Goal: Transaction & Acquisition: Purchase product/service

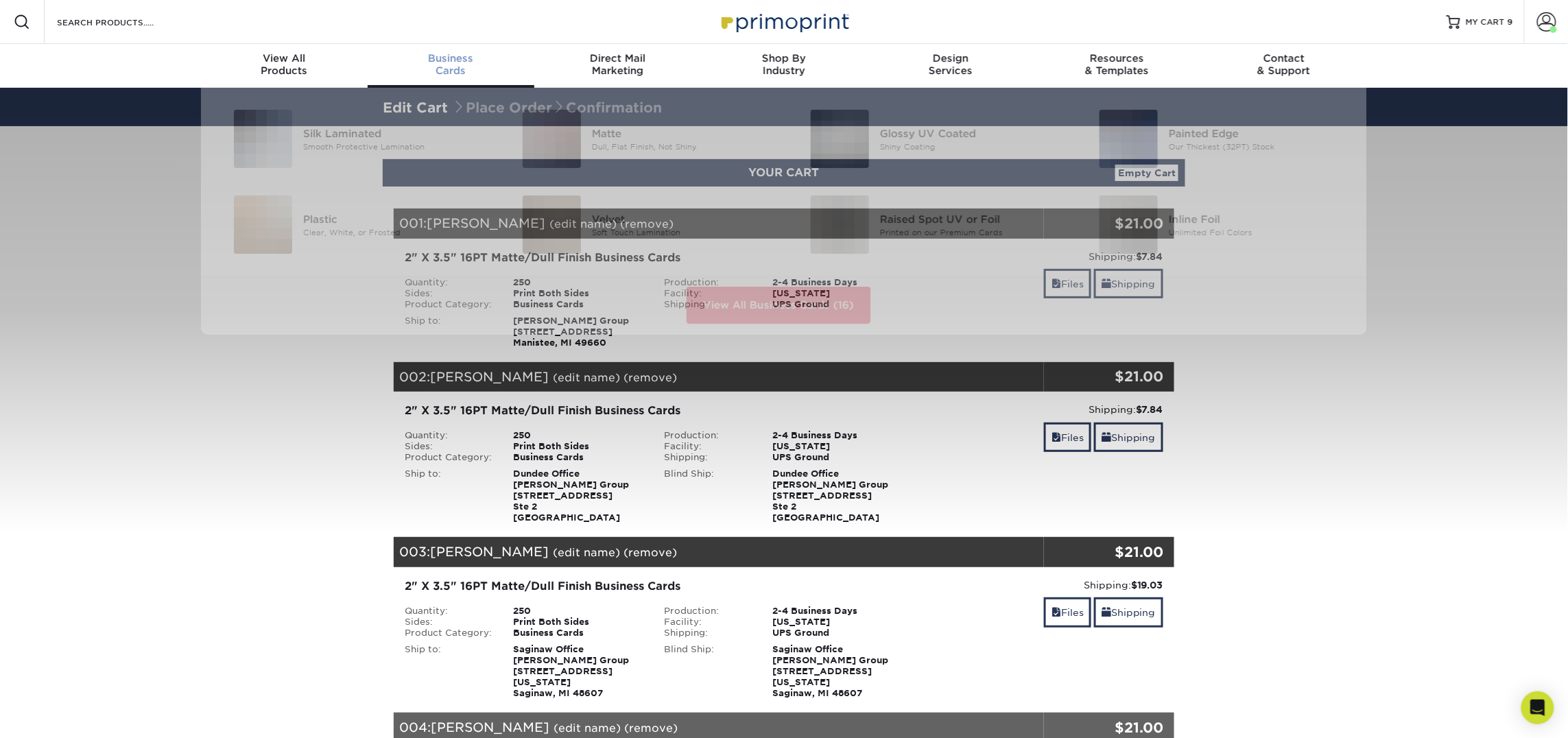
scroll to position [1, 0]
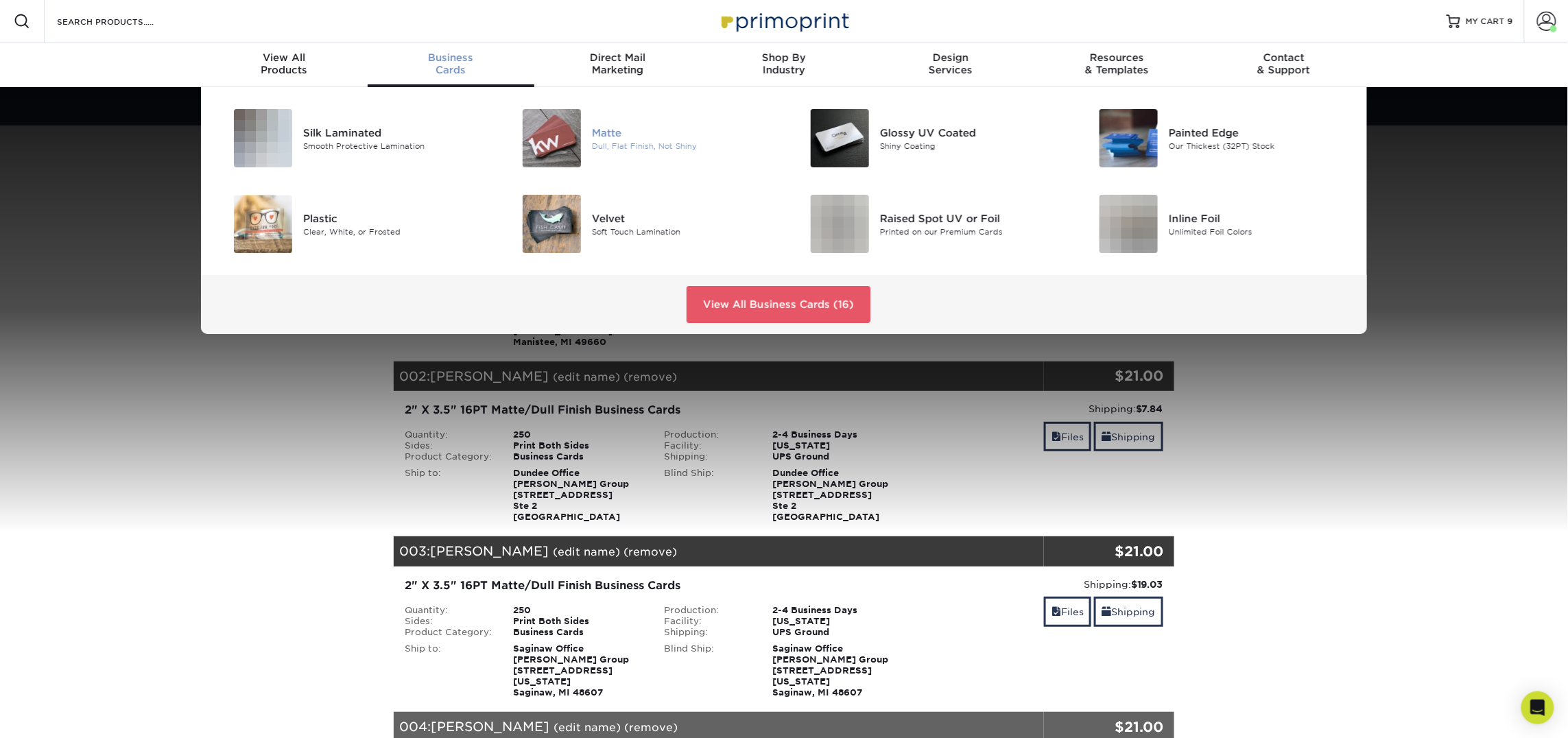
click at [553, 142] on img at bounding box center [552, 139] width 59 height 59
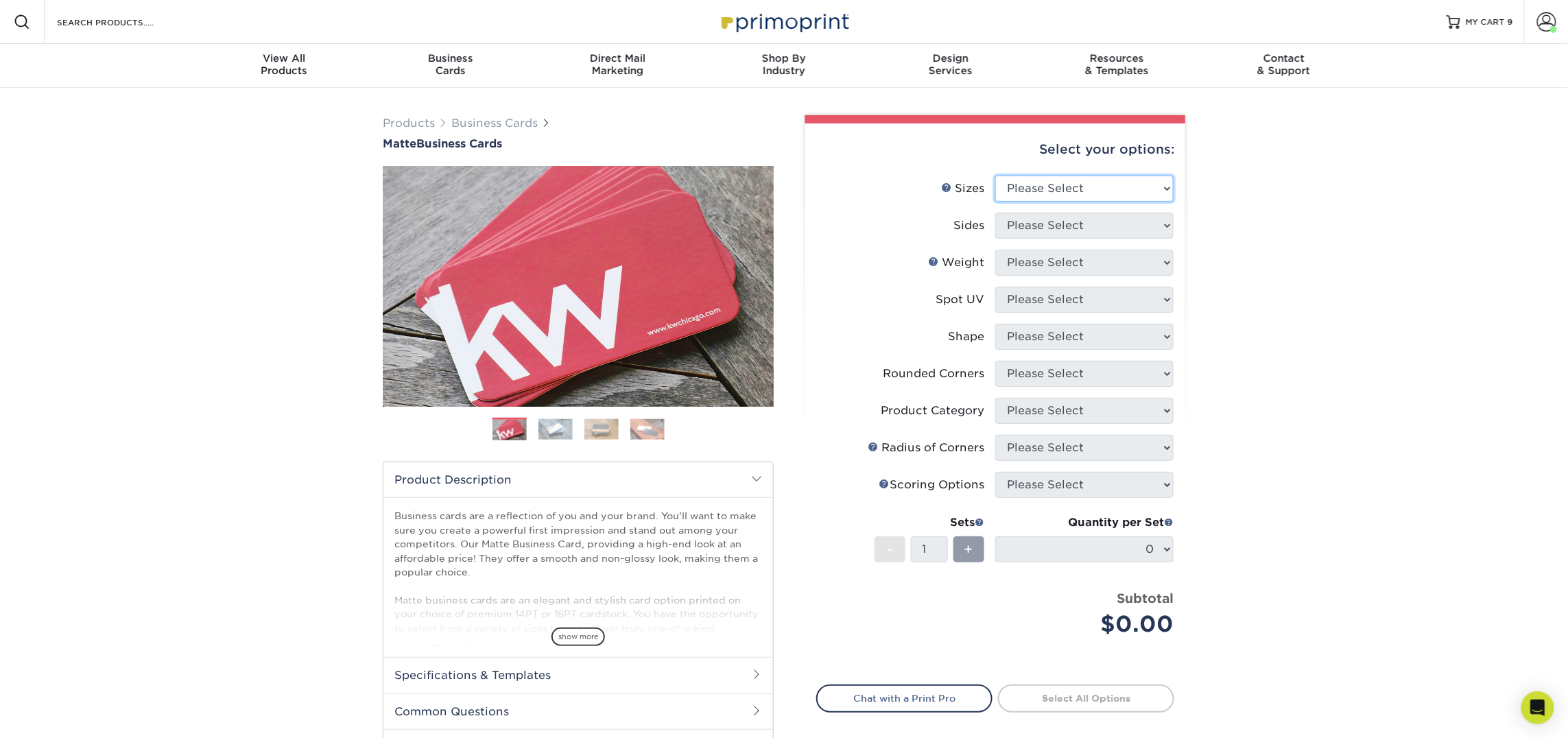
click at [1056, 191] on select "Please Select 1.5" x 3.5" - Mini 1.75" x 3.5" - Mini 2" x 2" - Square 2" x 3" -…" at bounding box center [1084, 189] width 178 height 26
select select "2.00x3.50"
click at [995, 176] on select "Please Select 1.5" x 3.5" - Mini 1.75" x 3.5" - Mini 2" x 2" - Square 2" x 3" -…" at bounding box center [1084, 189] width 178 height 26
click at [1054, 226] on select "Please Select Print Both Sides Print Front Only" at bounding box center [1084, 226] width 178 height 26
select select "13abbda7-1d64-4f25-8bb2-c179b224825d"
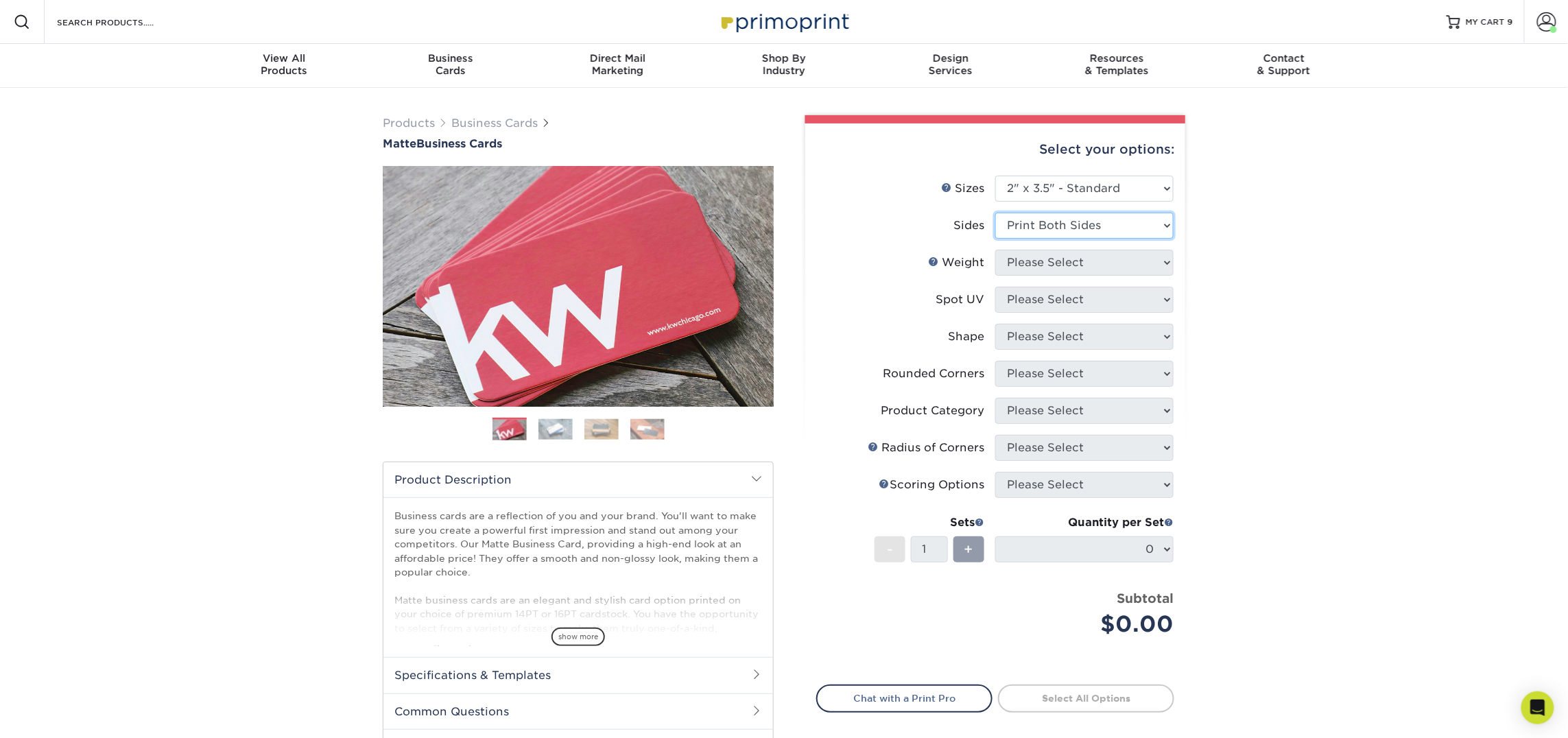
click at [995, 213] on select "Please Select Print Both Sides Print Front Only" at bounding box center [1084, 226] width 178 height 26
click at [1054, 270] on select "Please Select" at bounding box center [1084, 263] width 178 height 26
select select "16PT"
click at [995, 250] on select "Please Select 16PT 14PT" at bounding box center [1084, 263] width 178 height 26
click at [1057, 298] on select "Please Select No Spot UV Front and Back (Both Sides) Front Only Back Only" at bounding box center [1084, 300] width 178 height 26
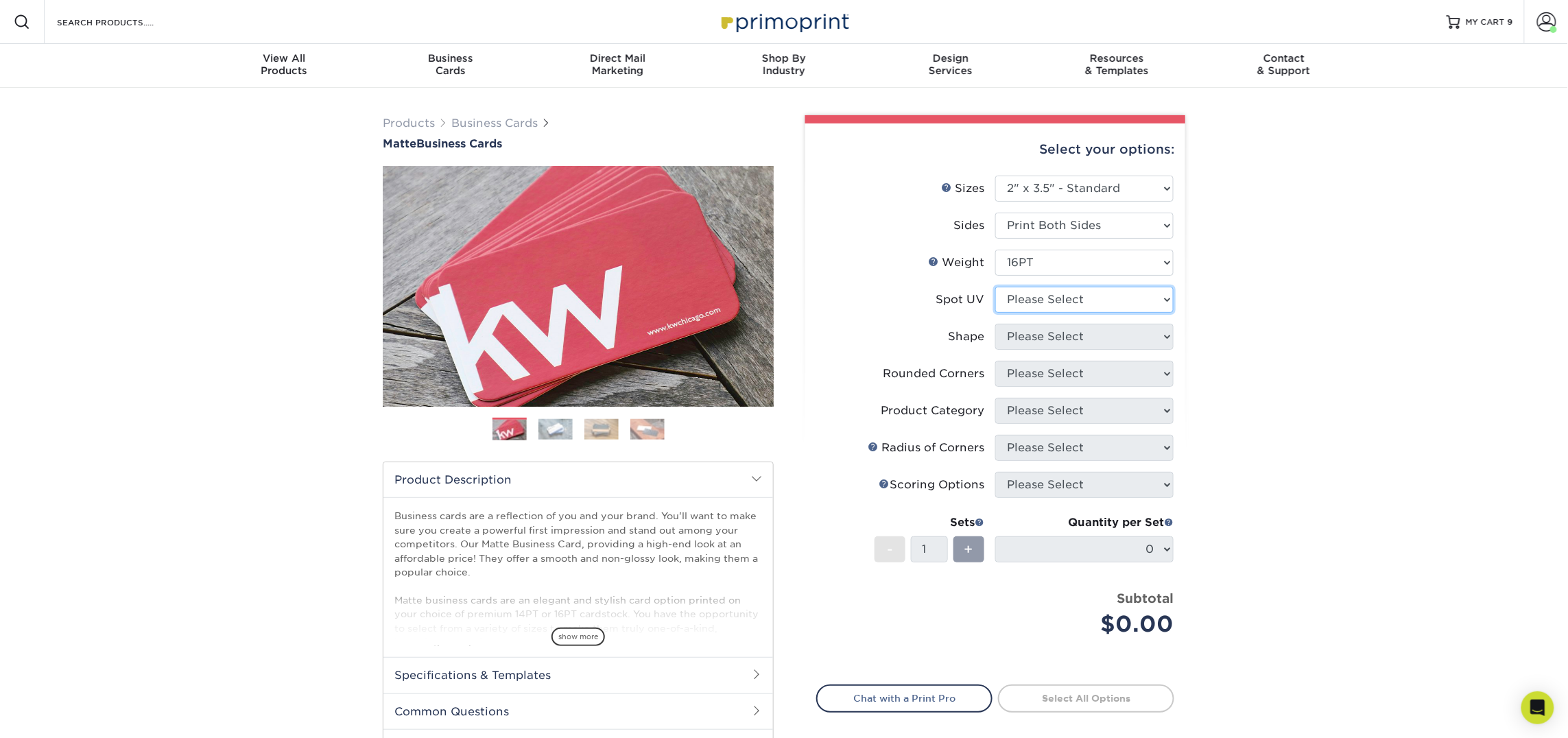
select select "3"
click at [995, 287] on select "Please Select No Spot UV Front and Back (Both Sides) Front Only Back Only" at bounding box center [1084, 300] width 178 height 26
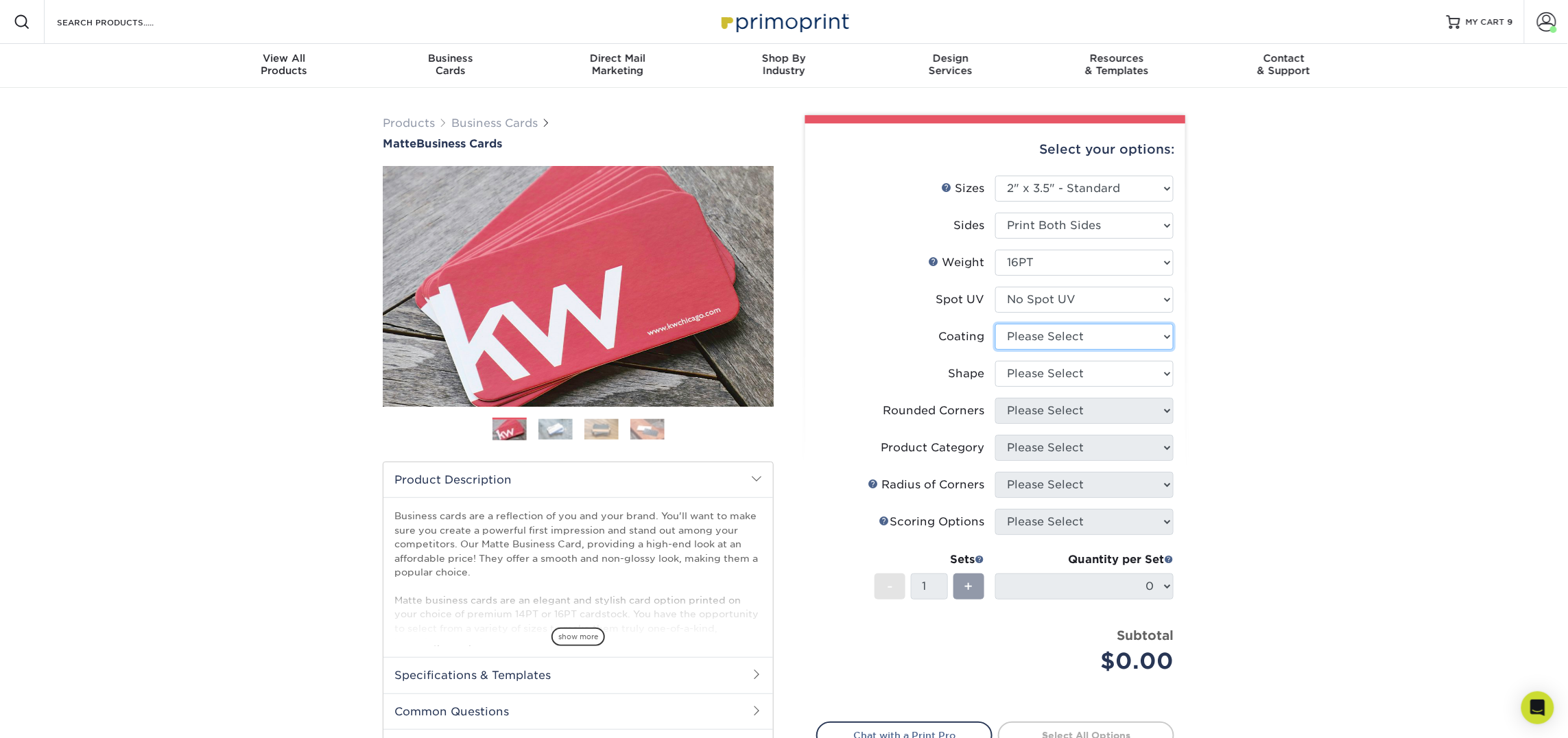
click at [1046, 330] on select at bounding box center [1084, 337] width 178 height 26
select select "121bb7b5-3b4d-429f-bd8d-bbf80e953313"
click at [995, 324] on select at bounding box center [1084, 337] width 178 height 26
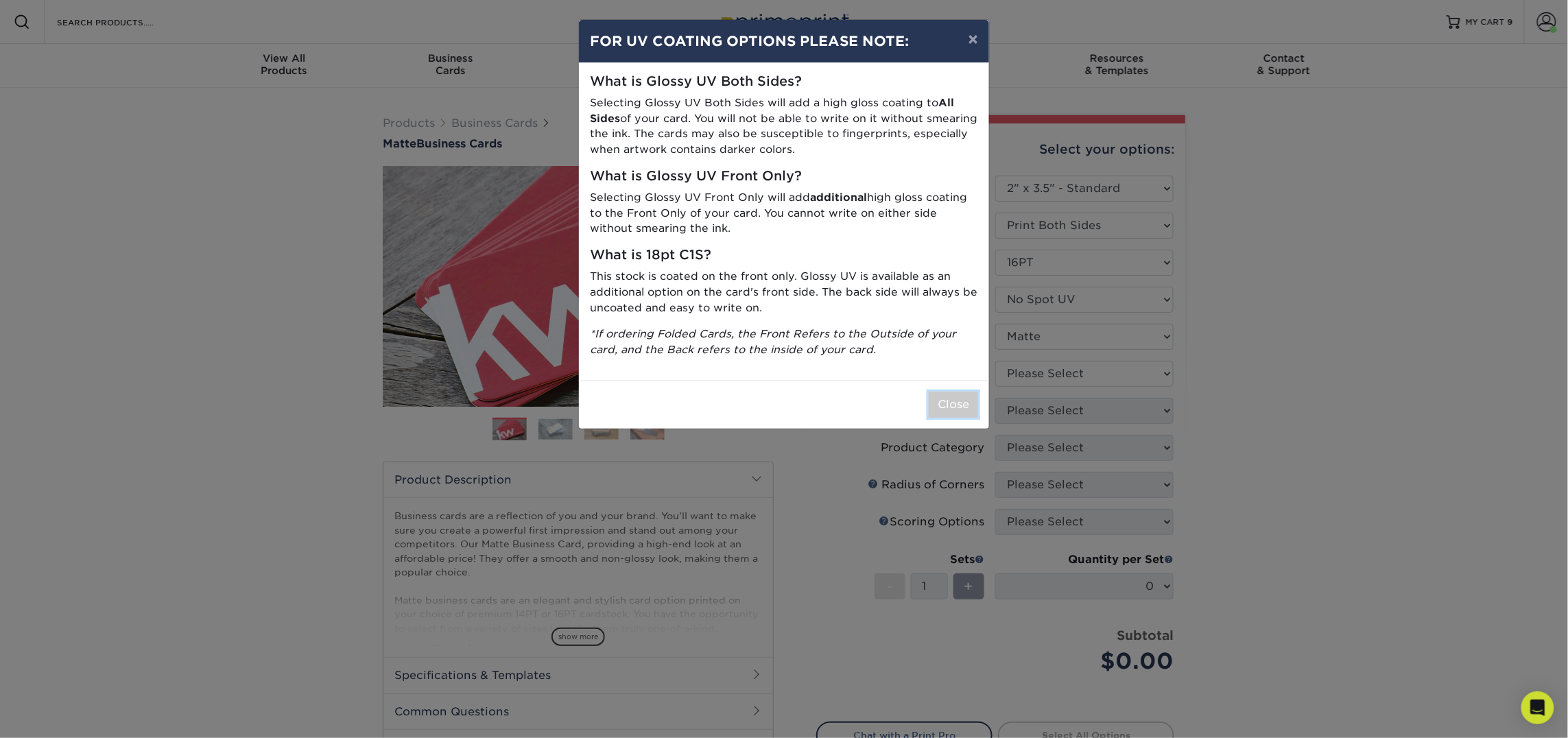
drag, startPoint x: 973, startPoint y: 405, endPoint x: 988, endPoint y: 400, distance: 15.8
click at [972, 405] on button "Close" at bounding box center [953, 405] width 49 height 26
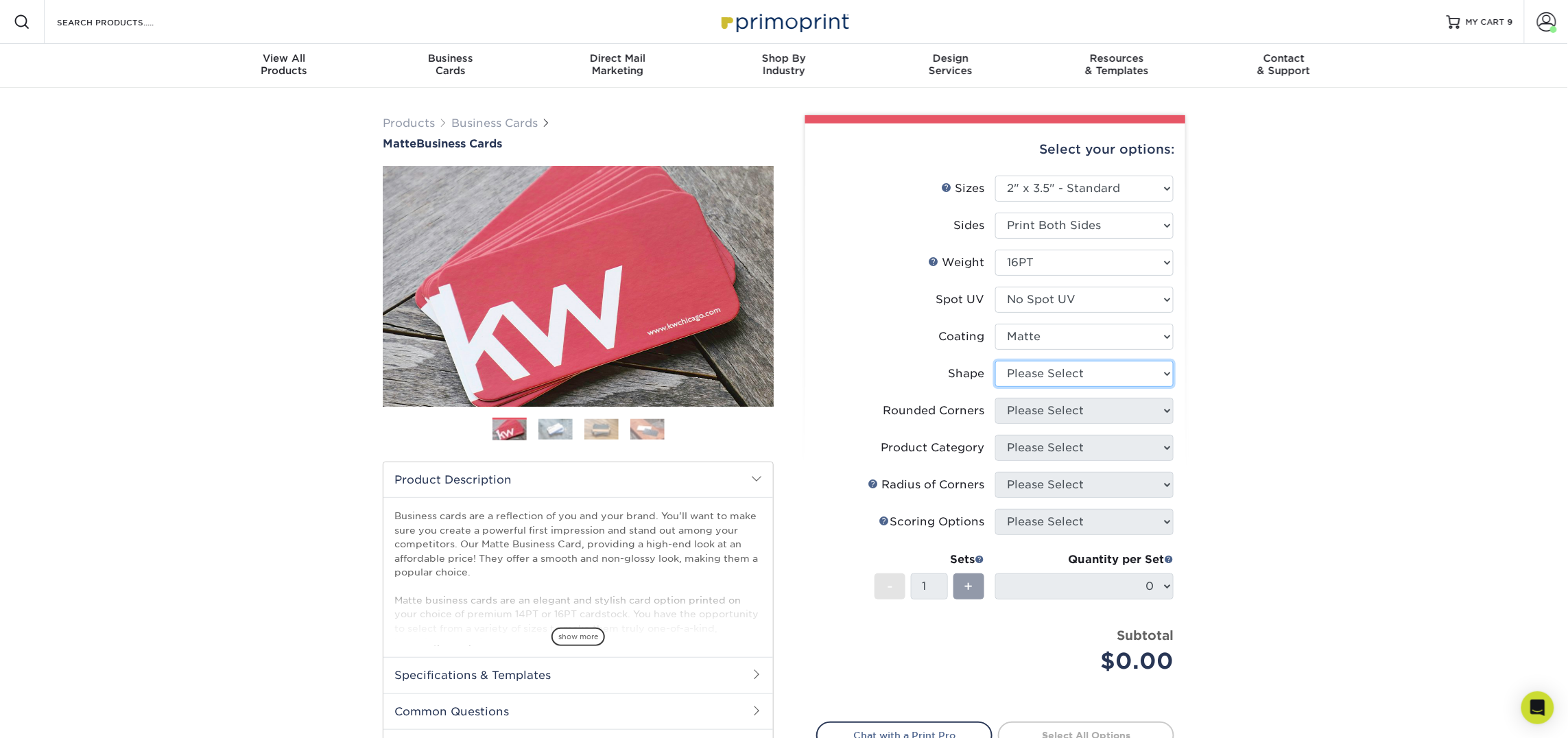
click at [1045, 375] on select "Please Select Standard Oval" at bounding box center [1084, 374] width 178 height 26
select select "standard"
click at [995, 361] on select "Please Select Standard Oval" at bounding box center [1084, 374] width 178 height 26
click at [1032, 416] on select "Please Select Yes - Round 2 Corners Yes - Round 4 Corners No" at bounding box center [1084, 411] width 178 height 26
select select "0"
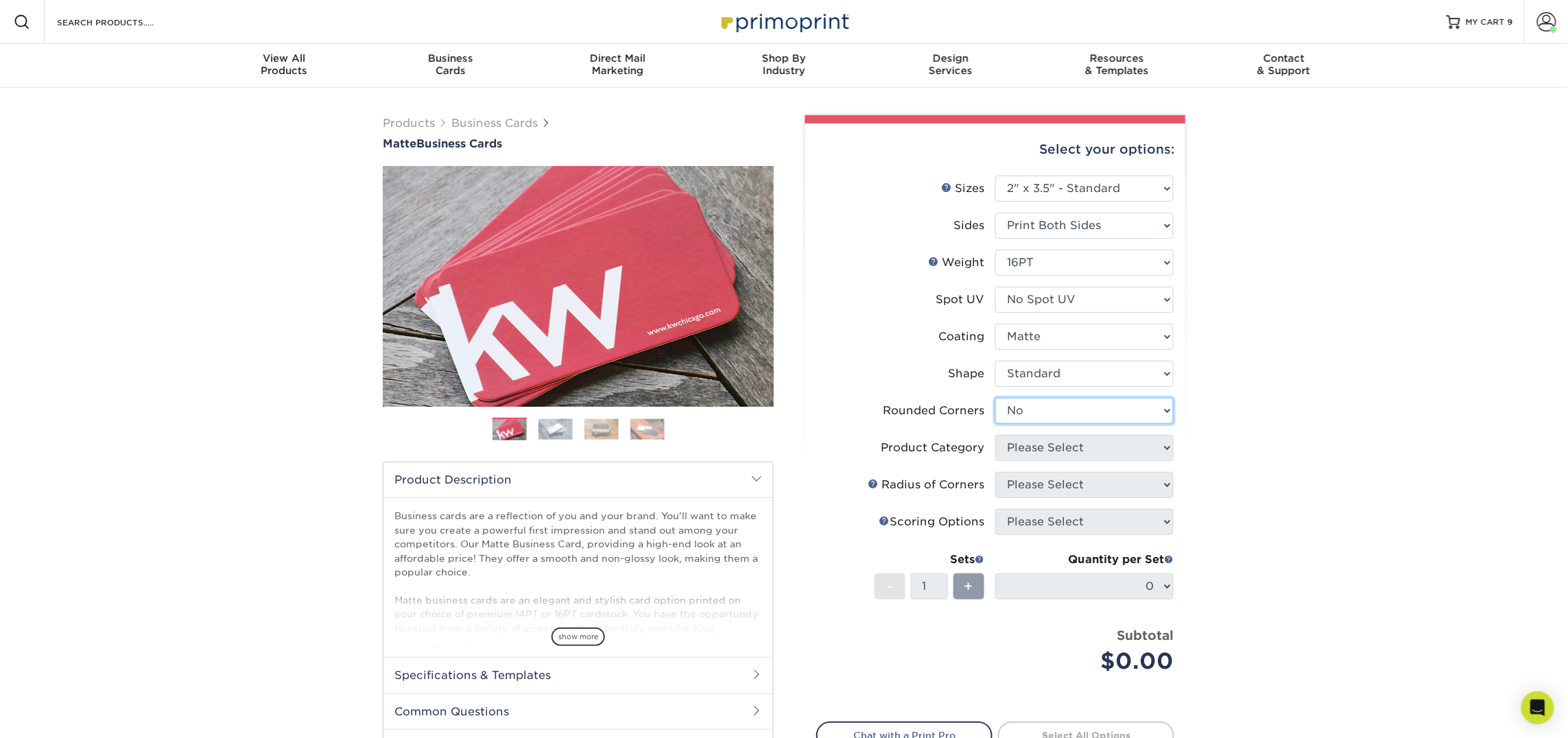
click at [995, 398] on select "Please Select Yes - Round 2 Corners Yes - Round 4 Corners No" at bounding box center [1084, 411] width 178 height 26
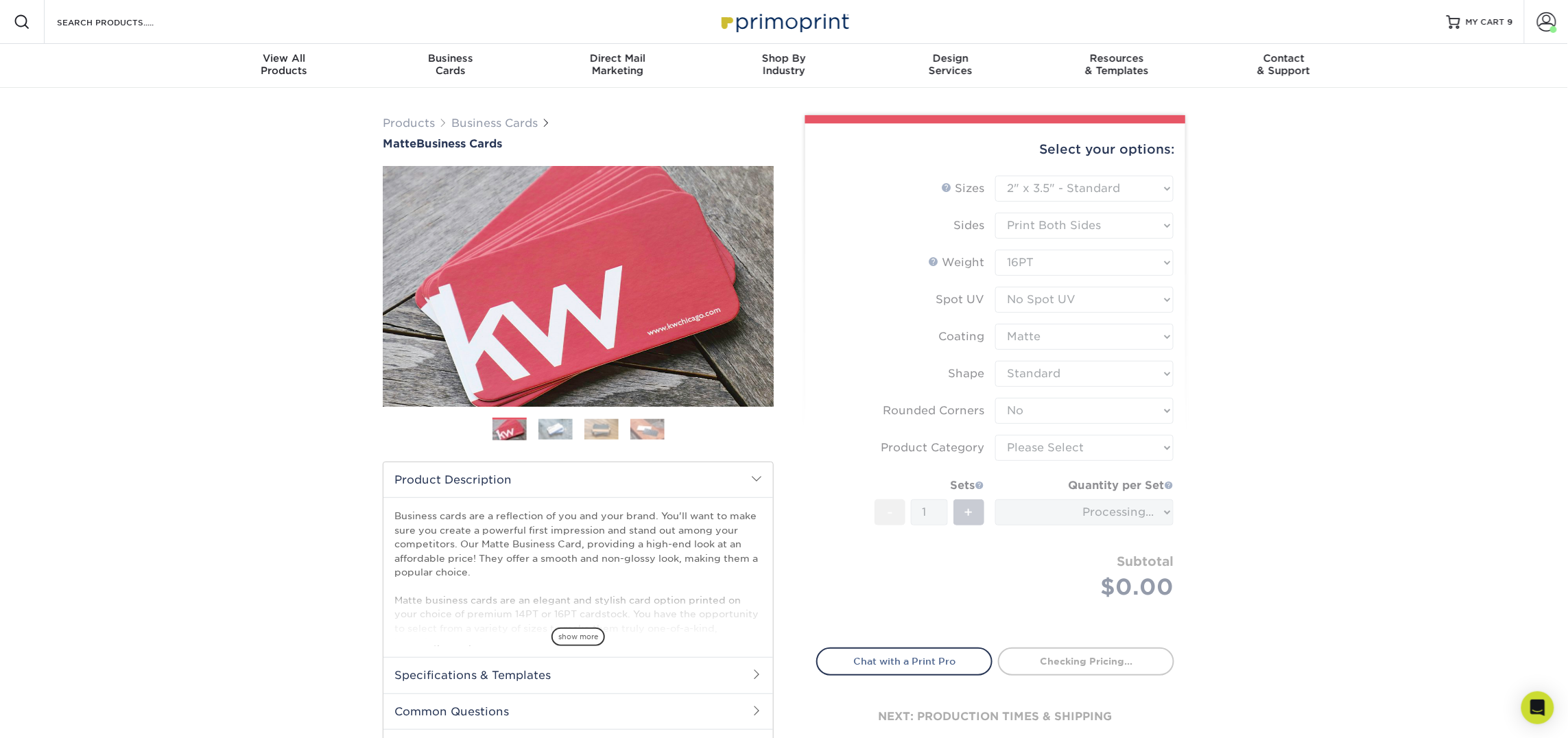
click at [1044, 444] on form "Sizes Help Sizes Please Select 1.5" x 3.5" - Mini 1.75" x 3.5" - Mini 2" x 2" -…" at bounding box center [995, 404] width 358 height 456
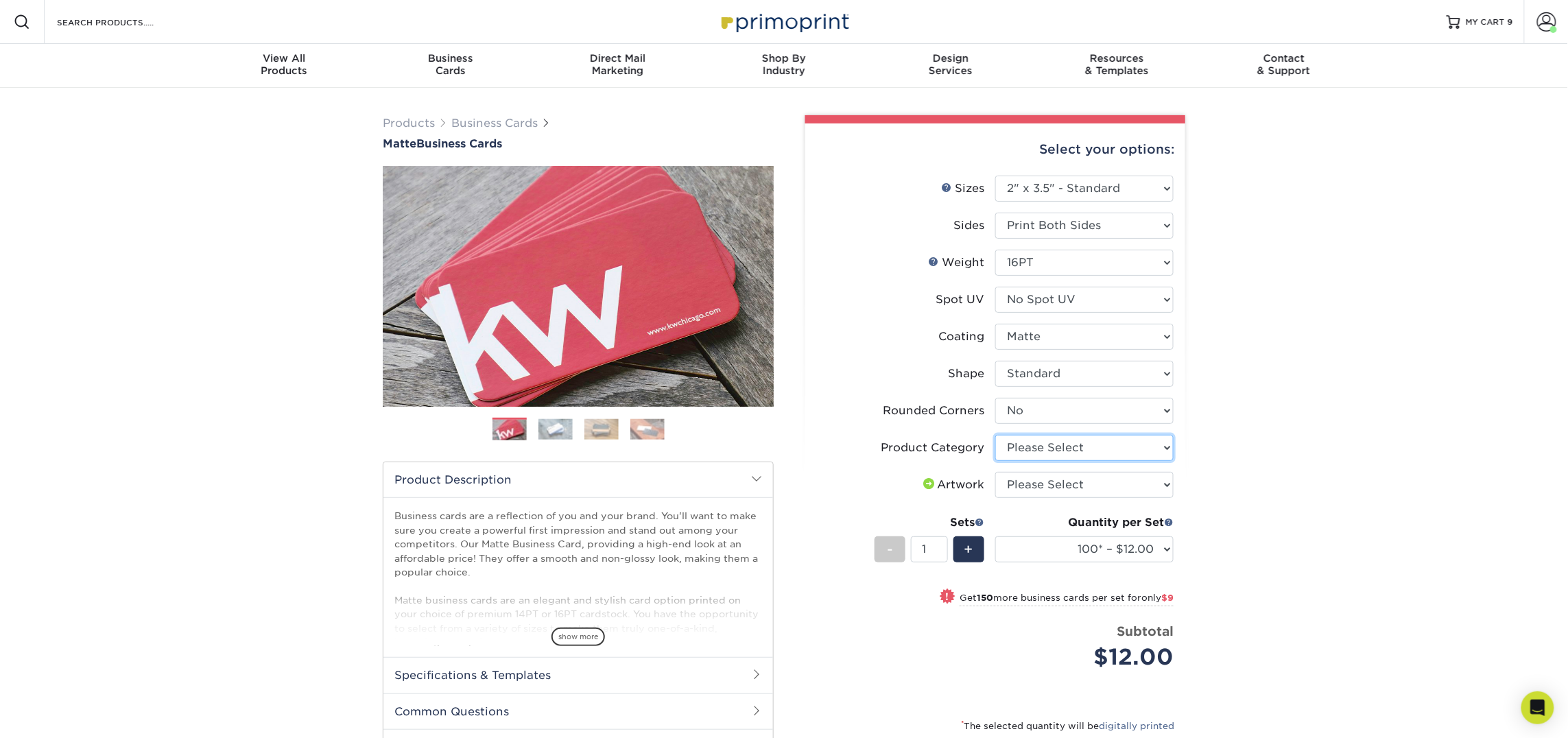
click at [1063, 443] on select "Please Select Business Cards" at bounding box center [1084, 448] width 178 height 26
select select "3b5148f1-0588-4f88-a218-97bcfdce65c1"
click at [995, 435] on select "Please Select Business Cards" at bounding box center [1084, 448] width 178 height 26
click at [1060, 485] on select "Please Select I will upload files I need a design - $100" at bounding box center [1084, 485] width 178 height 26
select select "upload"
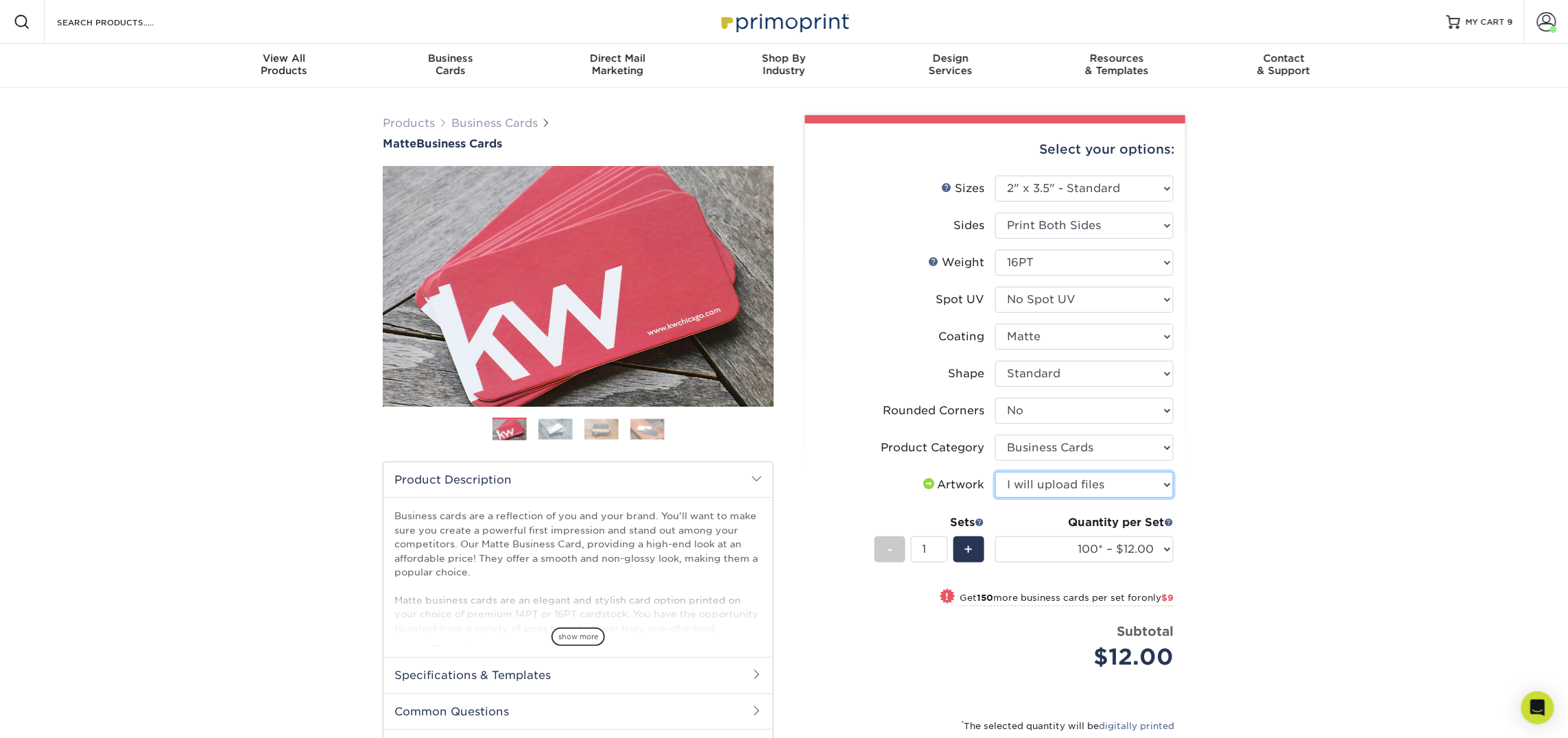
click at [995, 472] on select "Please Select I will upload files I need a design - $100" at bounding box center [1084, 485] width 178 height 26
click at [1054, 554] on select "100* – $12.00 250* – $21.00 500 – $42.00 1000 – $53.00 2500 – $95.00 5000 – $18…" at bounding box center [1084, 550] width 178 height 26
select select "250* – $21.00"
click at [995, 536] on select "100* – $12.00 250* – $21.00 500 – $42.00 1000 – $53.00 2500 – $95.00 5000 – $18…" at bounding box center [1084, 550] width 178 height 26
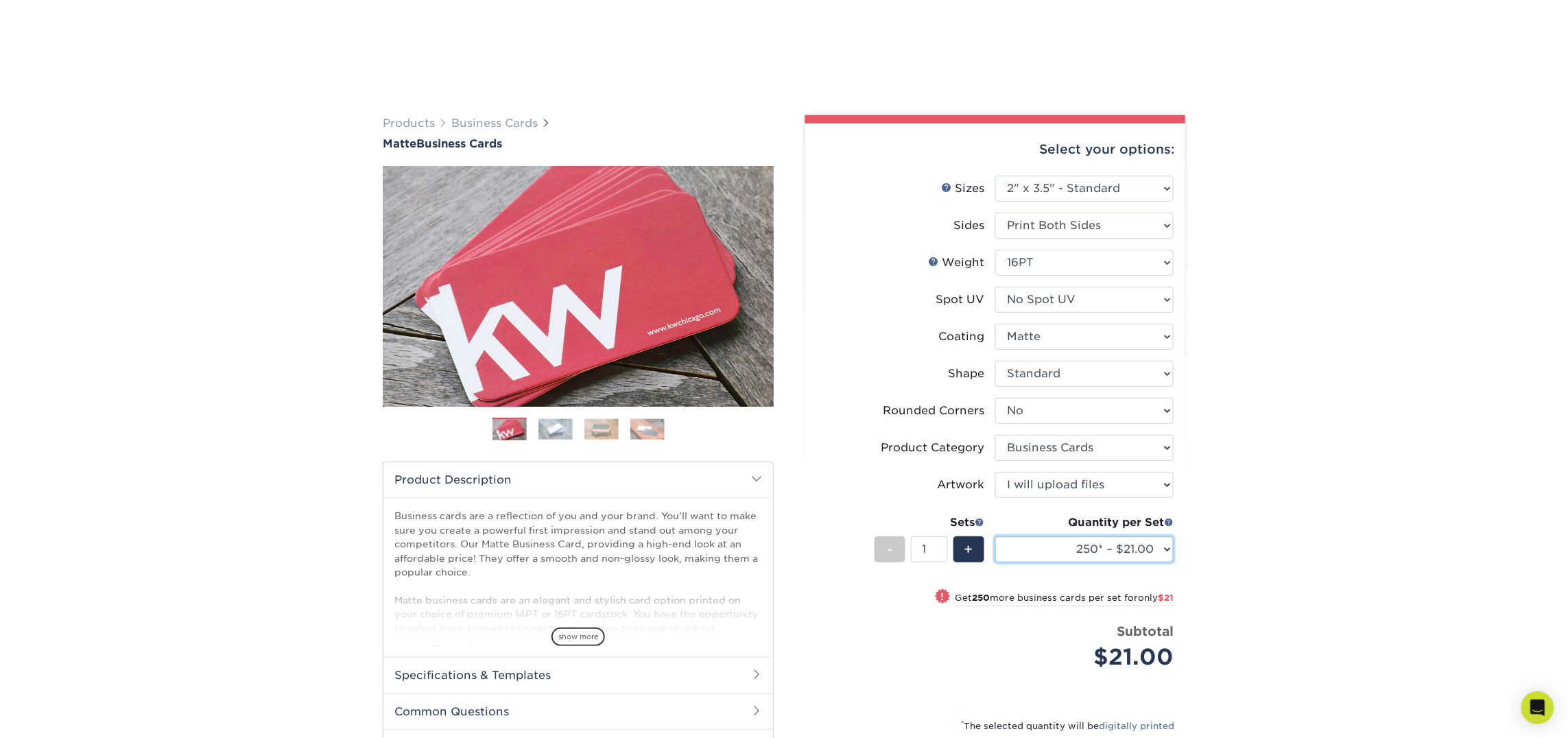
scroll to position [192, 0]
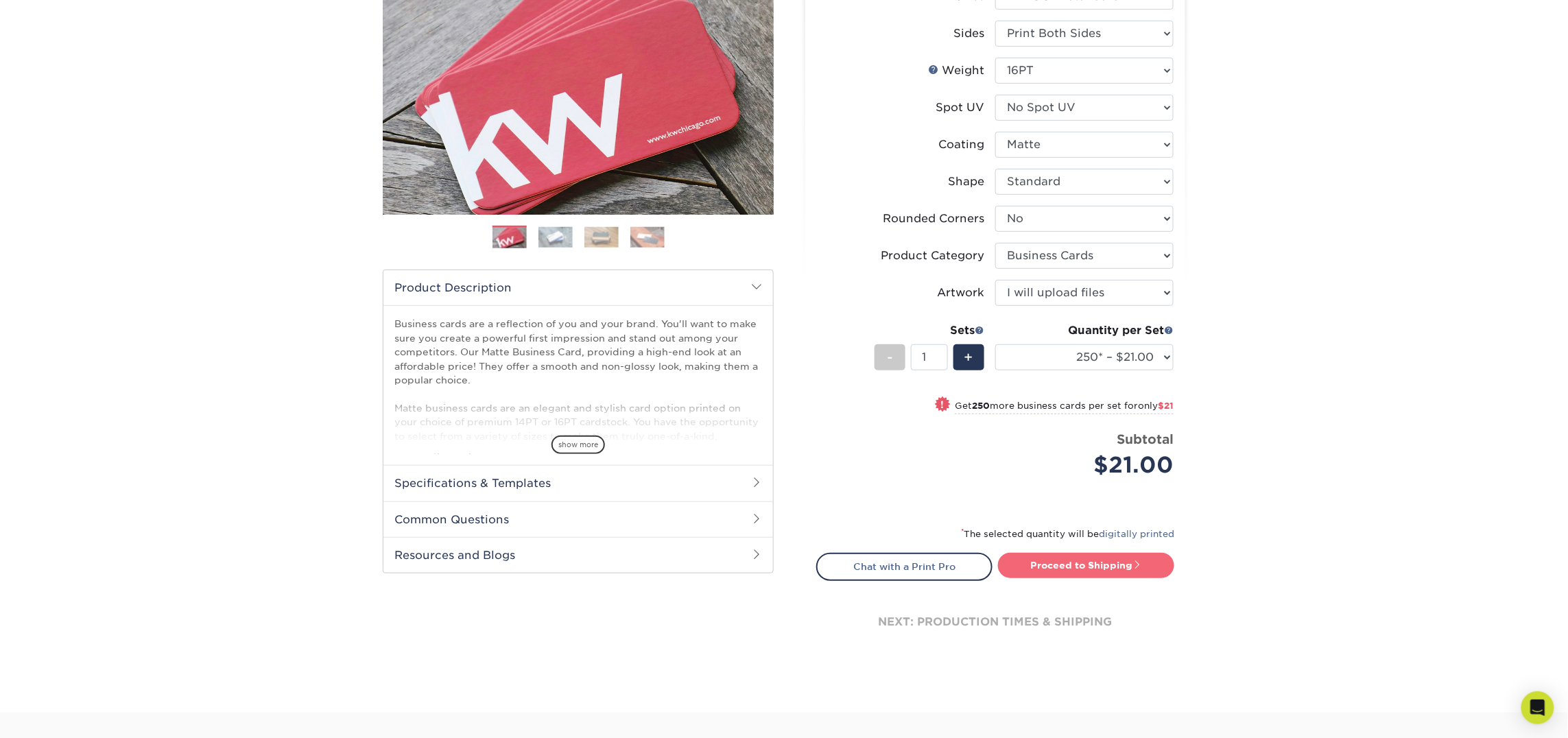
click at [1109, 569] on link "Proceed to Shipping" at bounding box center [1086, 565] width 177 height 25
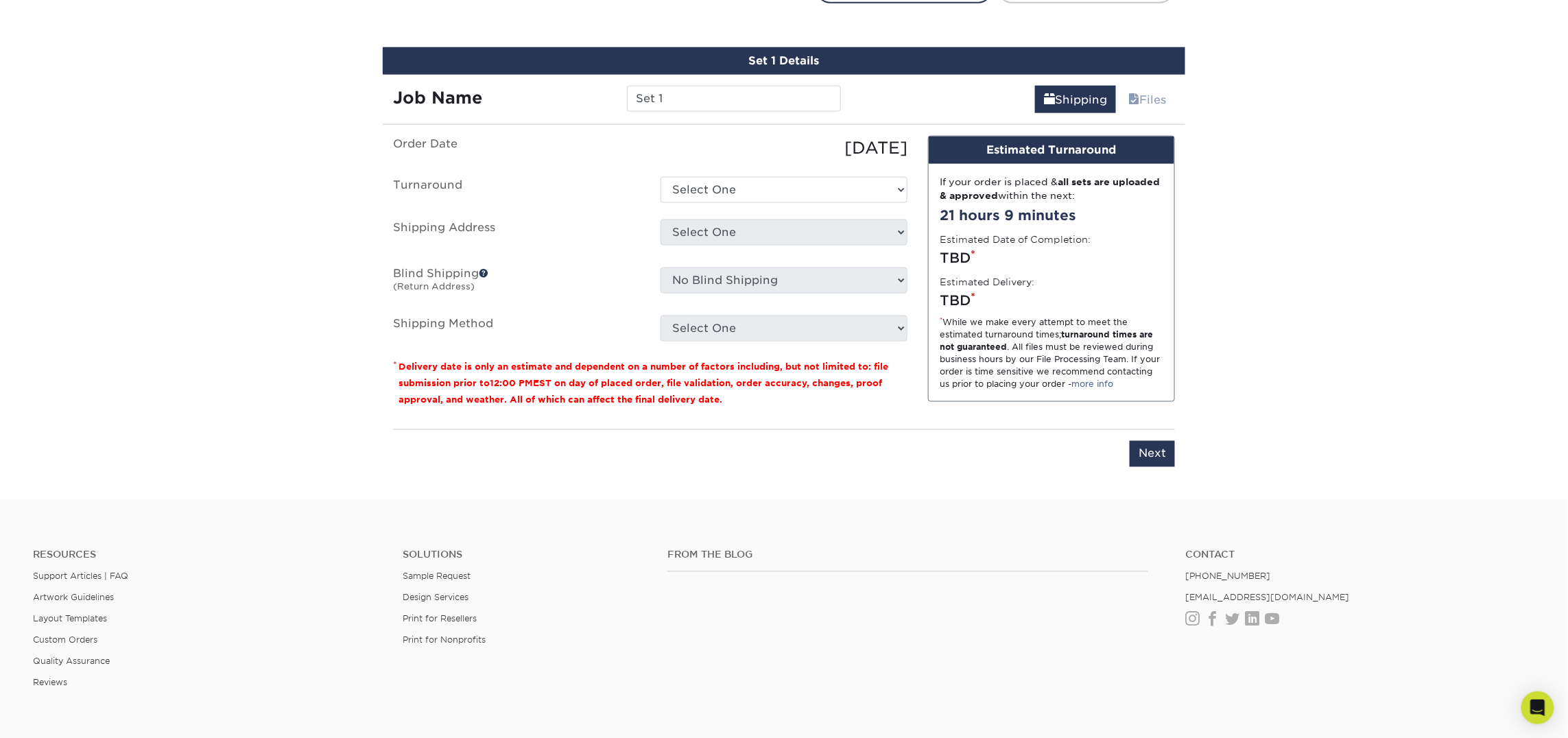
scroll to position [780, 0]
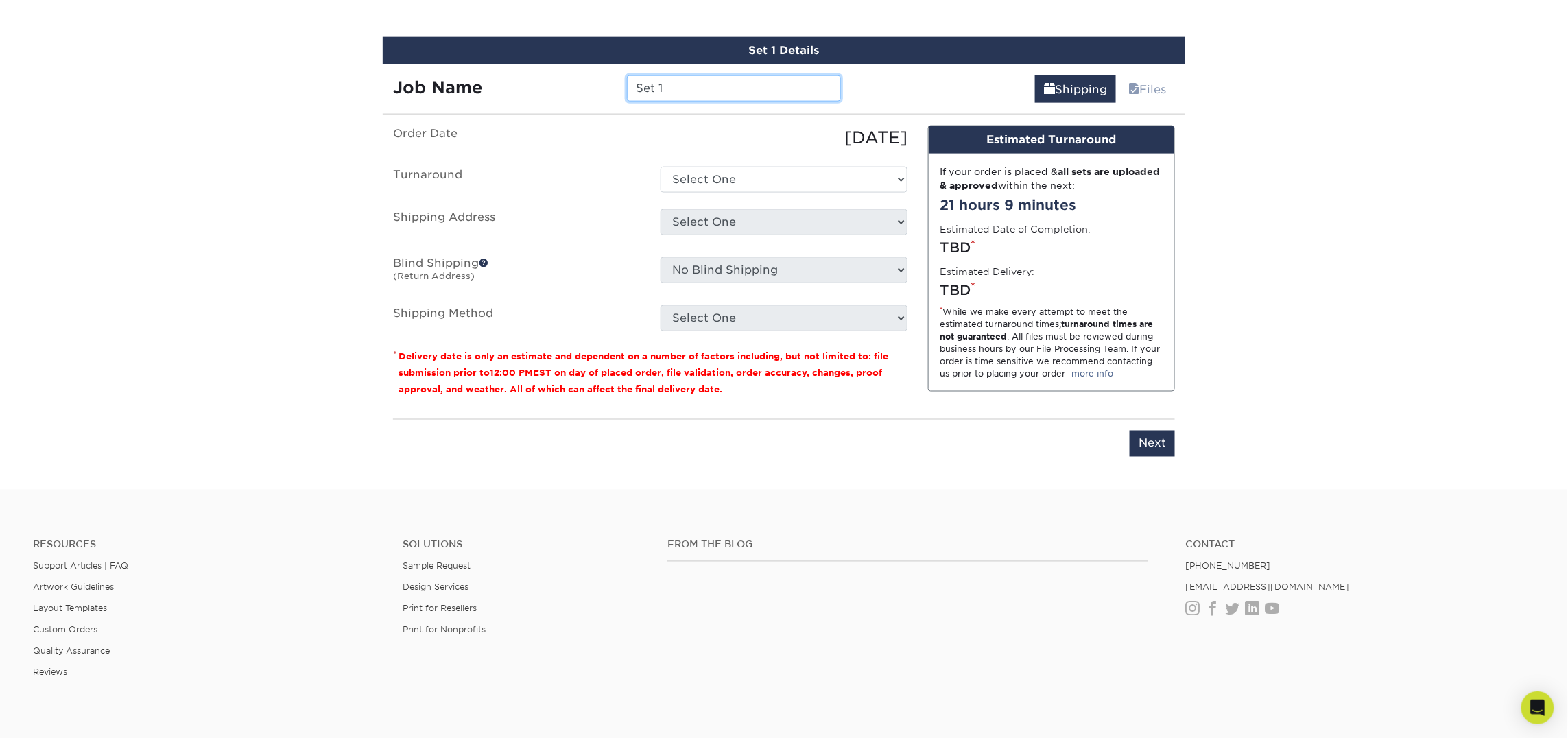
click at [675, 94] on input "Set 1" at bounding box center [733, 89] width 213 height 26
click at [673, 92] on input "Set 1" at bounding box center [733, 89] width 213 height 26
type input "S"
type input "Paul Forton"
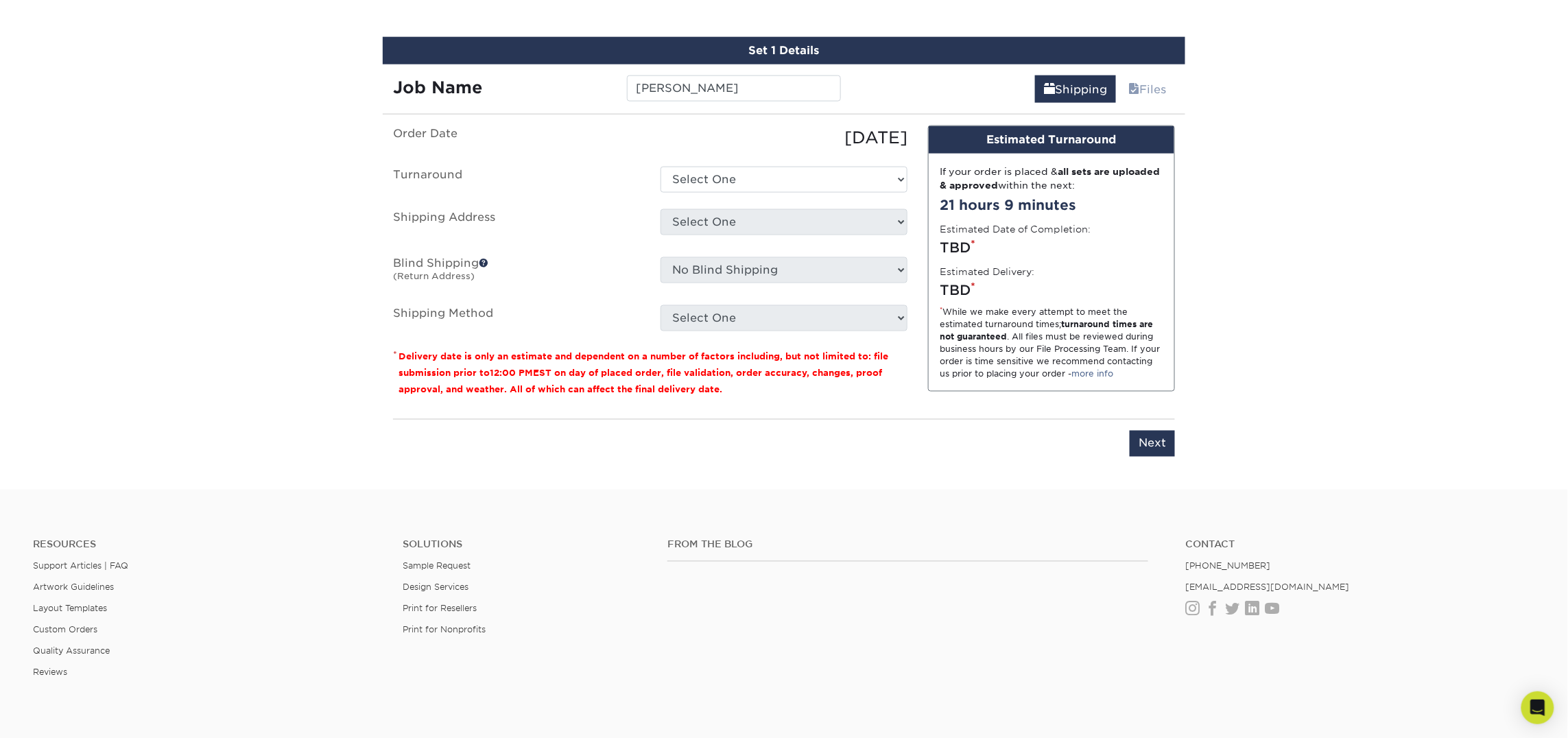
click at [712, 155] on ul "Order Date [DATE] [GEOGRAPHIC_DATA] Select One 2-4 Business Days 2 Day Next Bus…" at bounding box center [650, 228] width 514 height 206
click at [733, 172] on select "Select One 2-4 Business Days 2 Day Next Business Day" at bounding box center [783, 180] width 247 height 26
select select "23721297-b68b-4846-ba83-3171e6bd9d78"
click at [660, 166] on select "Select One 2-4 Business Days 2 Day Next Business Day" at bounding box center [783, 180] width 247 height 26
click at [738, 222] on select "Select One Atlanta Office [PERSON_NAME][GEOGRAPHIC_DATA] [PERSON_NAME][GEOGRAPH…" at bounding box center [783, 222] width 247 height 26
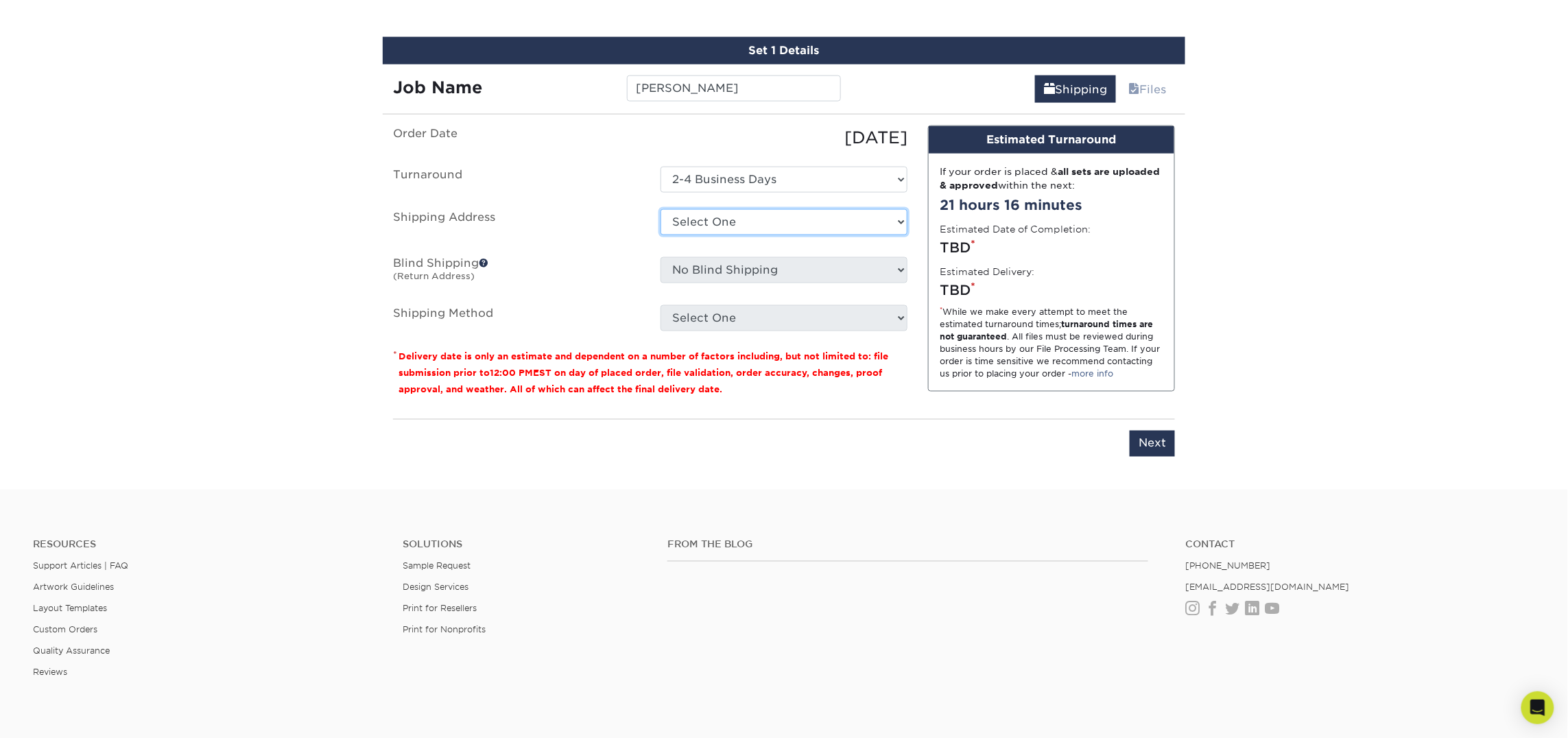
select select "247798"
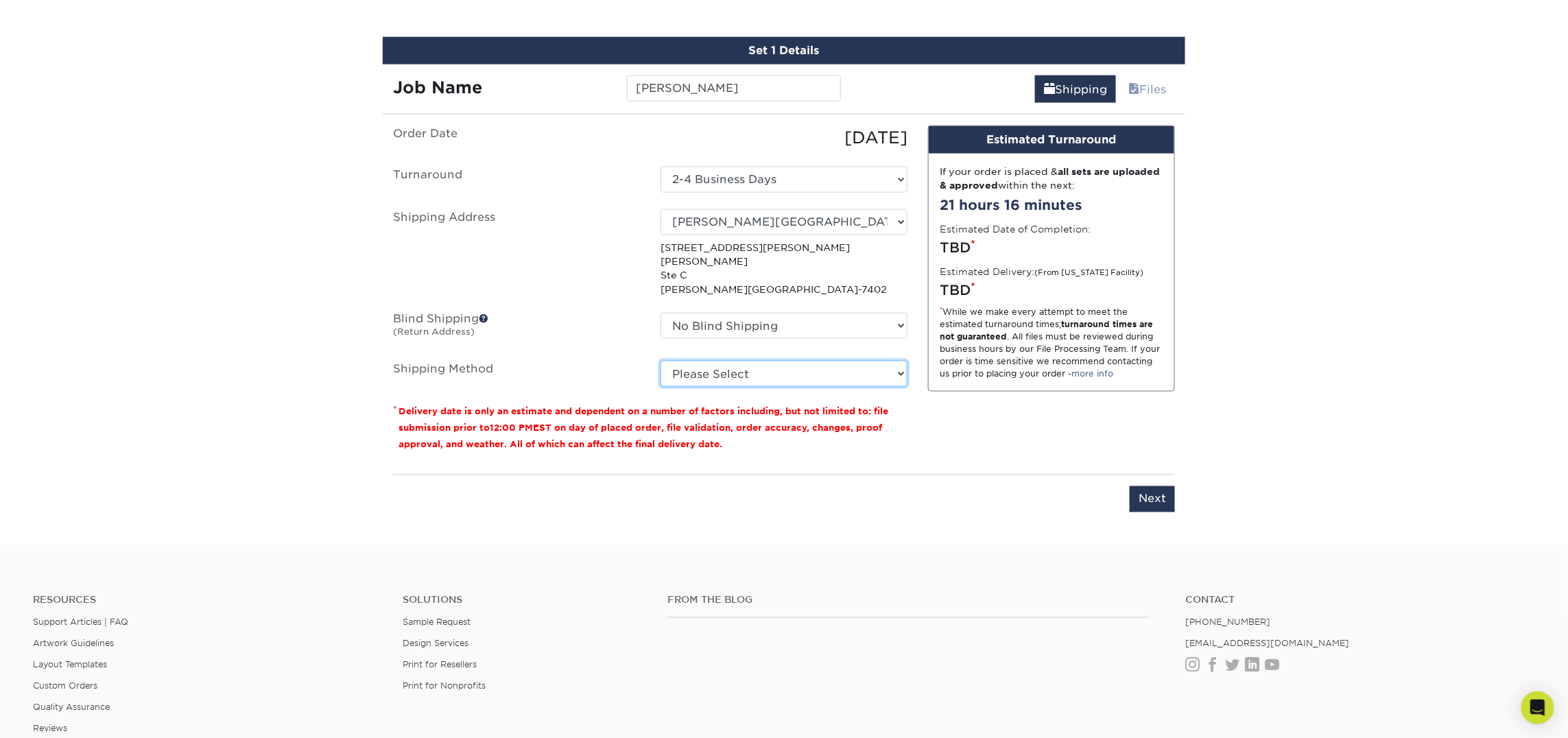
click at [696, 361] on select "Please Select Ground Shipping (+$7.84) 3 Day Shipping Service (+$15.34) 2 Day A…" at bounding box center [783, 374] width 247 height 26
select select "03"
click at [660, 361] on select "Please Select Ground Shipping (+$7.84) 3 Day Shipping Service (+$15.34) 2 Day A…" at bounding box center [783, 374] width 247 height 26
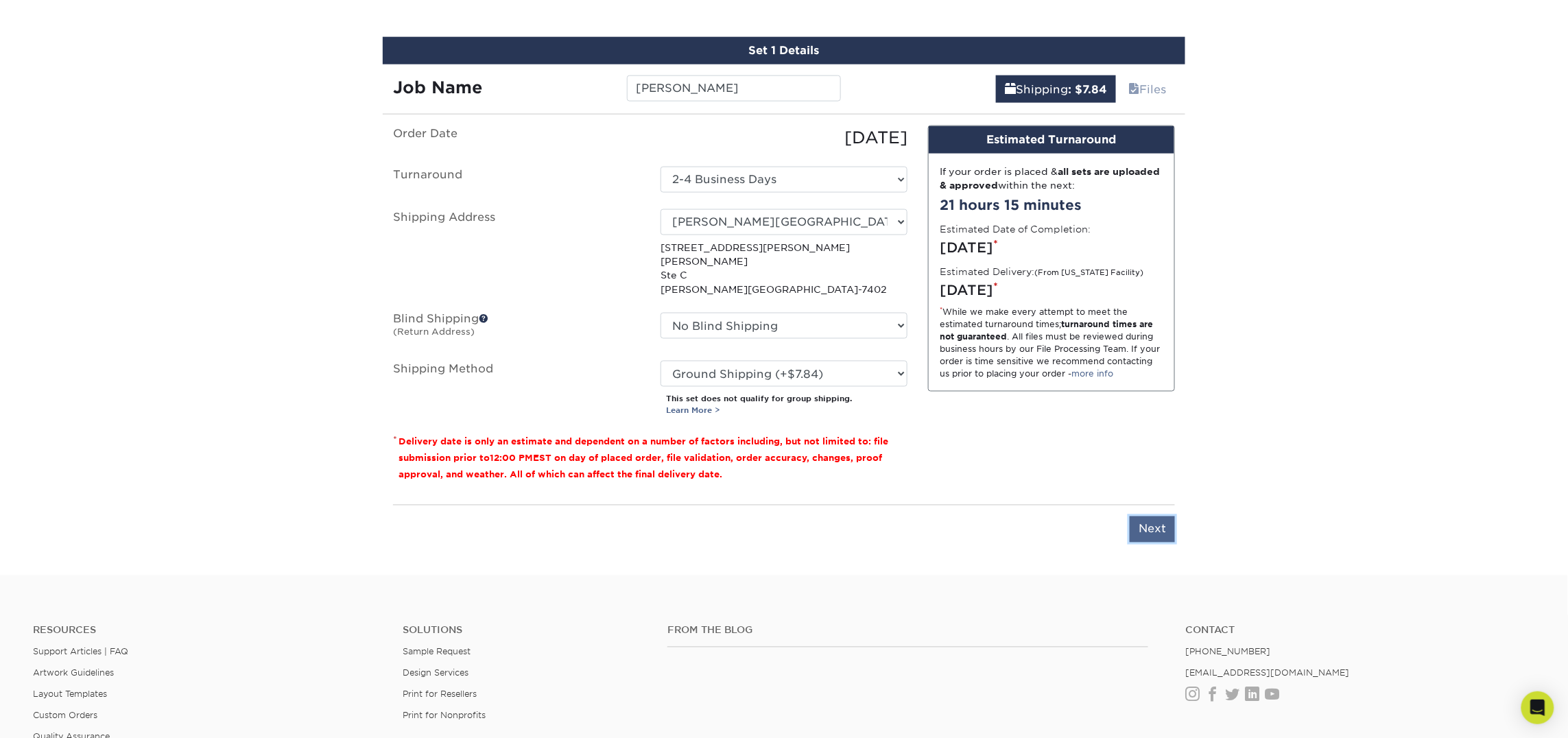
click at [1173, 517] on input "Next" at bounding box center [1152, 530] width 45 height 26
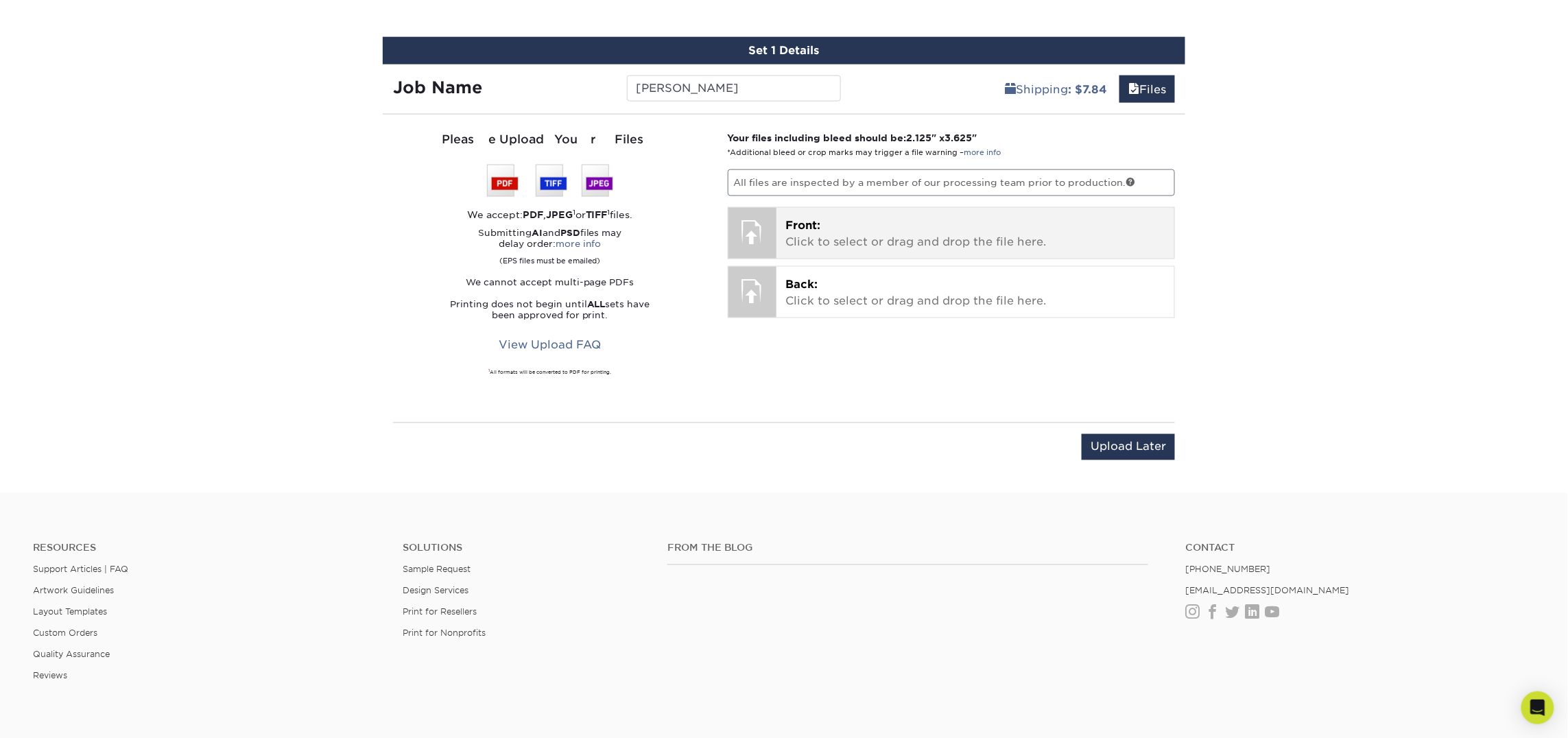
click at [840, 235] on p "Front: Click to select or drag and drop the file here." at bounding box center [976, 234] width 380 height 33
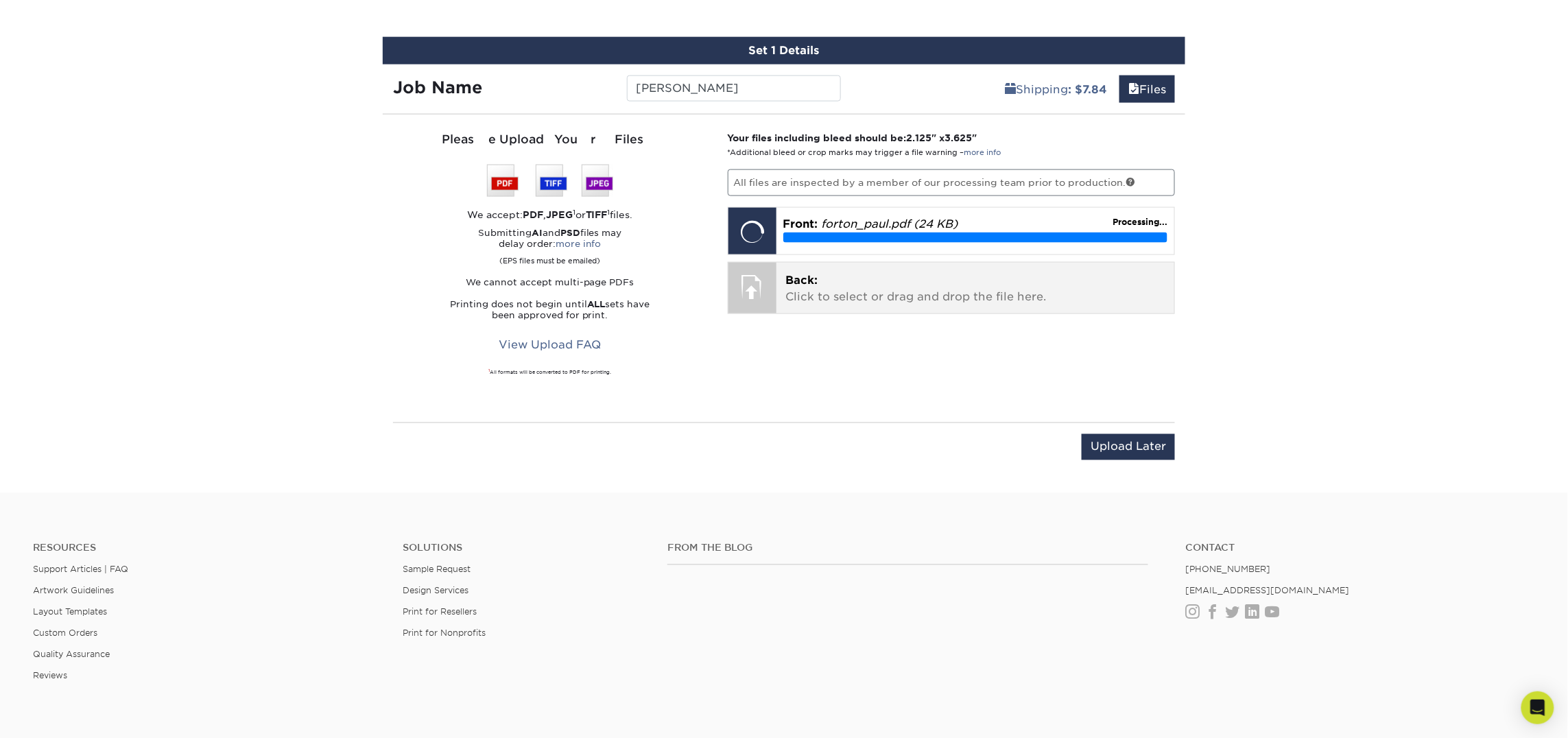
click at [783, 304] on div "Back: Click to select or drag and drop the file here. Choose file" at bounding box center [975, 287] width 399 height 51
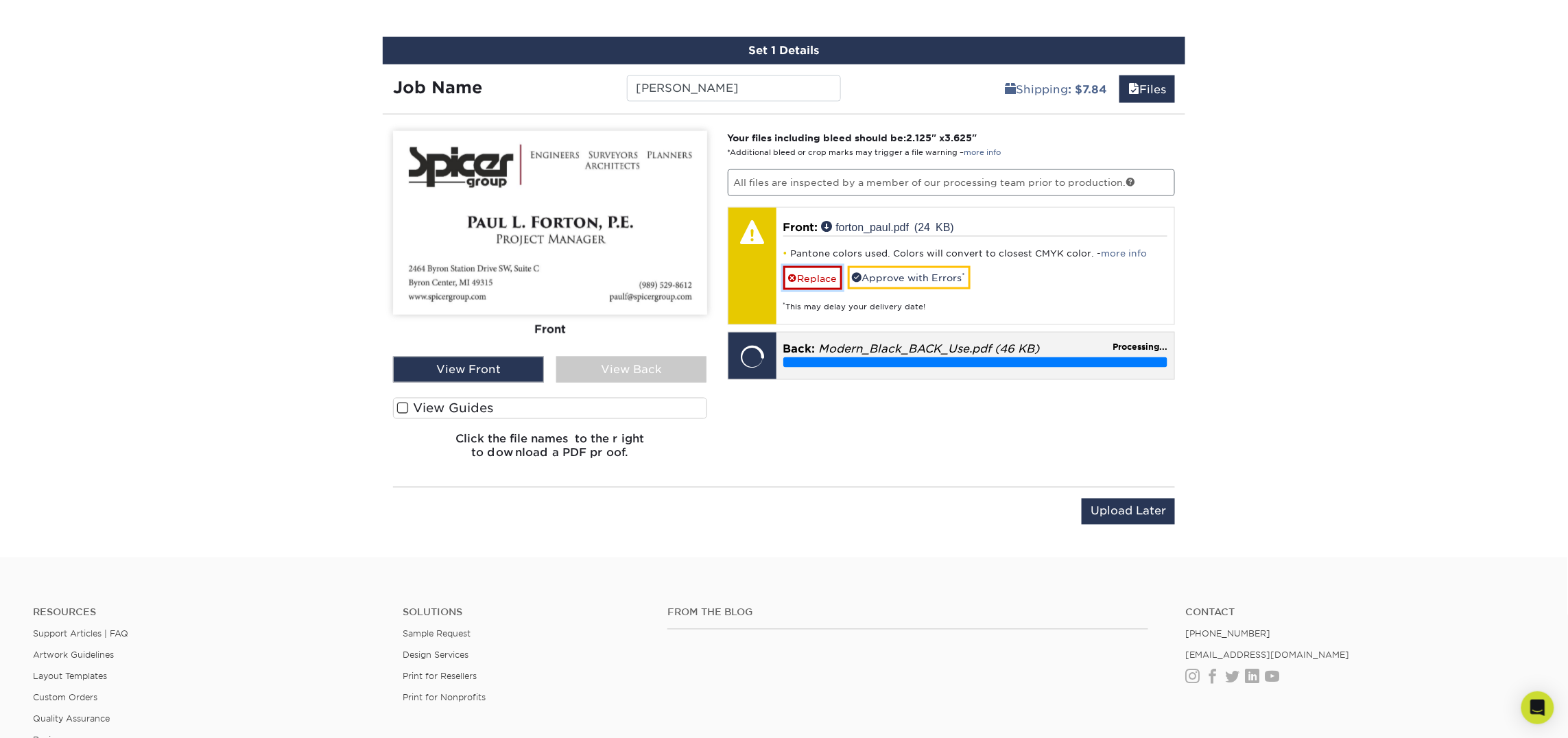
click at [796, 276] on span at bounding box center [792, 278] width 10 height 11
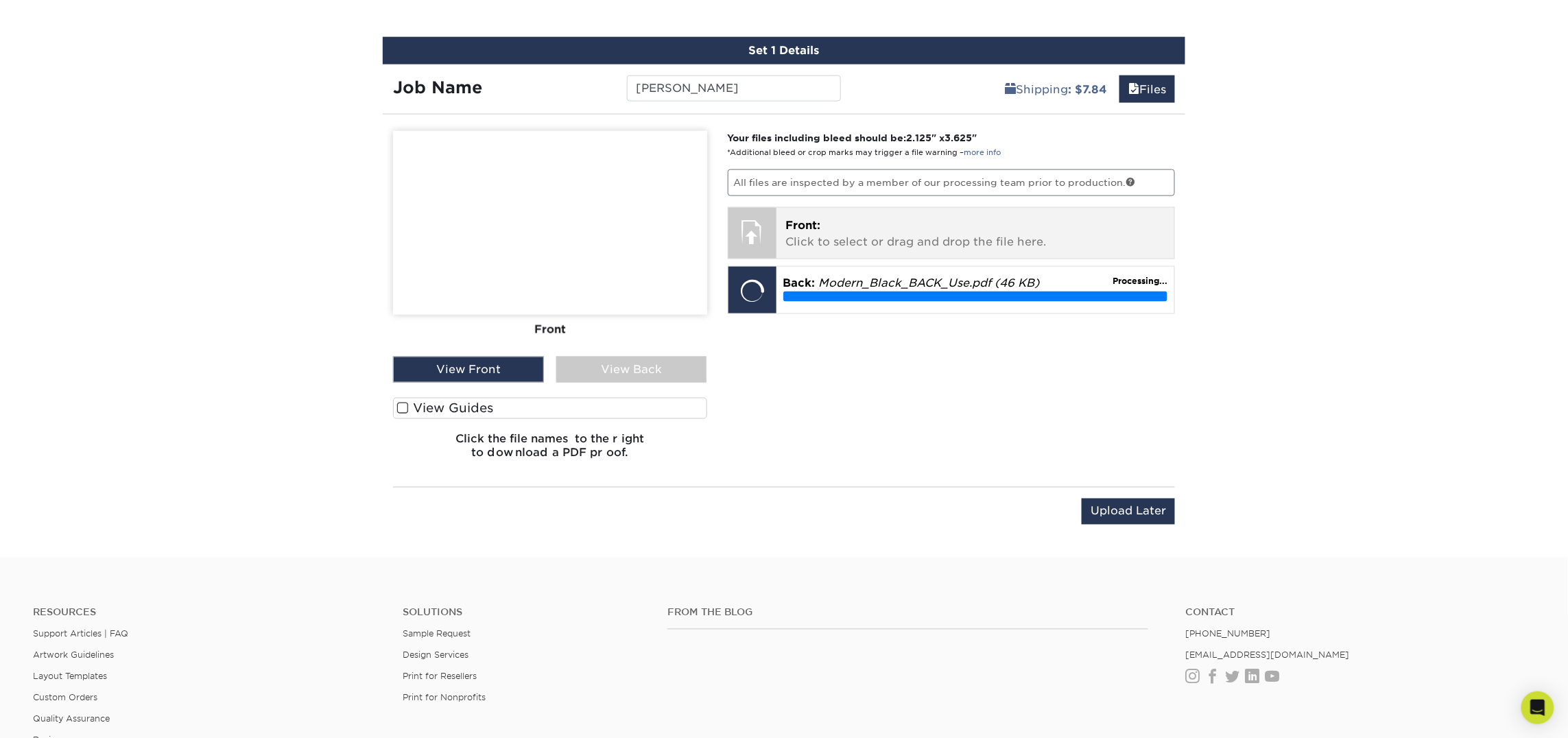
click at [815, 245] on p "Front: Click to select or drag and drop the file here." at bounding box center [976, 234] width 380 height 33
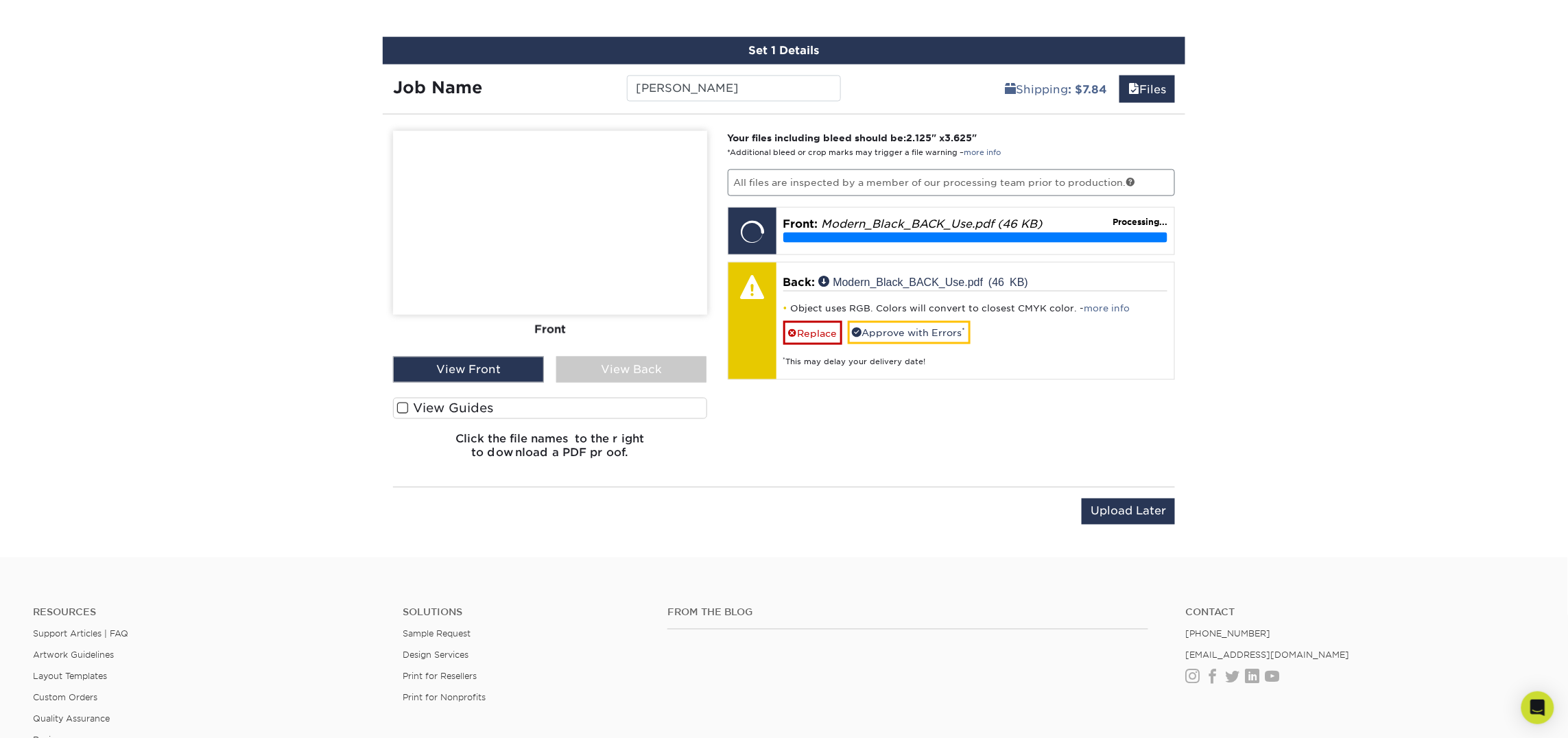
click at [656, 365] on div "View Back" at bounding box center [632, 370] width 151 height 26
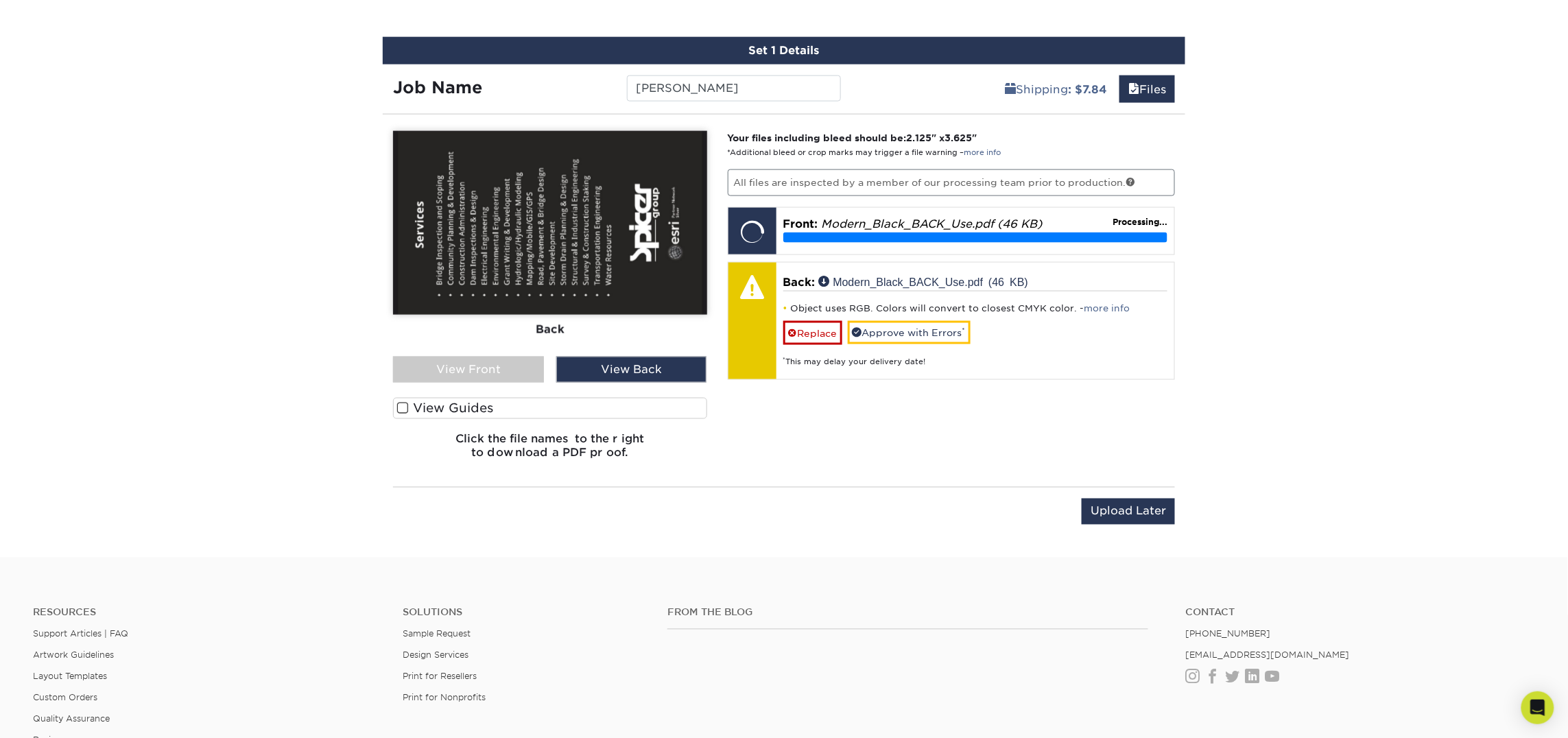
click at [509, 377] on div "View Front" at bounding box center [468, 370] width 151 height 26
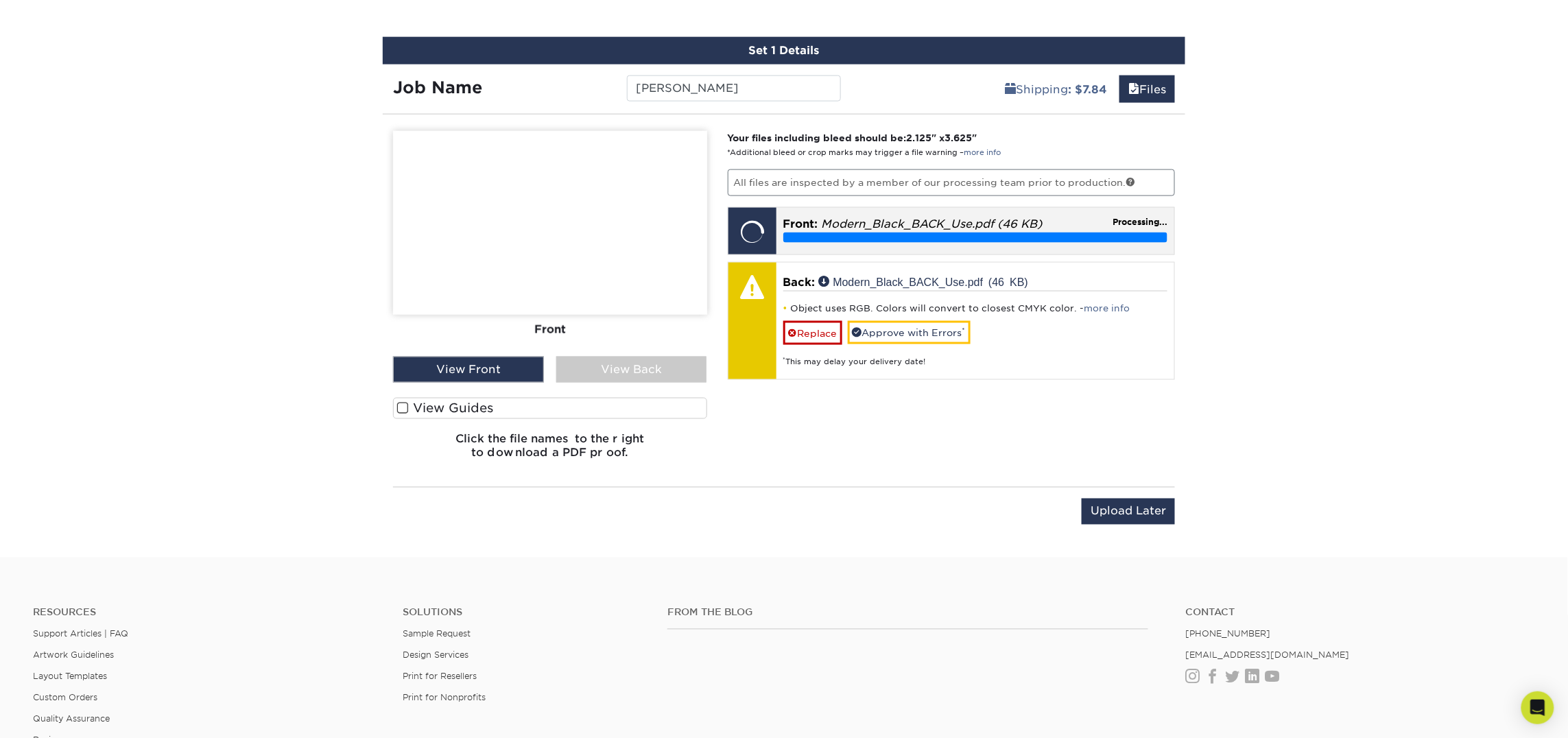
click at [879, 228] on em "Modern_Black_BACK_Use.pdf (46 KB)" at bounding box center [931, 224] width 221 height 13
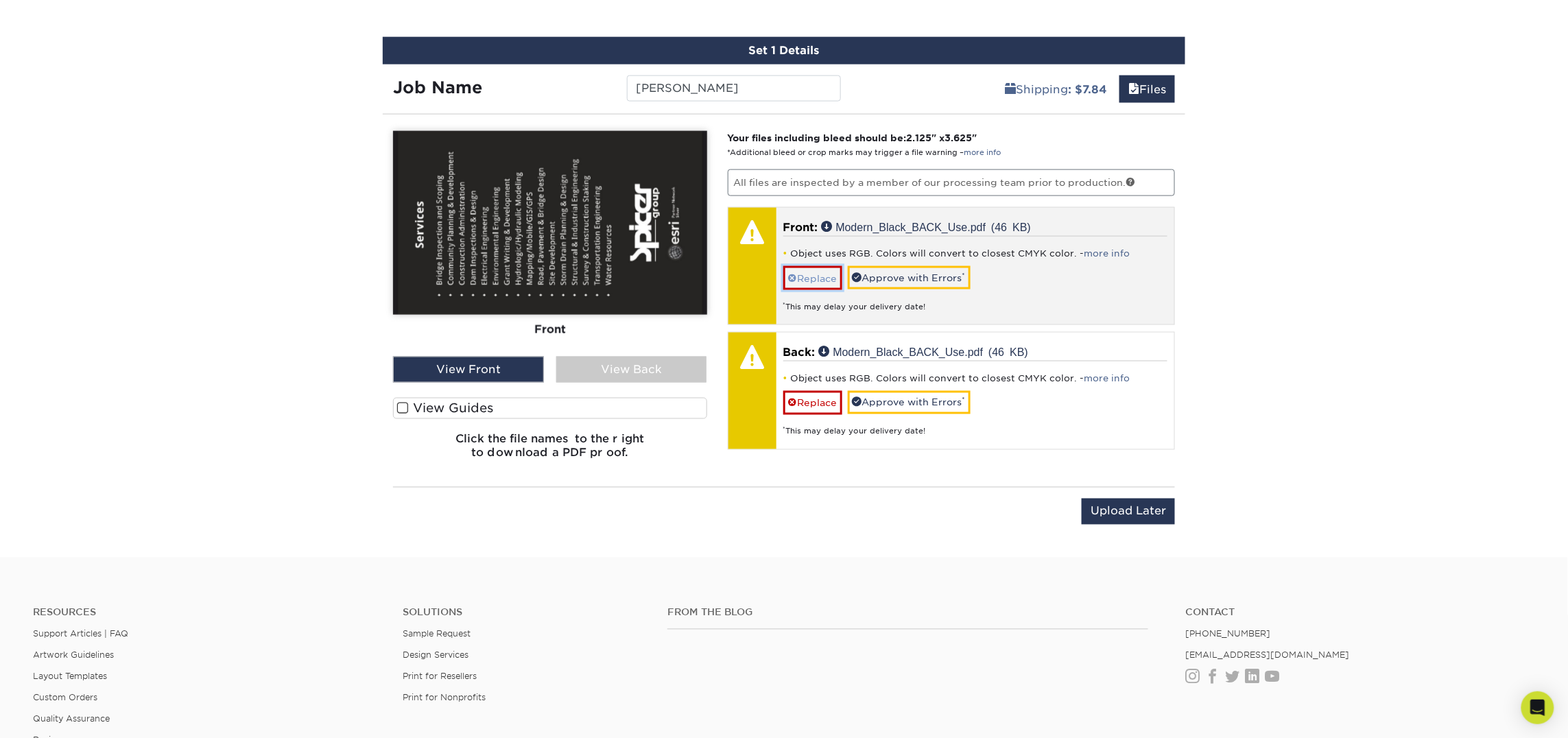
click at [812, 275] on link "Replace" at bounding box center [813, 278] width 59 height 24
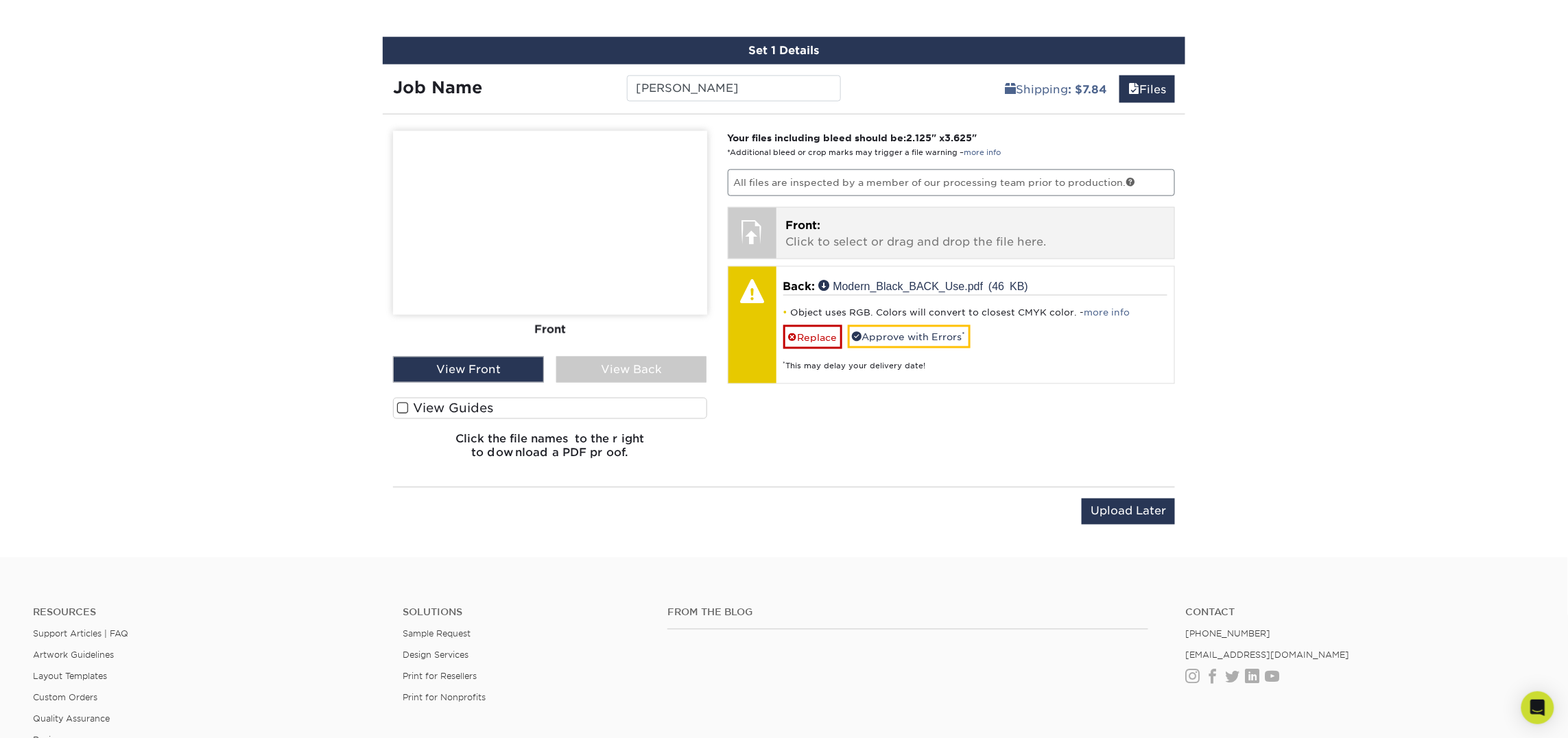
click at [851, 238] on p "Front: Click to select or drag and drop the file here." at bounding box center [976, 234] width 380 height 33
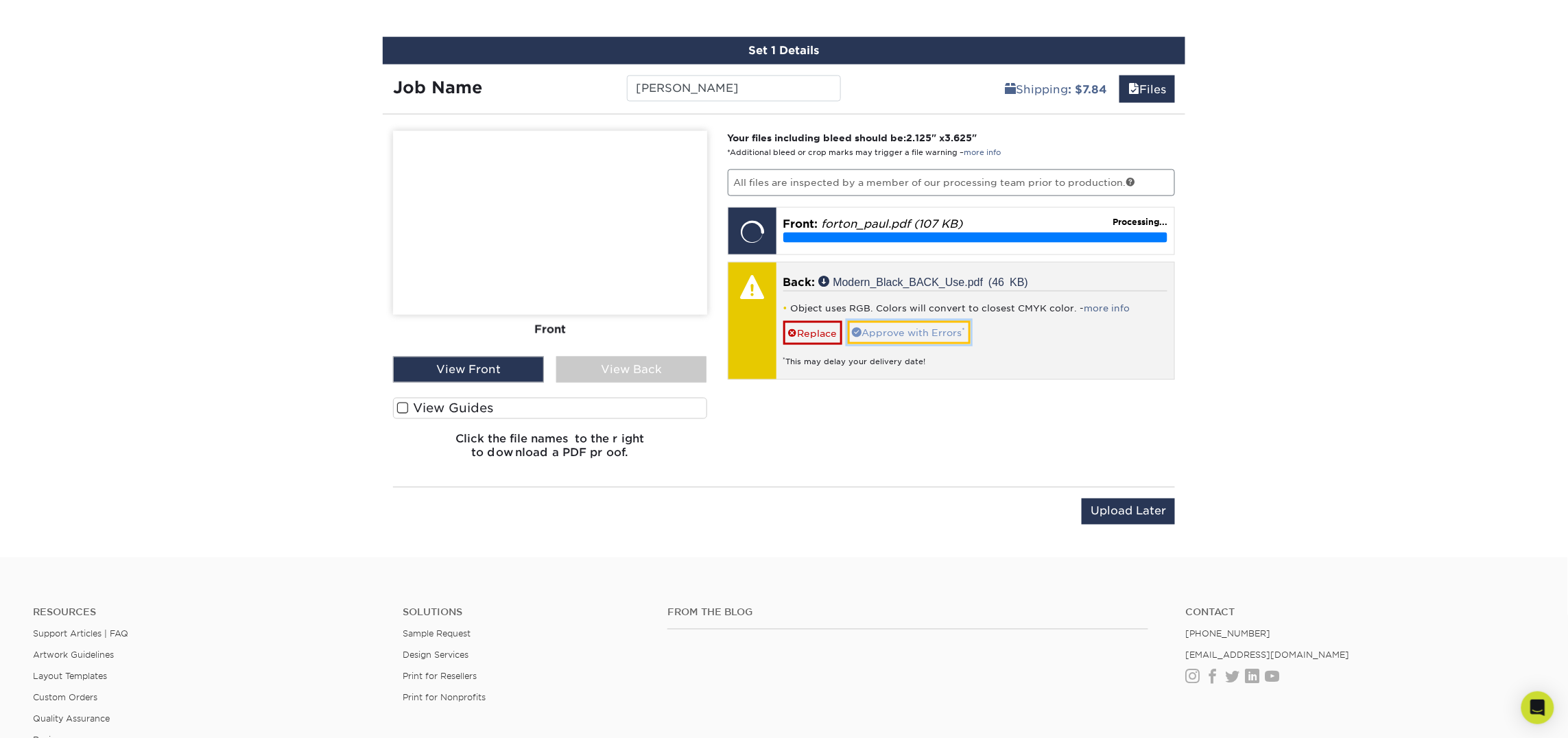
click at [924, 330] on link "Approve with Errors *" at bounding box center [909, 333] width 123 height 23
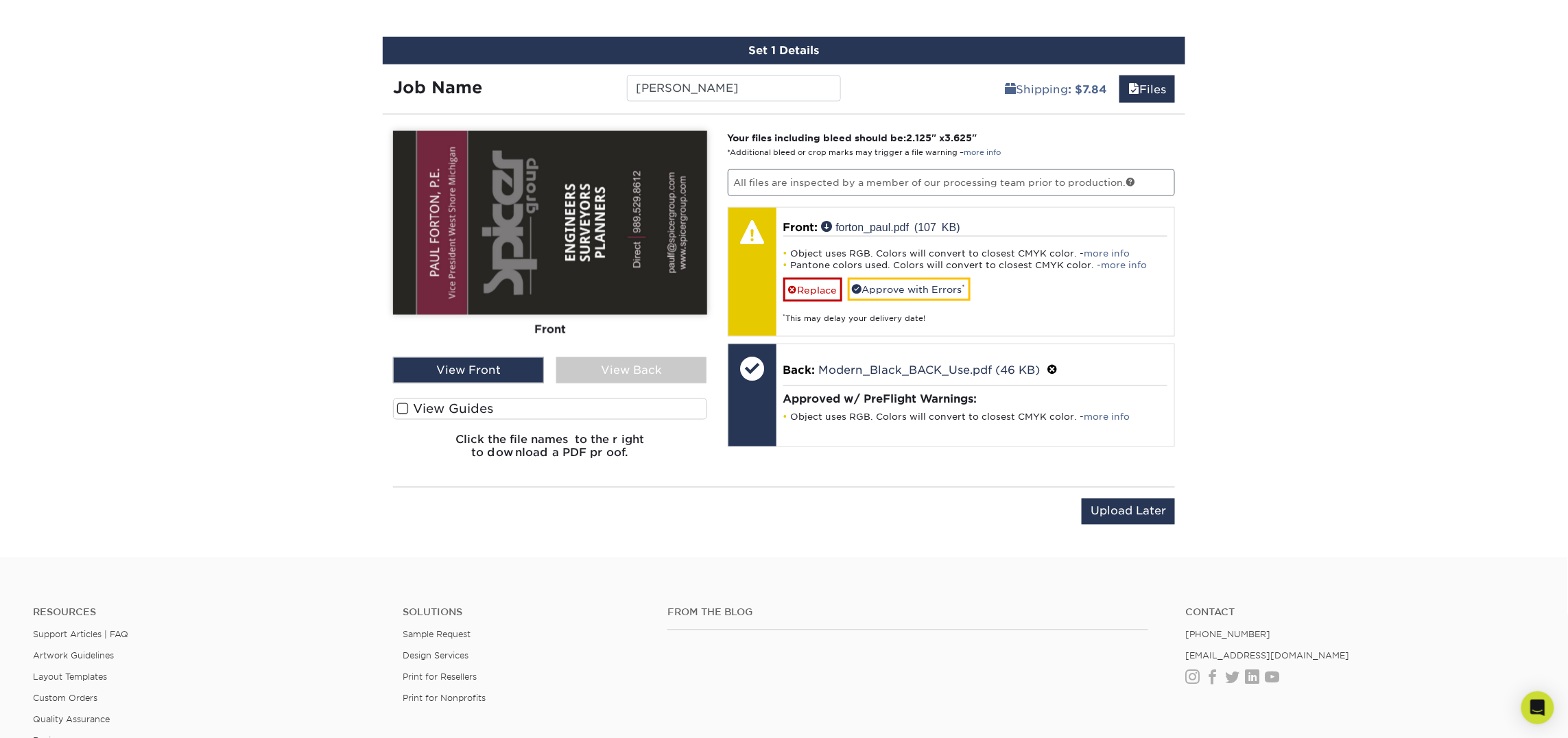
click at [643, 372] on div "View Back" at bounding box center [632, 371] width 151 height 26
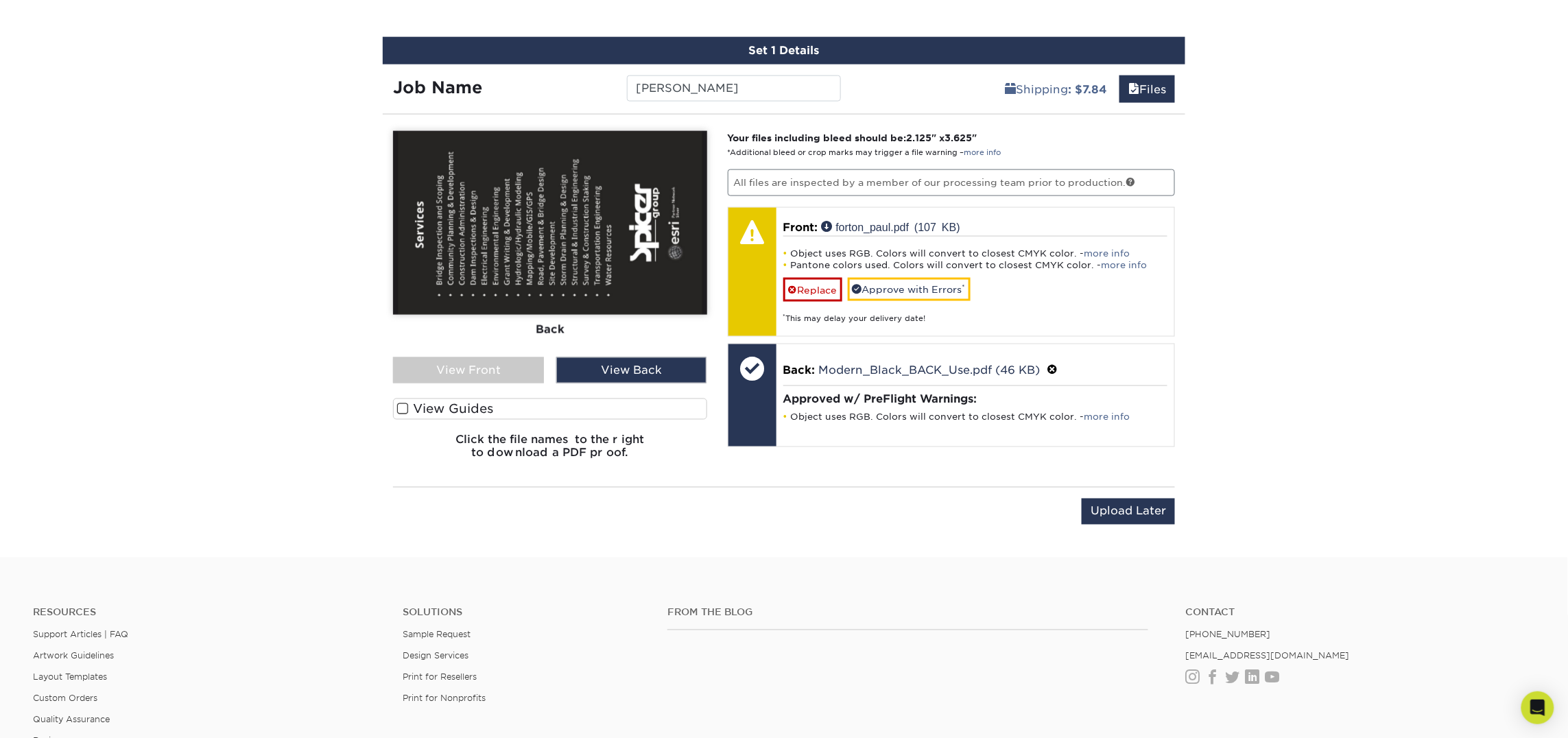
click at [509, 372] on div "View Front" at bounding box center [468, 371] width 151 height 26
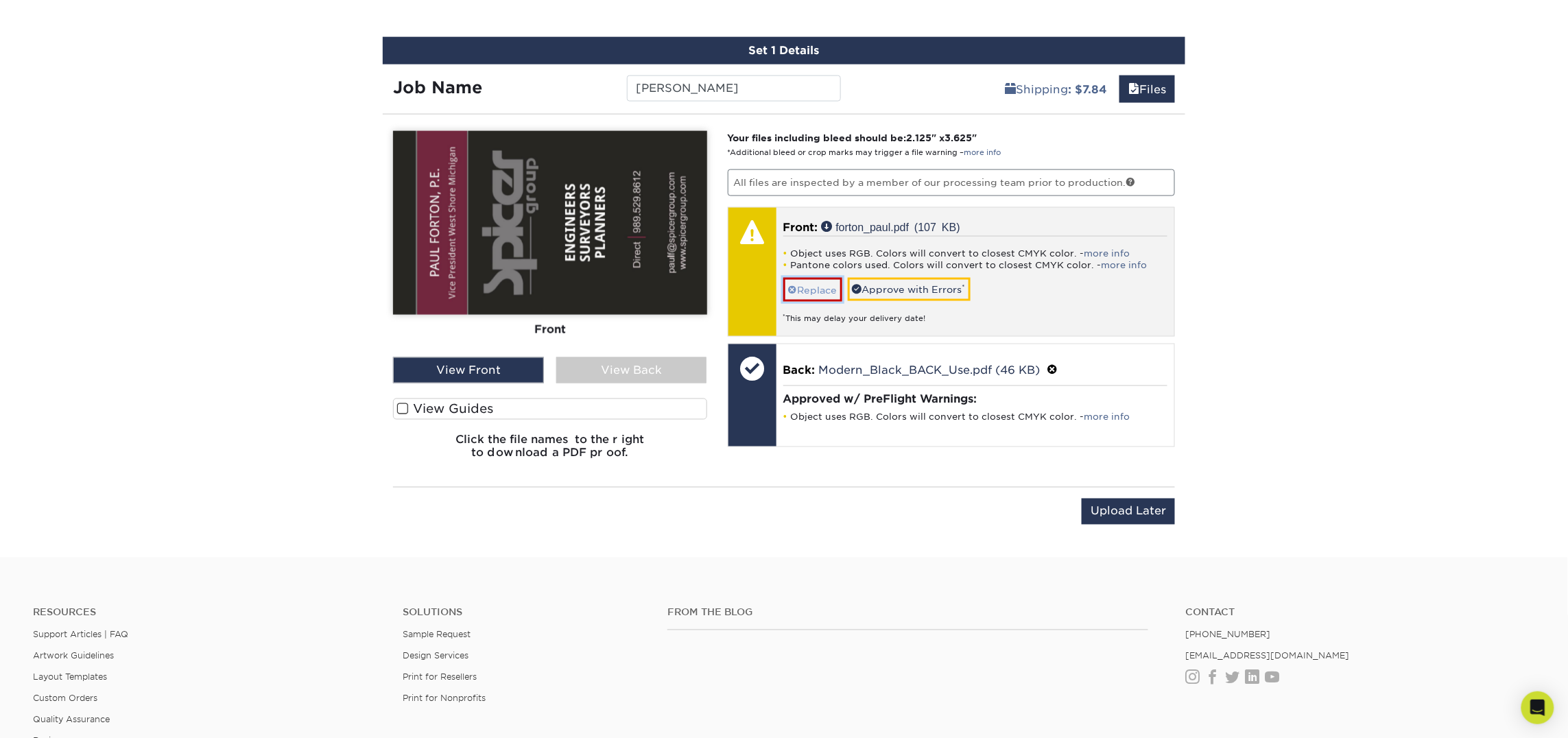
click at [829, 292] on link "Replace" at bounding box center [813, 289] width 59 height 24
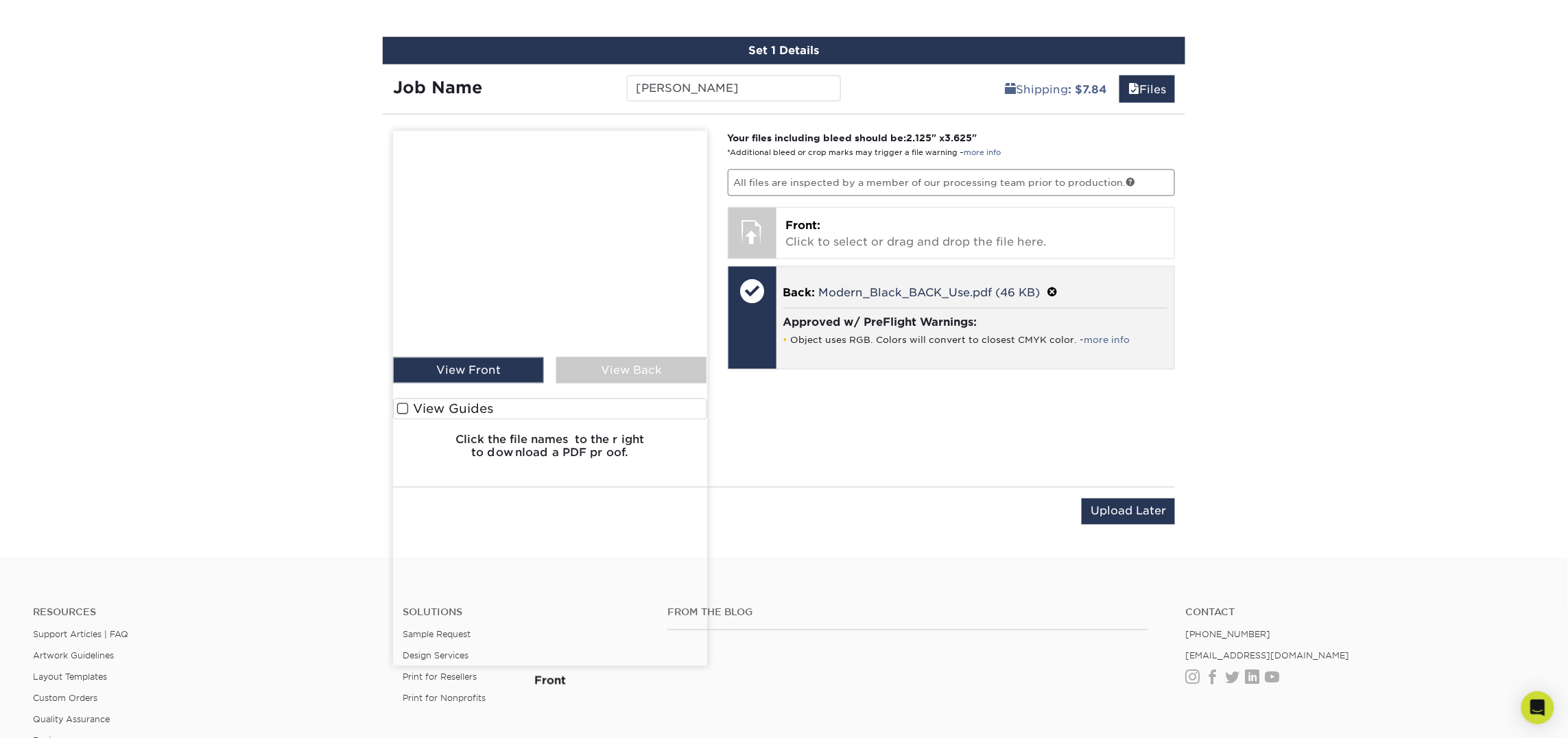
click at [1054, 292] on span at bounding box center [1052, 292] width 11 height 13
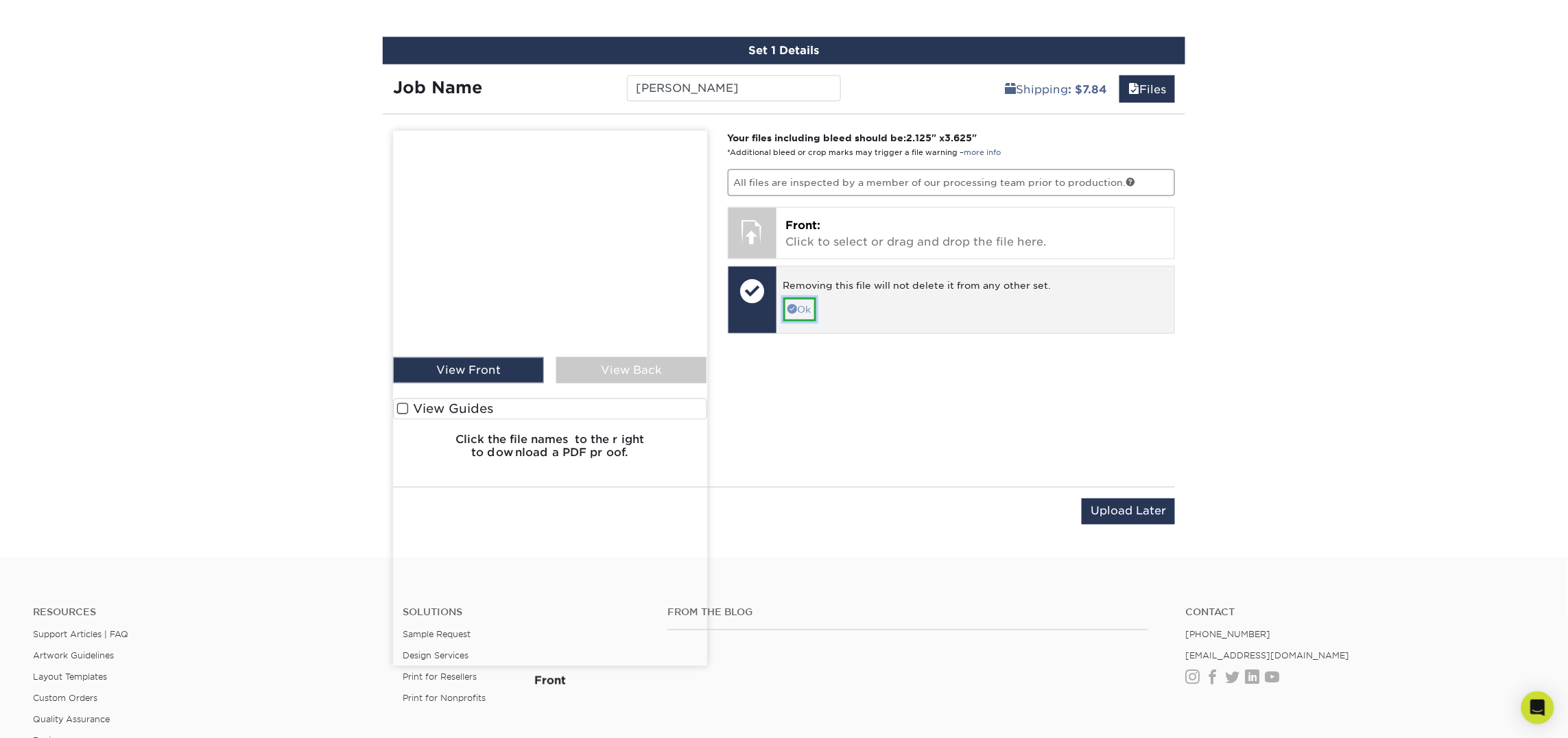
click at [811, 306] on link "Ok" at bounding box center [799, 309] width 33 height 23
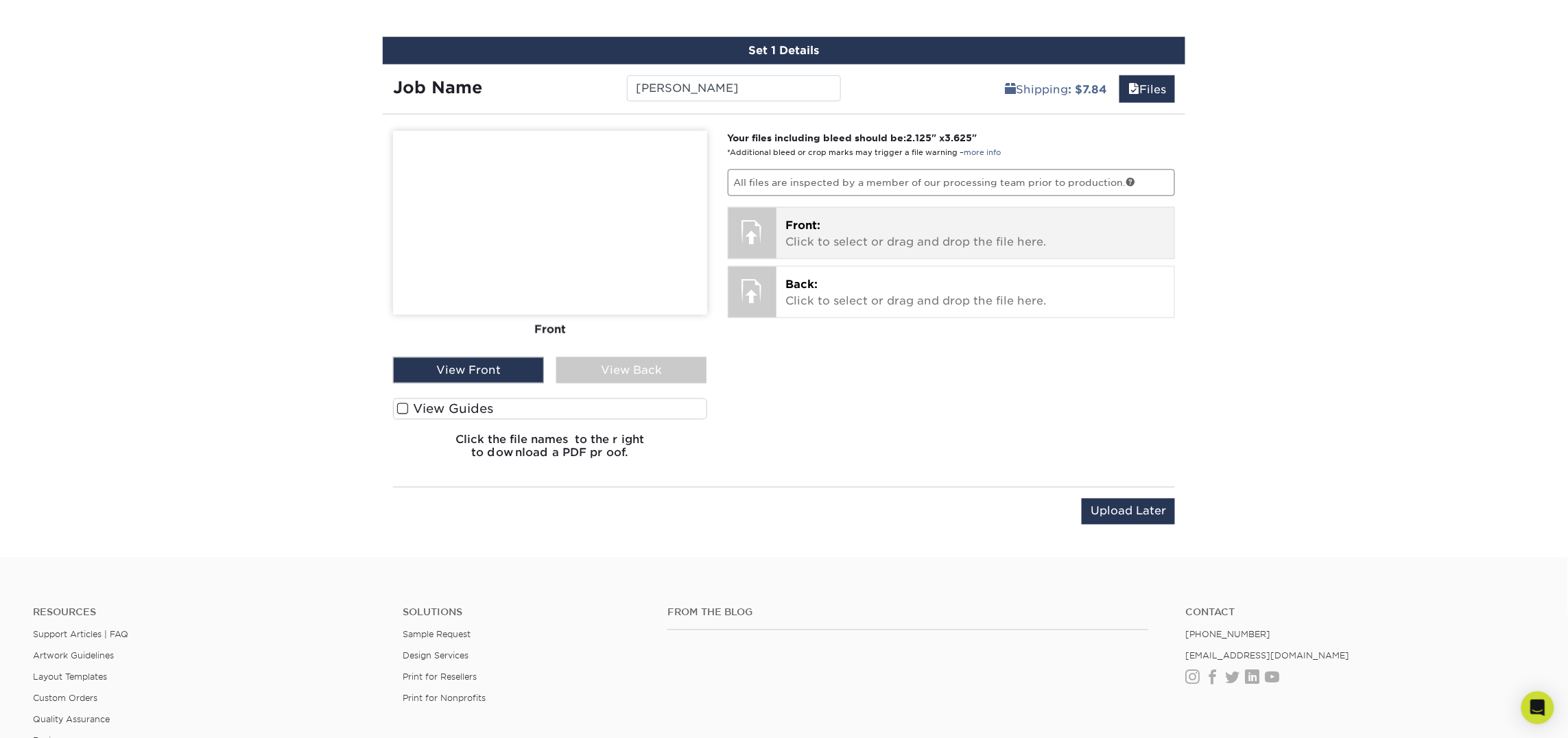
click at [850, 245] on p "Front: Click to select or drag and drop the file here." at bounding box center [976, 234] width 380 height 33
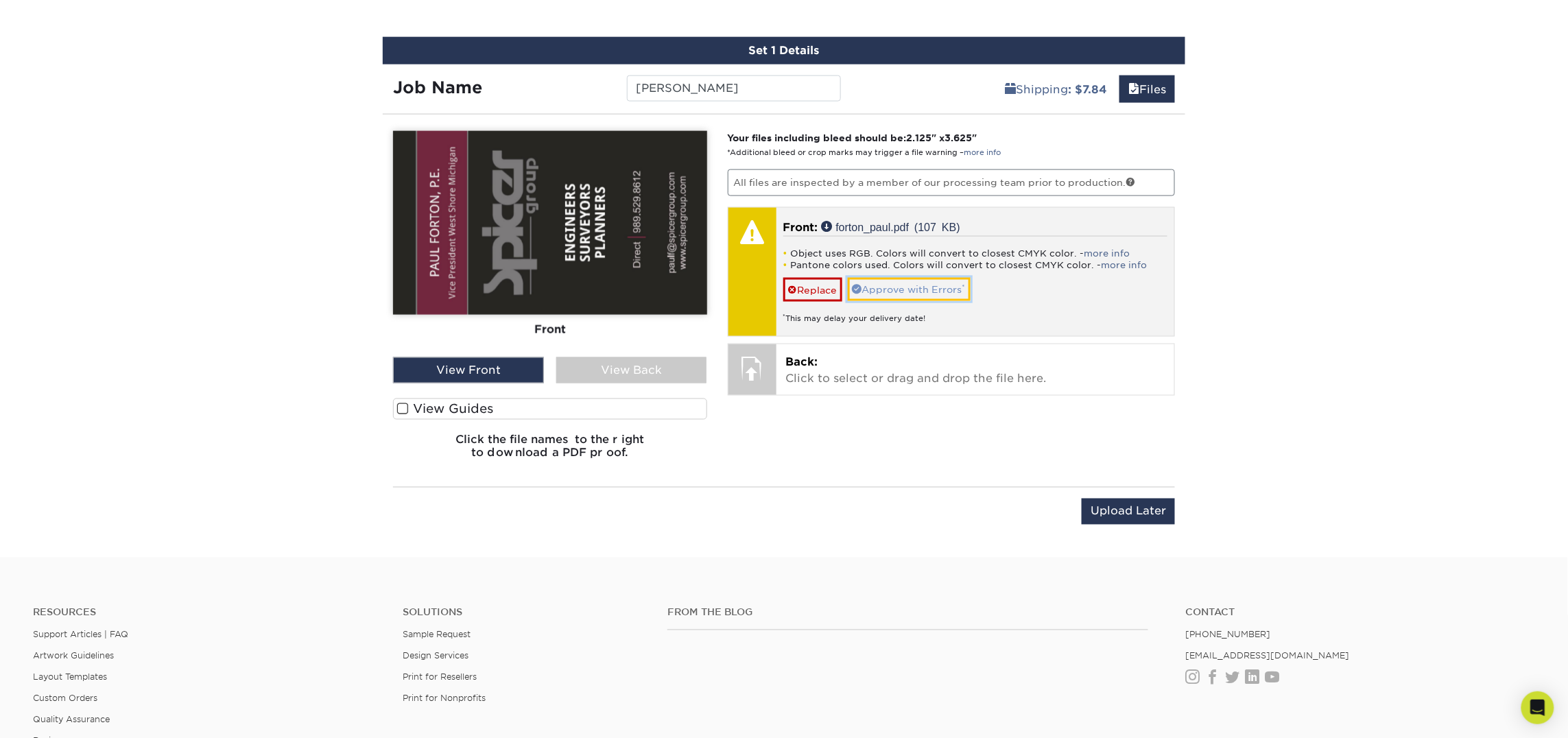
click at [890, 288] on link "Approve with Errors *" at bounding box center [909, 289] width 123 height 23
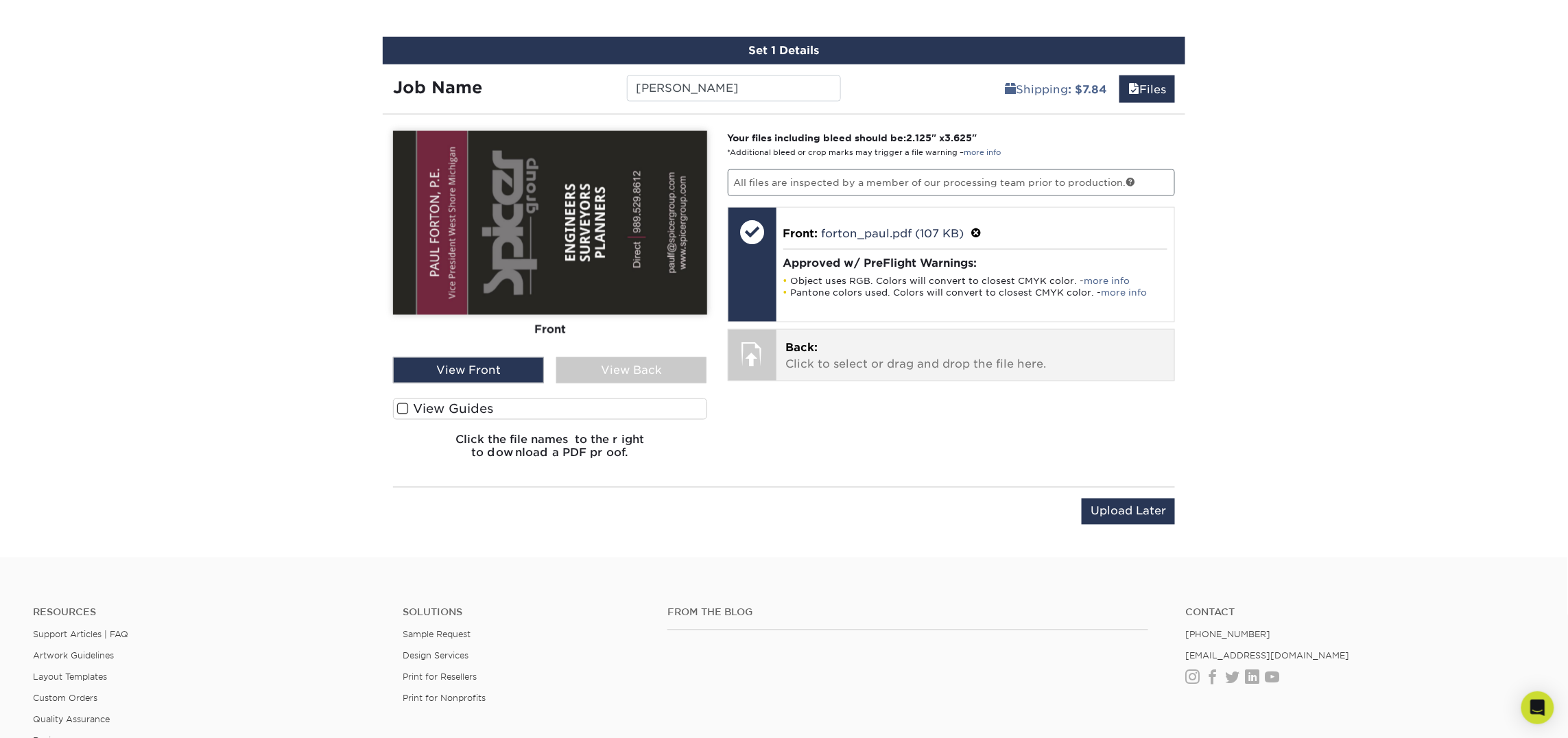
click at [887, 375] on div "Back: Click to select or drag and drop the file here. Choose file Modern_Black_…" at bounding box center [975, 355] width 399 height 51
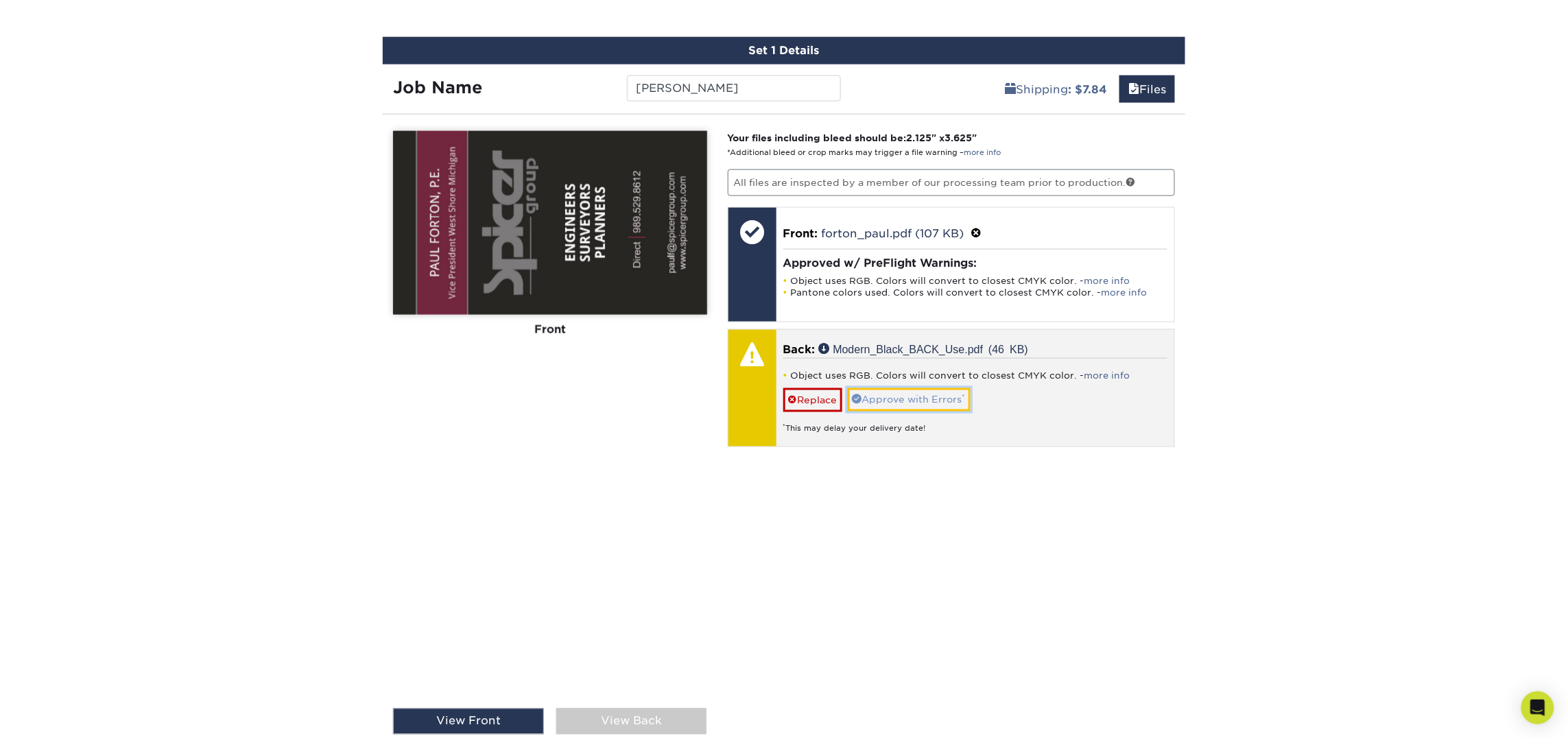
click at [898, 401] on link "Approve with Errors *" at bounding box center [909, 400] width 123 height 23
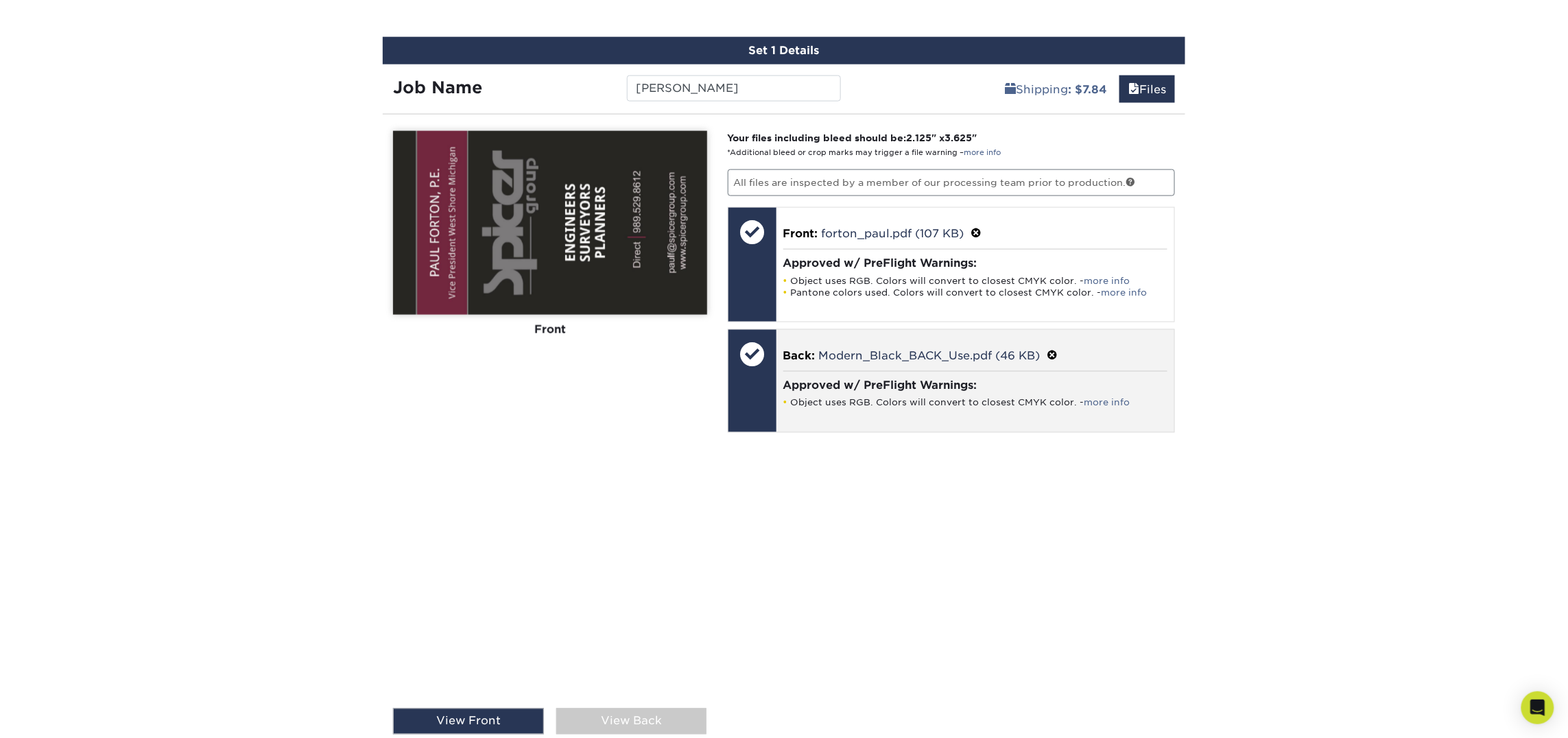
click at [953, 347] on p "Back: Modern_Black_BACK_Use.pdf (46 KB)" at bounding box center [975, 355] width 385 height 18
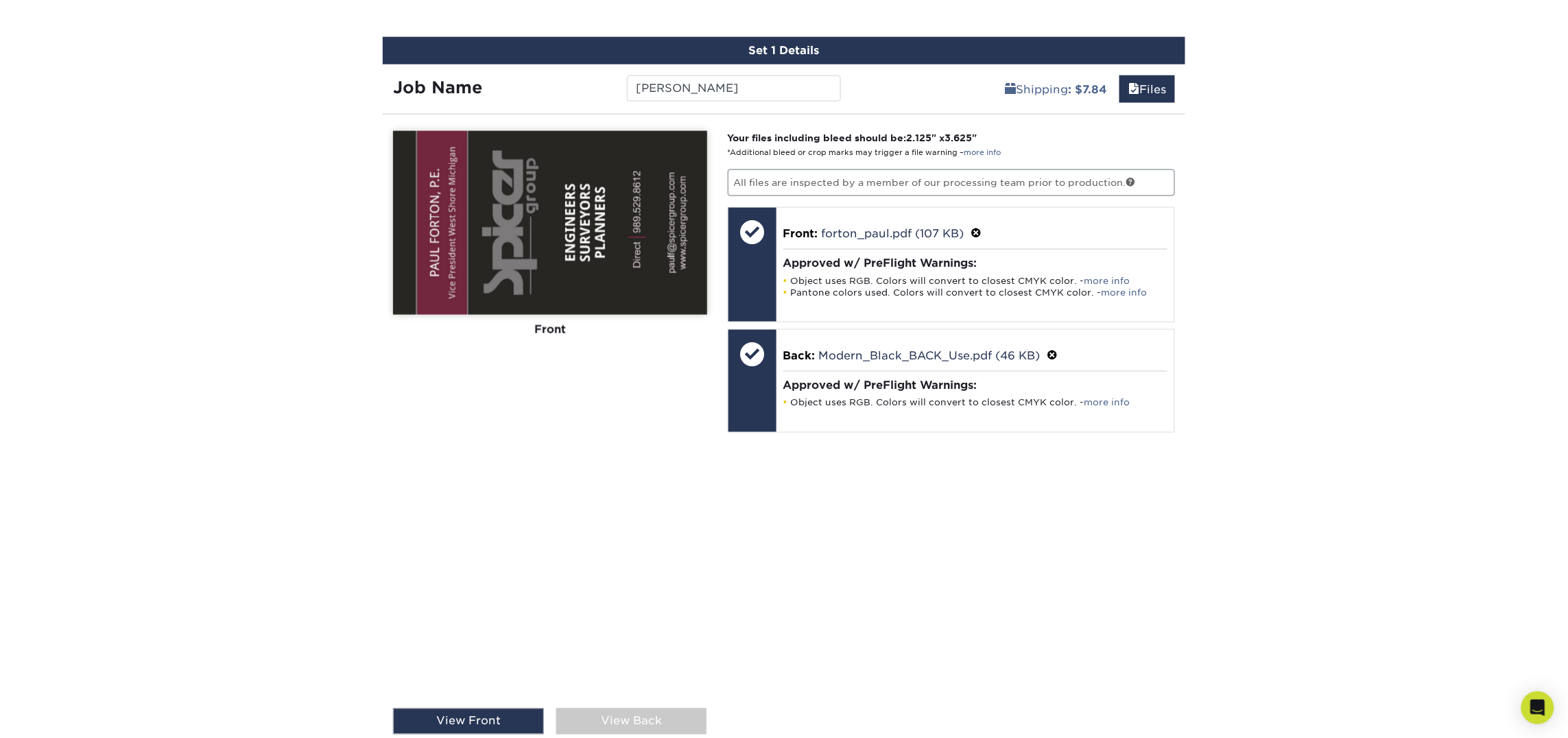
click at [541, 332] on div "Front" at bounding box center [550, 330] width 314 height 30
click at [605, 715] on div "View Back" at bounding box center [632, 722] width 151 height 26
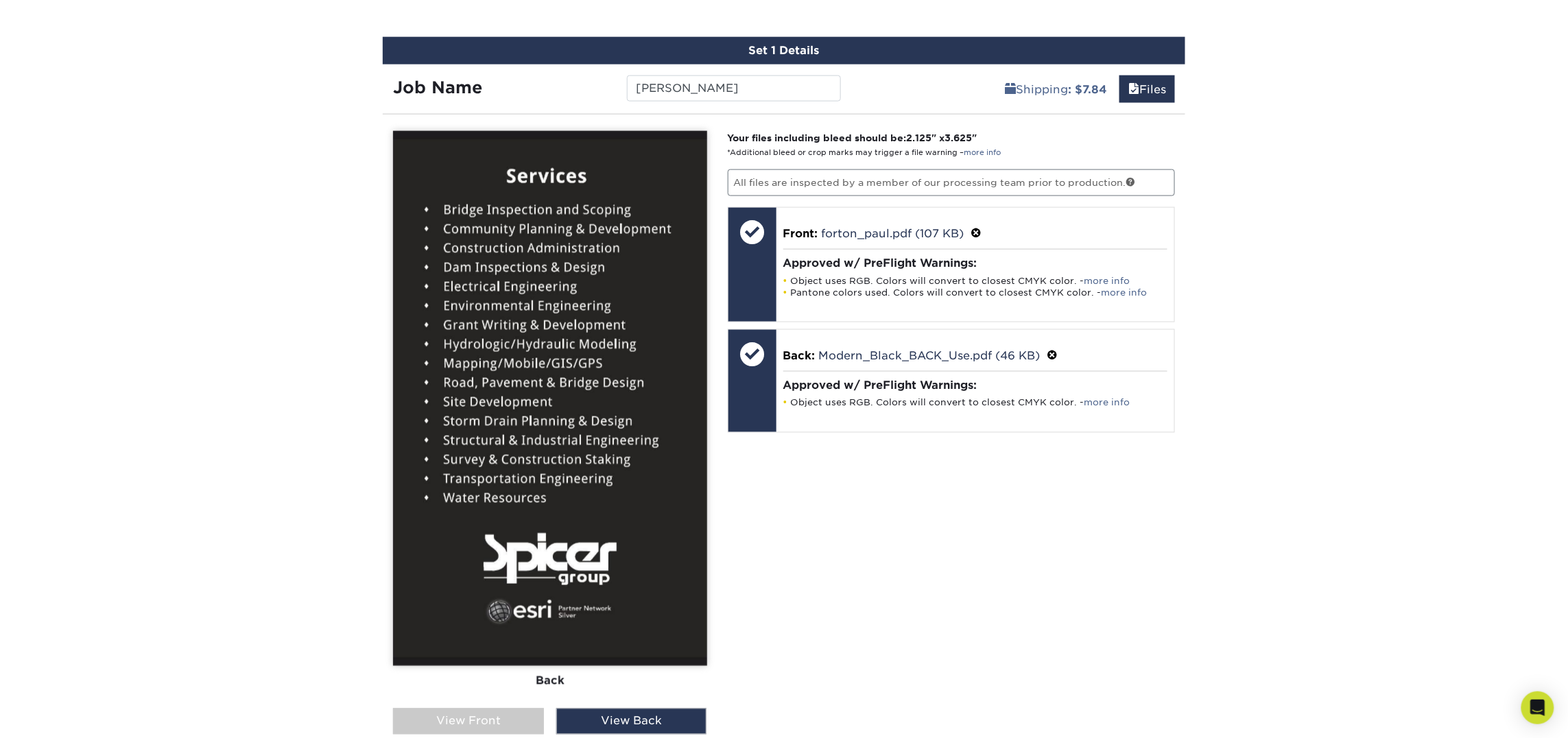
click at [514, 710] on div "View Front" at bounding box center [468, 722] width 151 height 26
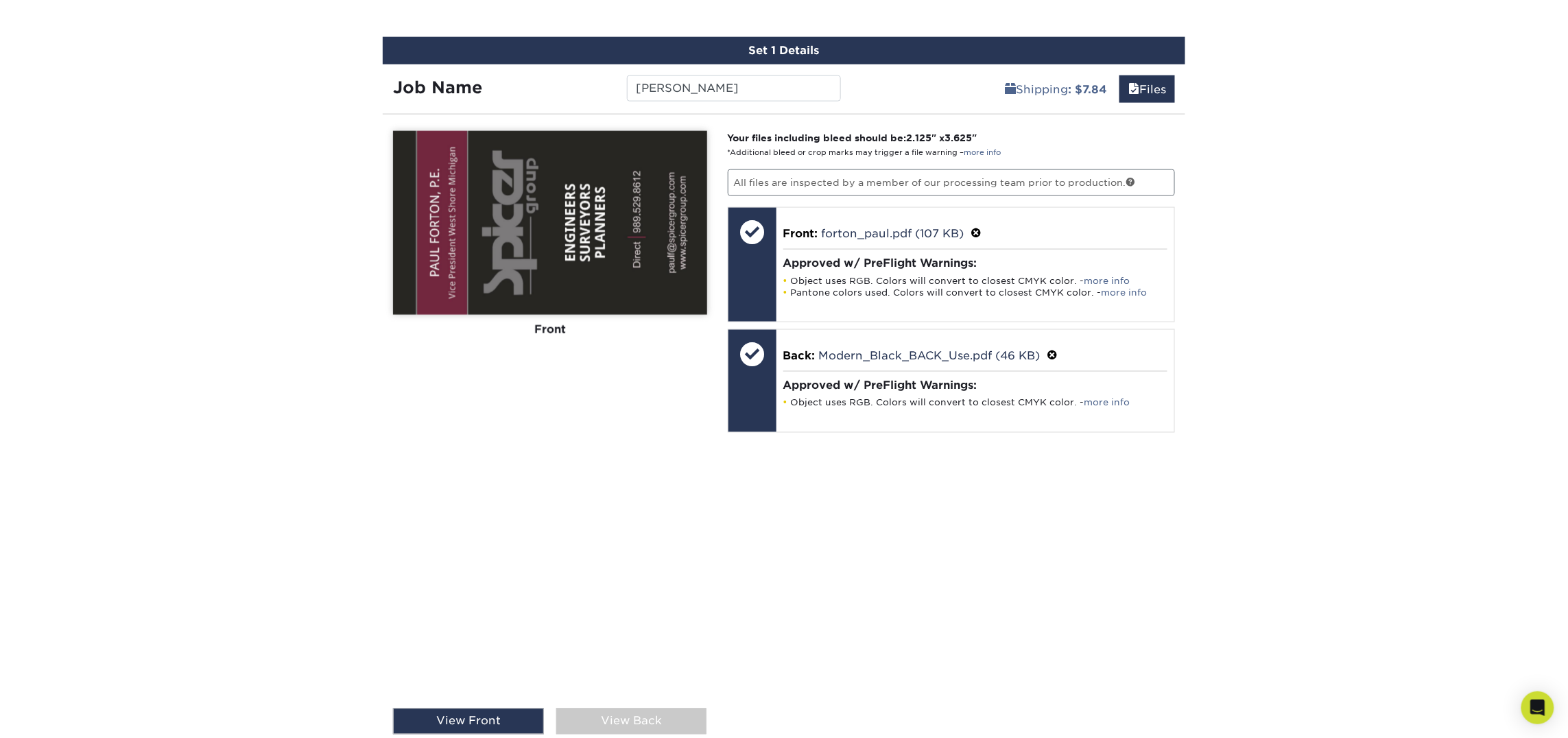
click at [615, 716] on div "View Back" at bounding box center [632, 722] width 151 height 26
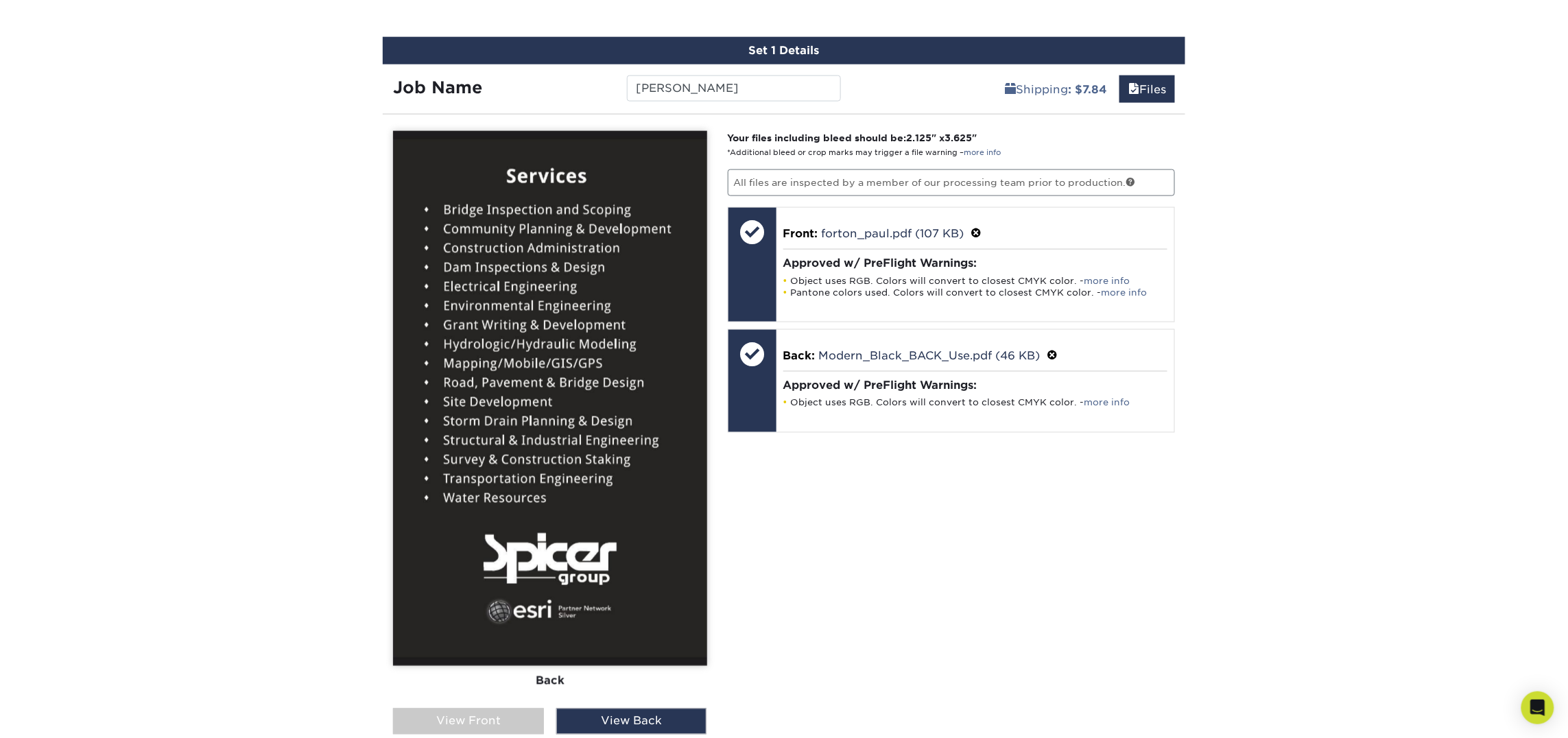
click at [478, 723] on div "View Front" at bounding box center [468, 722] width 151 height 26
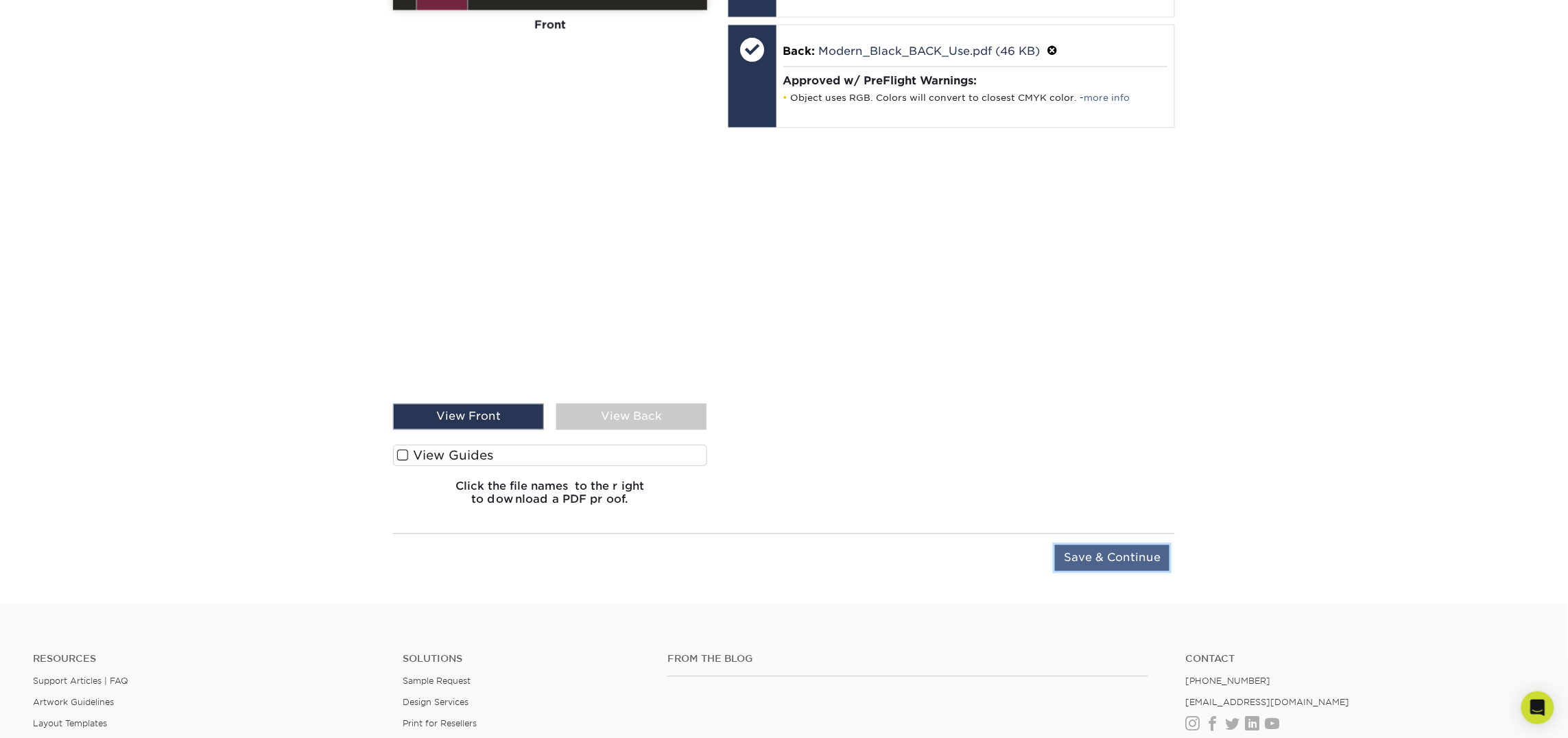
click at [1101, 550] on input "Save & Continue" at bounding box center [1112, 558] width 114 height 26
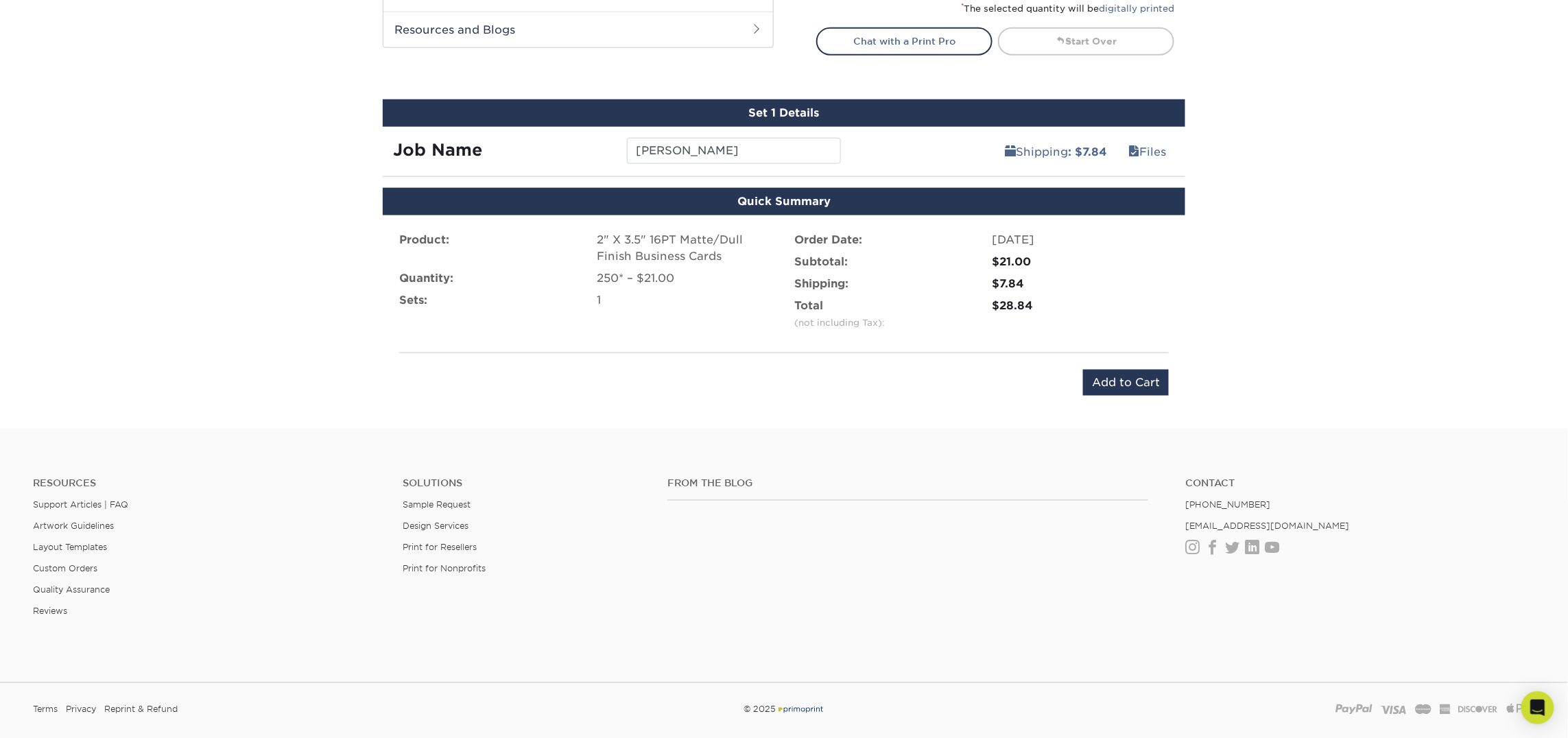
scroll to position [654, 0]
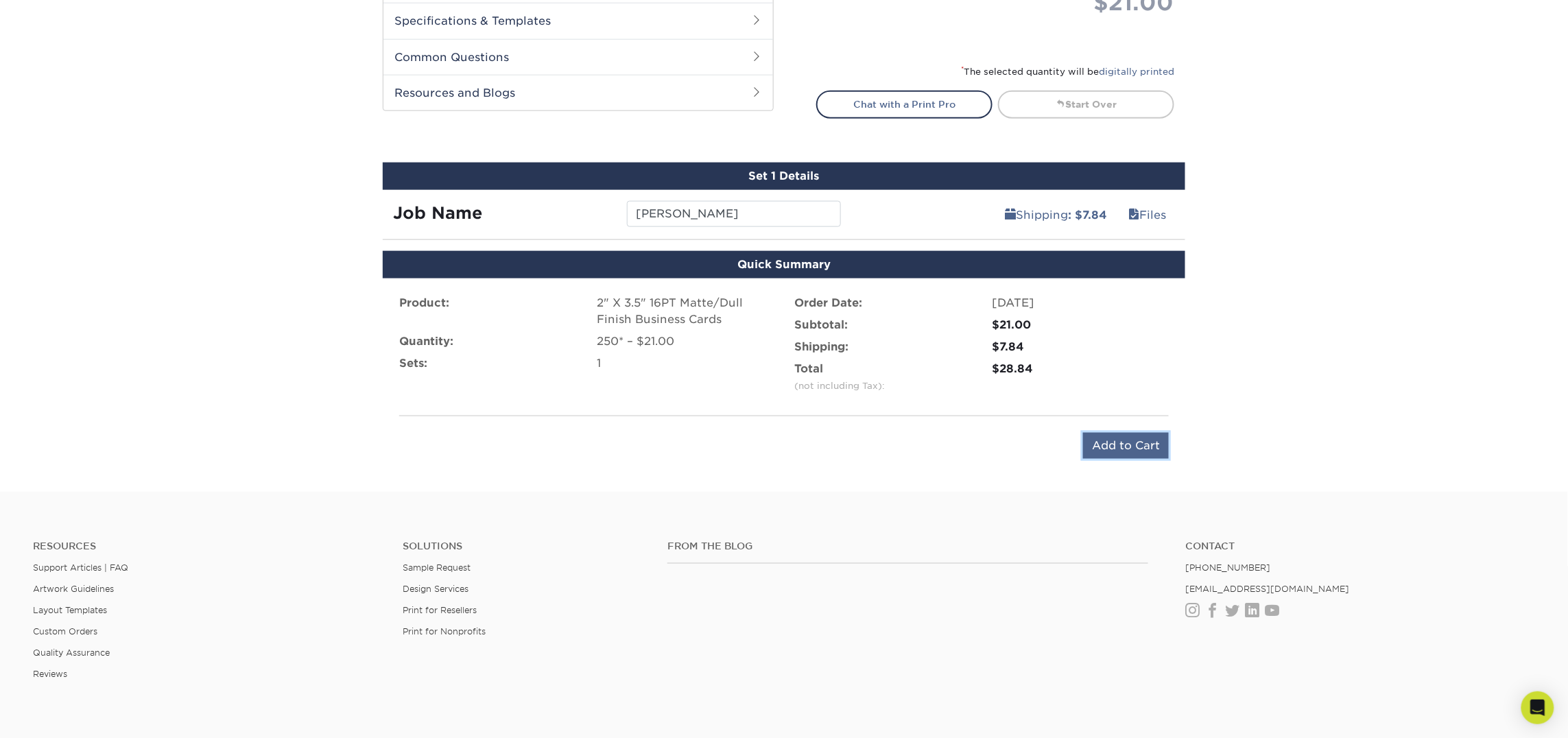
click at [1124, 444] on input "Add to Cart" at bounding box center [1125, 446] width 86 height 26
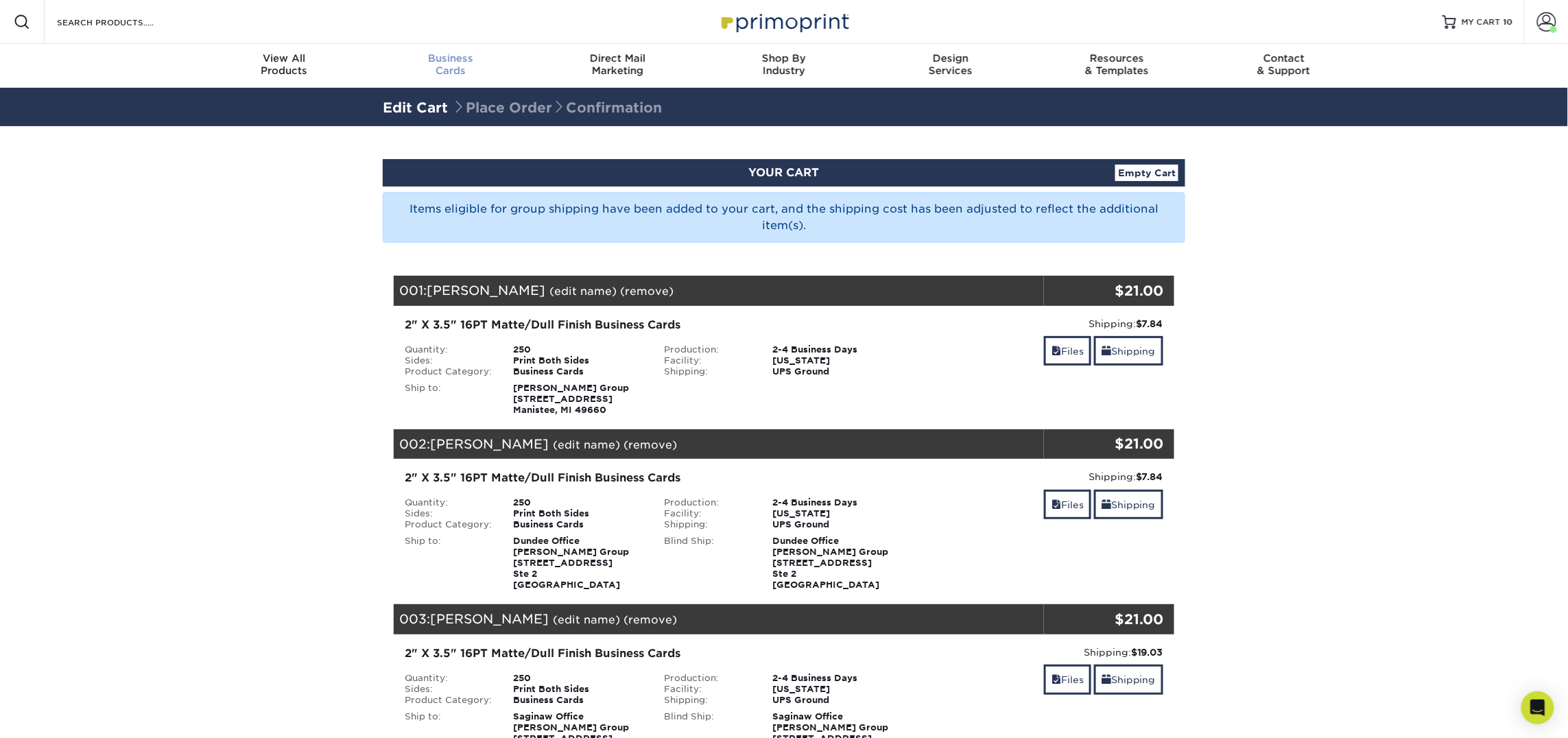
scroll to position [1, 0]
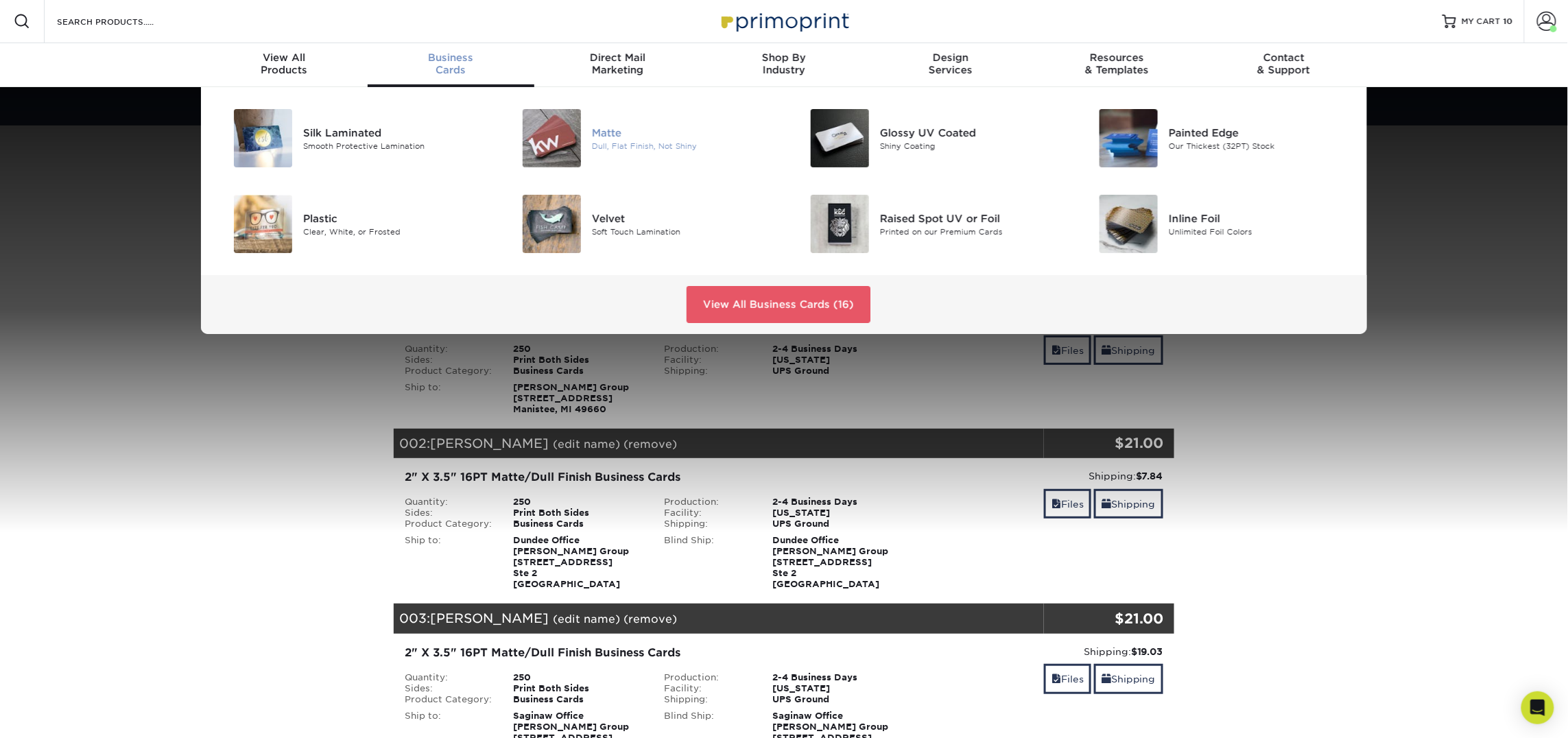
click at [580, 140] on img at bounding box center [552, 139] width 59 height 59
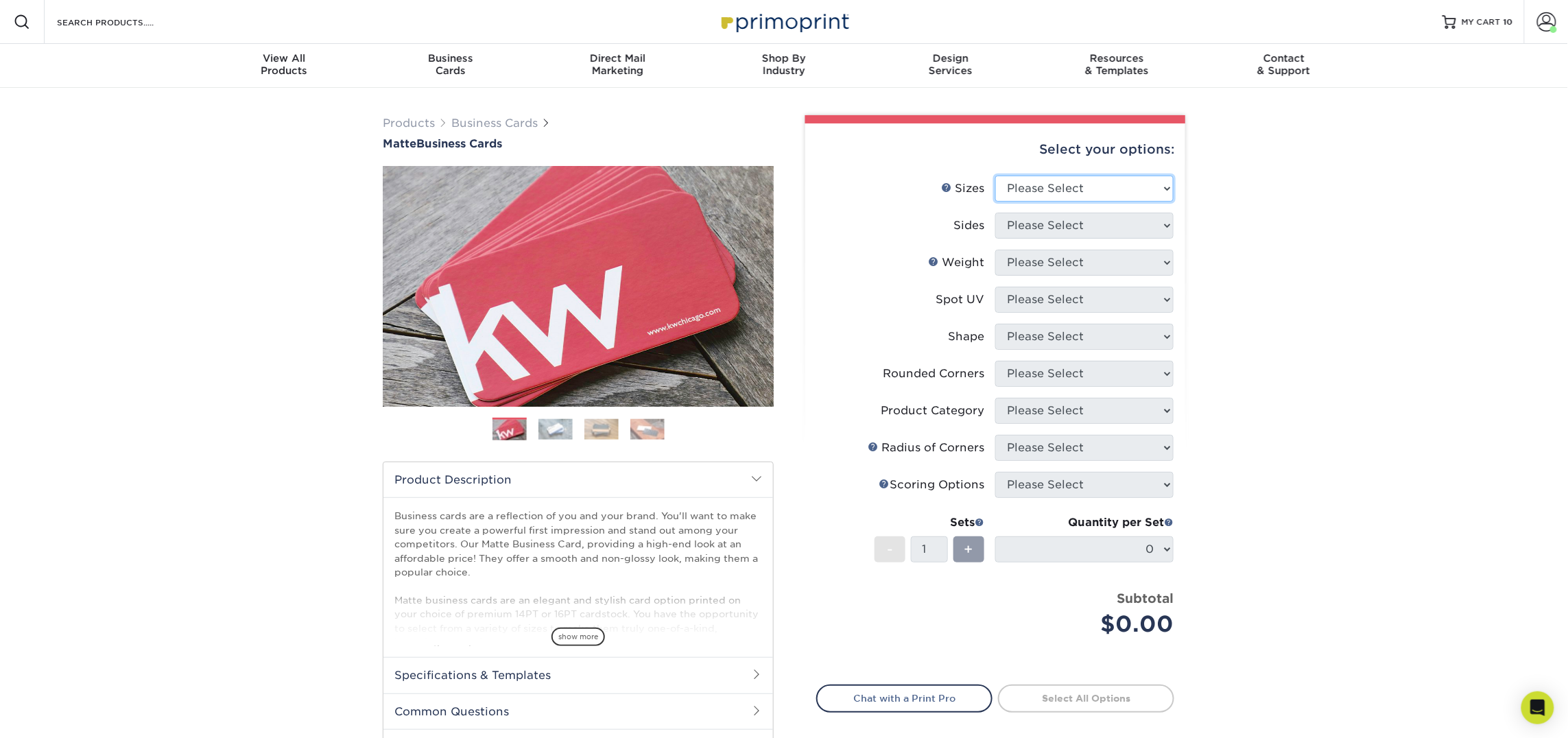
click at [1043, 183] on select "Please Select 1.5" x 3.5" - Mini 1.75" x 3.5" - Mini 2" x 2" - Square 2" x 3" -…" at bounding box center [1084, 189] width 178 height 26
select select "2.00x3.50"
click at [995, 176] on select "Please Select 1.5" x 3.5" - Mini 1.75" x 3.5" - Mini 2" x 2" - Square 2" x 3" -…" at bounding box center [1084, 189] width 178 height 26
click at [1050, 235] on select "Please Select Print Both Sides Print Front Only" at bounding box center [1084, 226] width 178 height 26
select select "13abbda7-1d64-4f25-8bb2-c179b224825d"
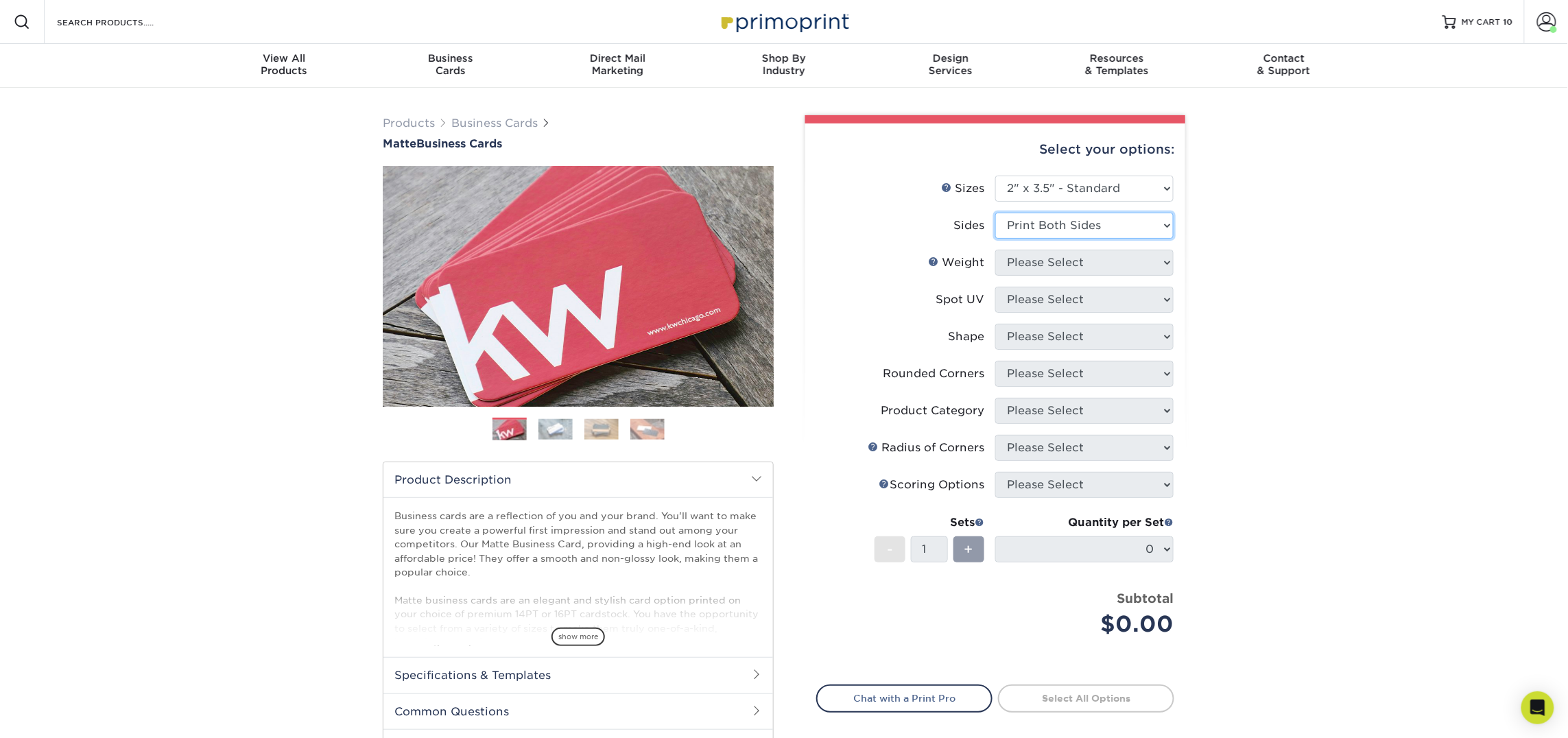
click at [995, 213] on select "Please Select Print Both Sides Print Front Only" at bounding box center [1084, 226] width 178 height 26
click at [1053, 259] on select "Please Select 16PT 14PT" at bounding box center [1084, 263] width 178 height 26
select select "16PT"
click at [995, 250] on select "Please Select 16PT 14PT" at bounding box center [1084, 263] width 178 height 26
click at [1059, 298] on select "Please Select No Spot UV Front and Back (Both Sides) Front Only Back Only" at bounding box center [1084, 300] width 178 height 26
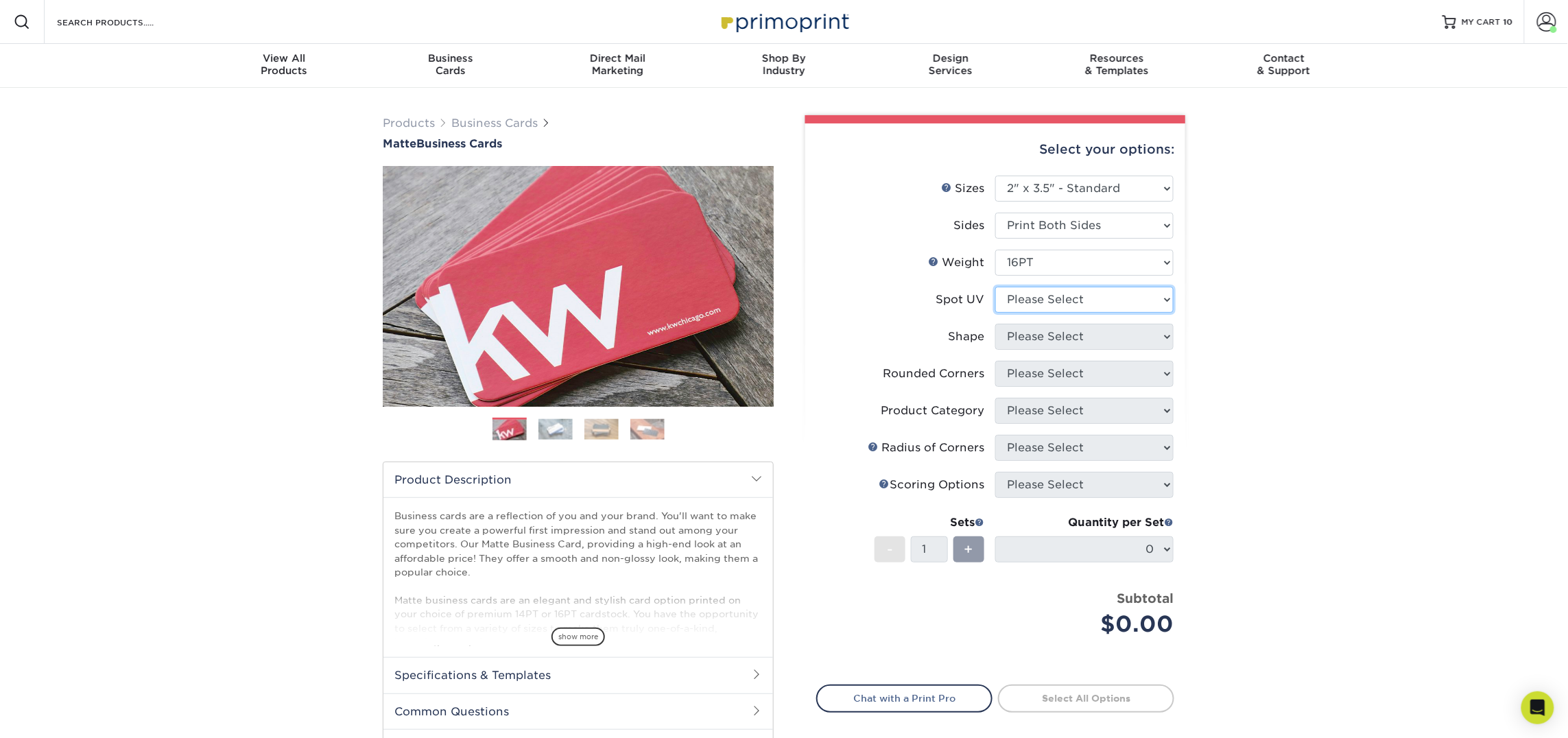
select select "3"
click at [995, 287] on select "Please Select No Spot UV Front and Back (Both Sides) Front Only Back Only" at bounding box center [1084, 300] width 178 height 26
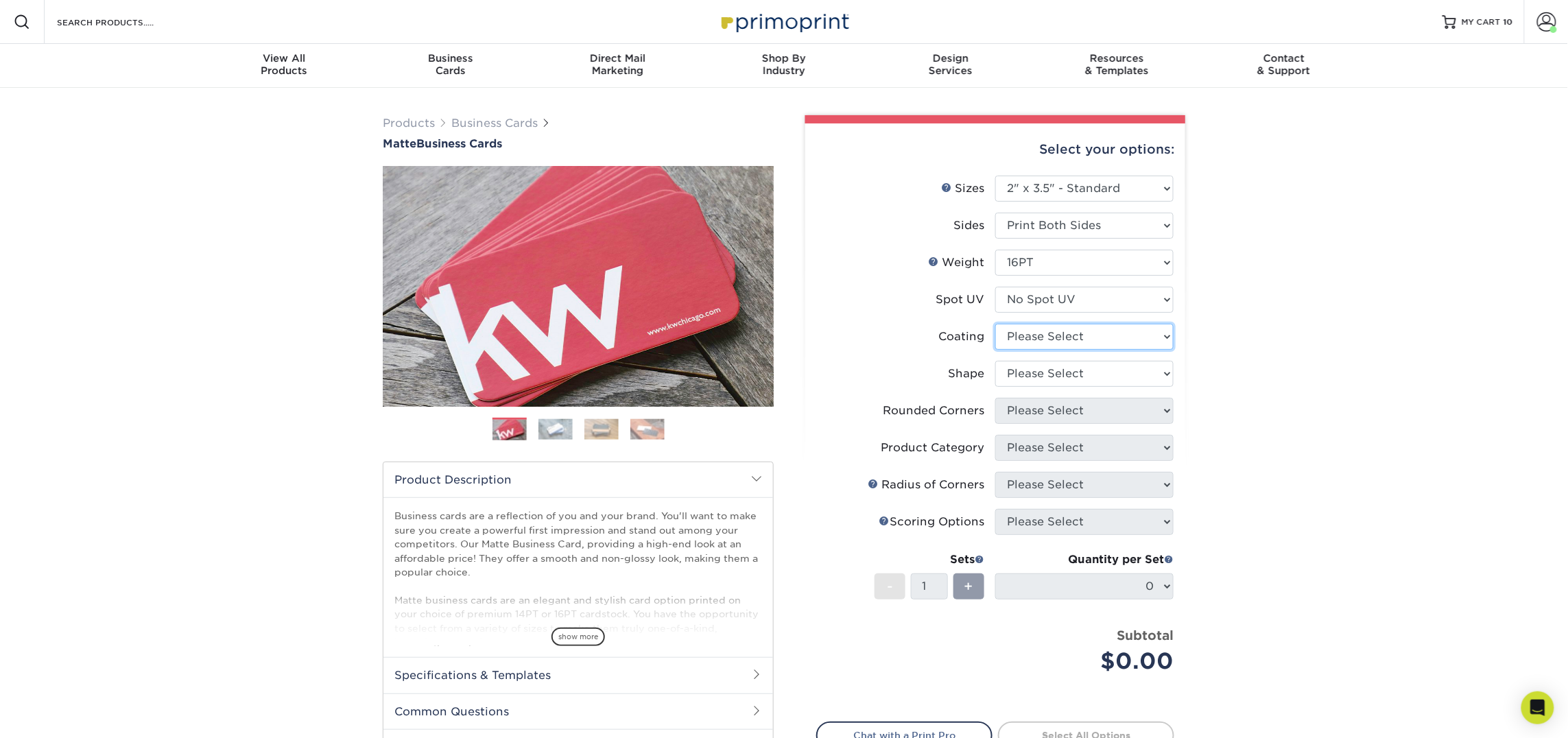
click at [1041, 337] on select at bounding box center [1084, 337] width 178 height 26
select select "121bb7b5-3b4d-429f-bd8d-bbf80e953313"
click at [995, 324] on select at bounding box center [1084, 337] width 178 height 26
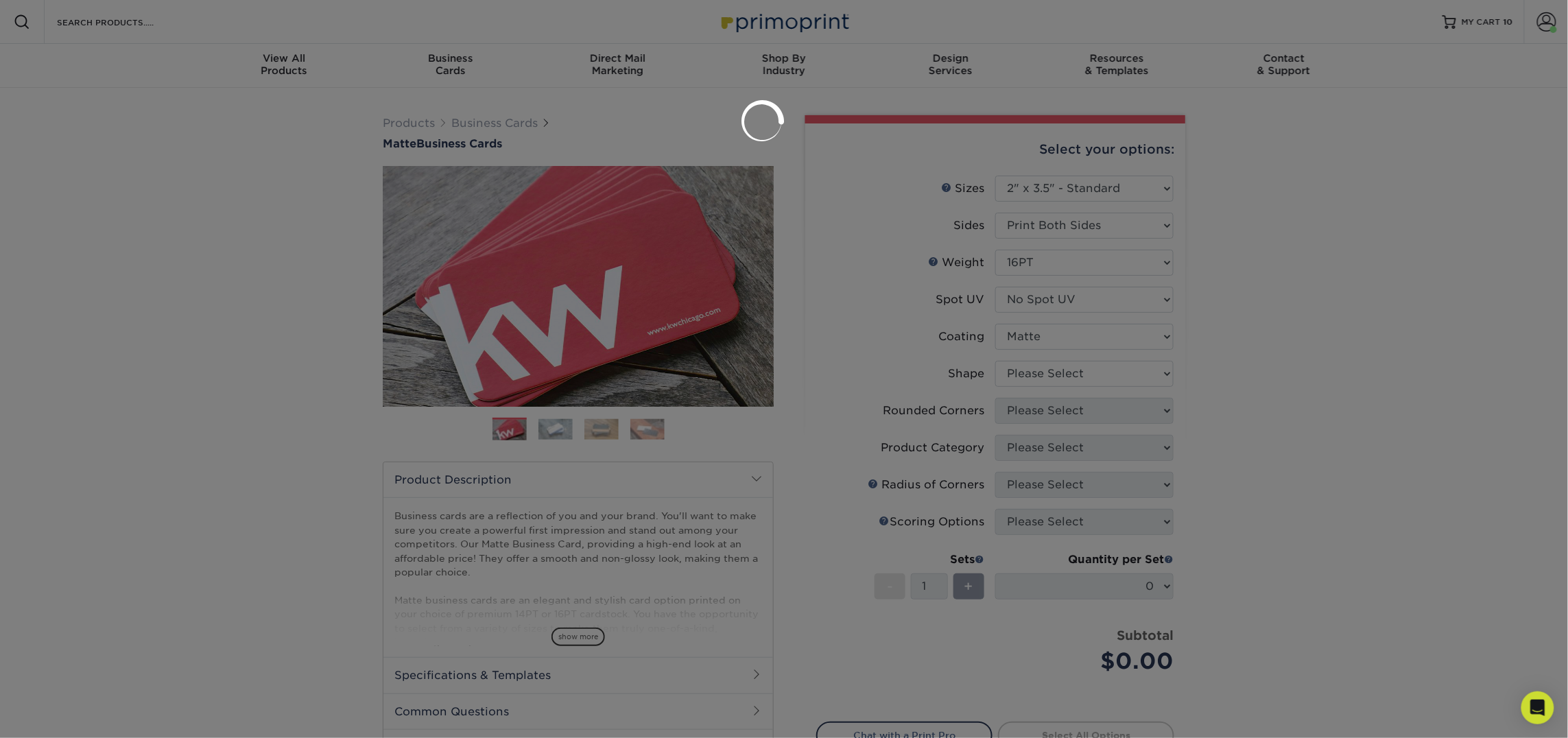
click at [1056, 374] on div at bounding box center [784, 369] width 1568 height 738
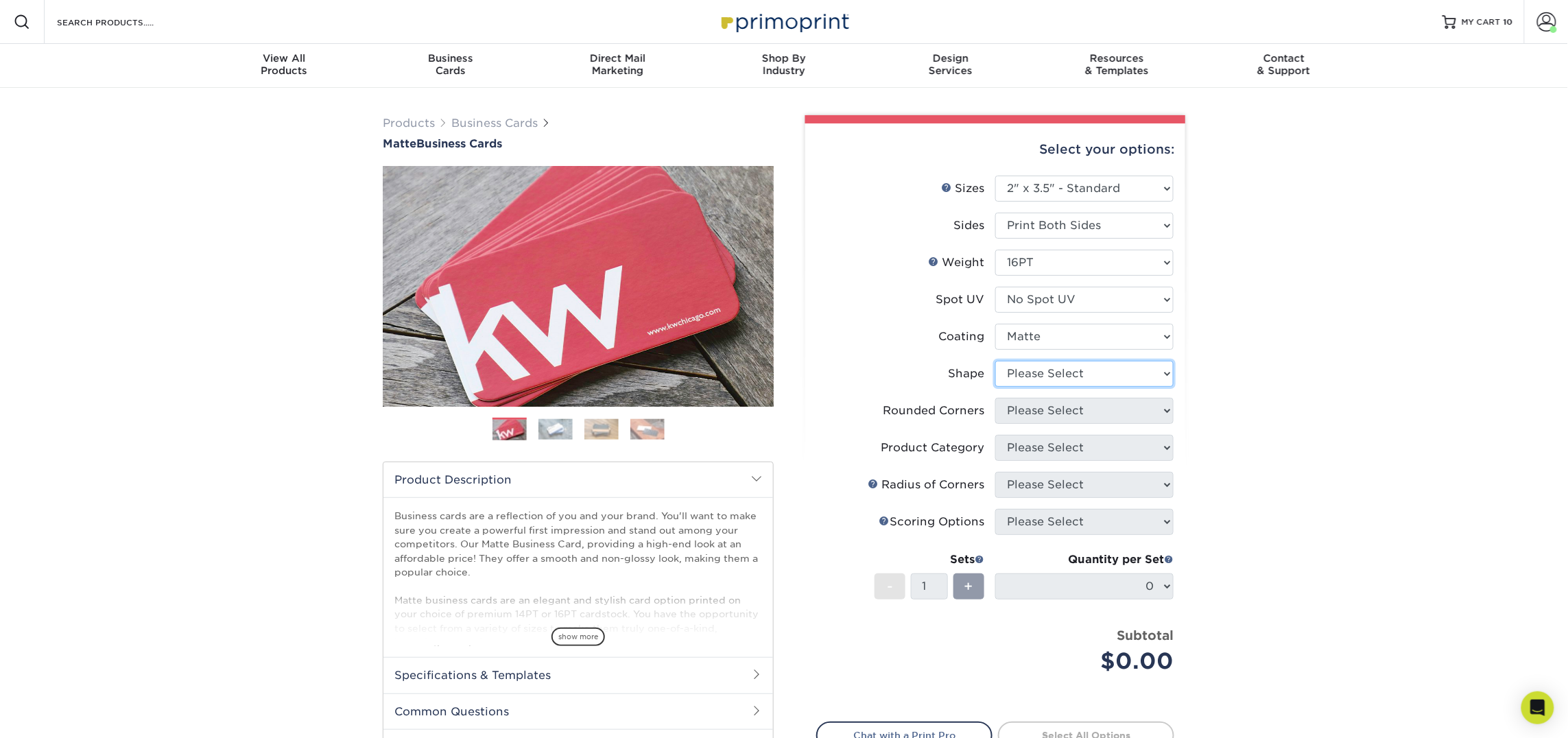
click at [1056, 374] on select "Please Select Standard Oval" at bounding box center [1084, 374] width 178 height 26
select select "standard"
click at [995, 361] on select "Please Select Standard Oval" at bounding box center [1084, 374] width 178 height 26
click at [1062, 411] on select "Please Select Yes - Round 2 Corners Yes - Round 4 Corners No" at bounding box center [1084, 411] width 178 height 26
select select "0"
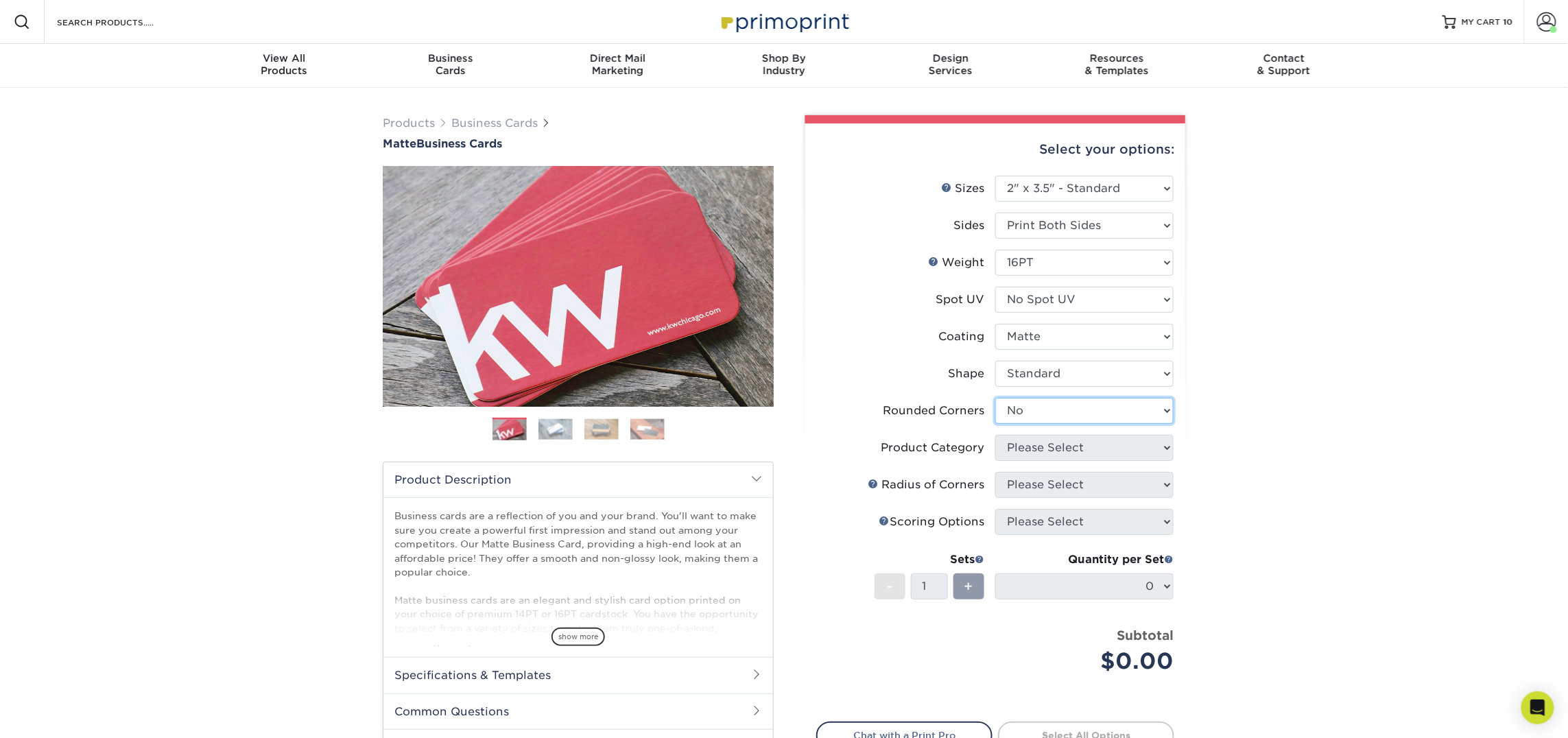
click at [995, 398] on select "Please Select Yes - Round 2 Corners Yes - Round 4 Corners No" at bounding box center [1084, 411] width 178 height 26
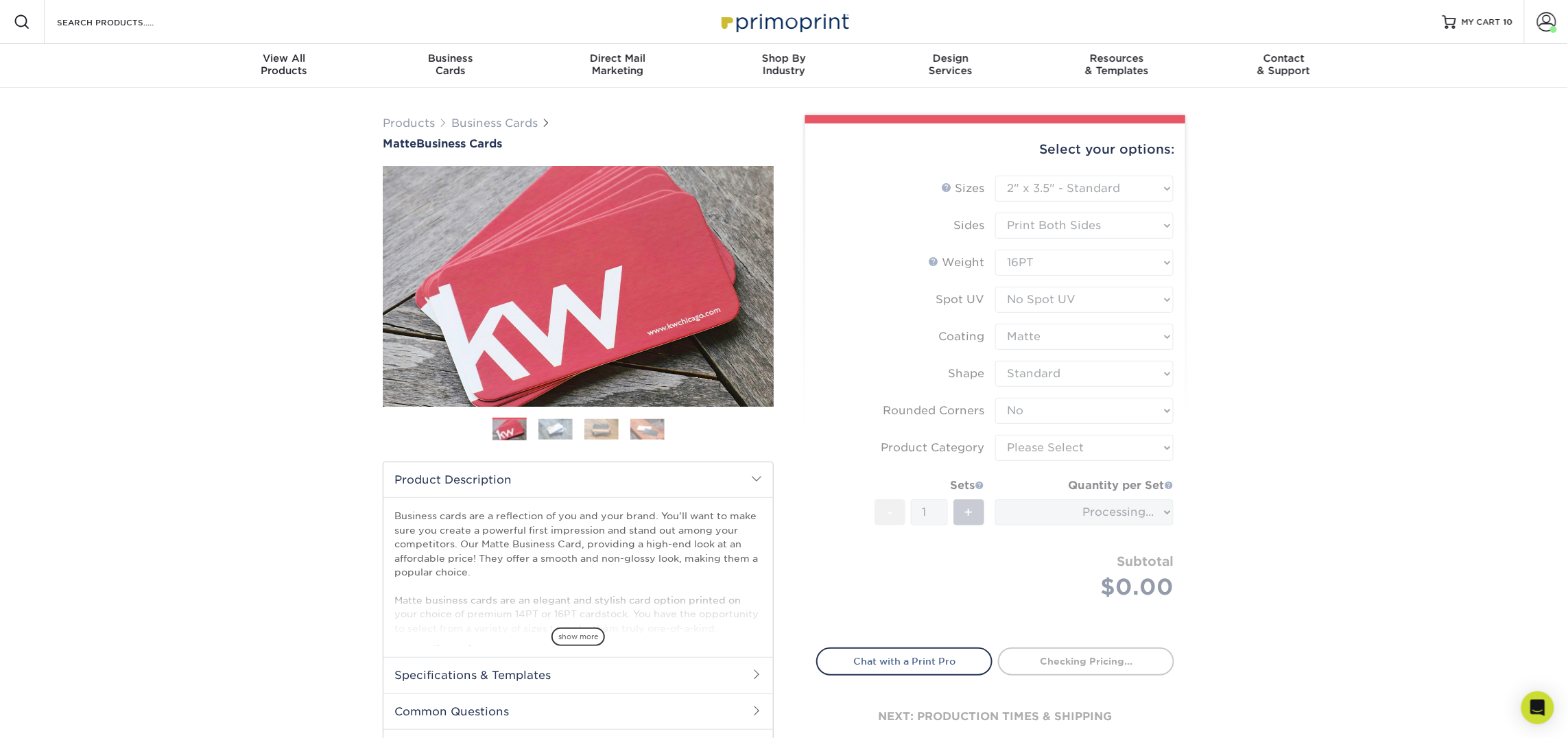
click at [1096, 435] on form "Sizes Help Sizes Please Select 1.5" x 3.5" - Mini 1.75" x 3.5" - Mini 2" x 2" -…" at bounding box center [995, 404] width 358 height 456
click at [1095, 442] on form "Sizes Help Sizes Please Select 1.5" x 3.5" - Mini 1.75" x 3.5" - Mini 2" x 2" -…" at bounding box center [995, 404] width 358 height 456
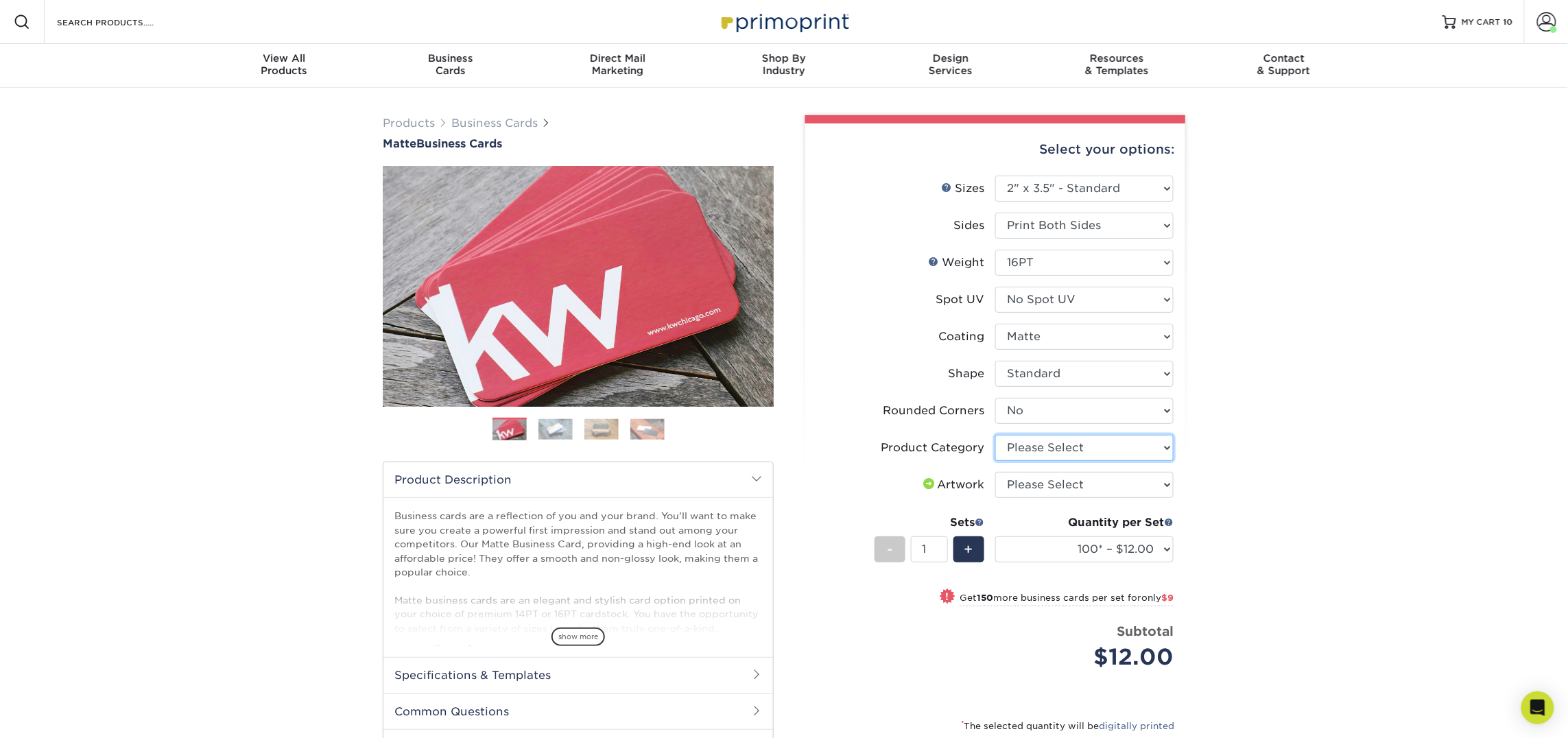
click at [1096, 447] on select "Please Select Business Cards" at bounding box center [1084, 448] width 178 height 26
select select "3b5148f1-0588-4f88-a218-97bcfdce65c1"
click at [995, 435] on select "Please Select Business Cards" at bounding box center [1084, 448] width 178 height 26
click at [1105, 487] on select "Please Select I will upload files I need a design - $100" at bounding box center [1084, 485] width 178 height 26
select select "upload"
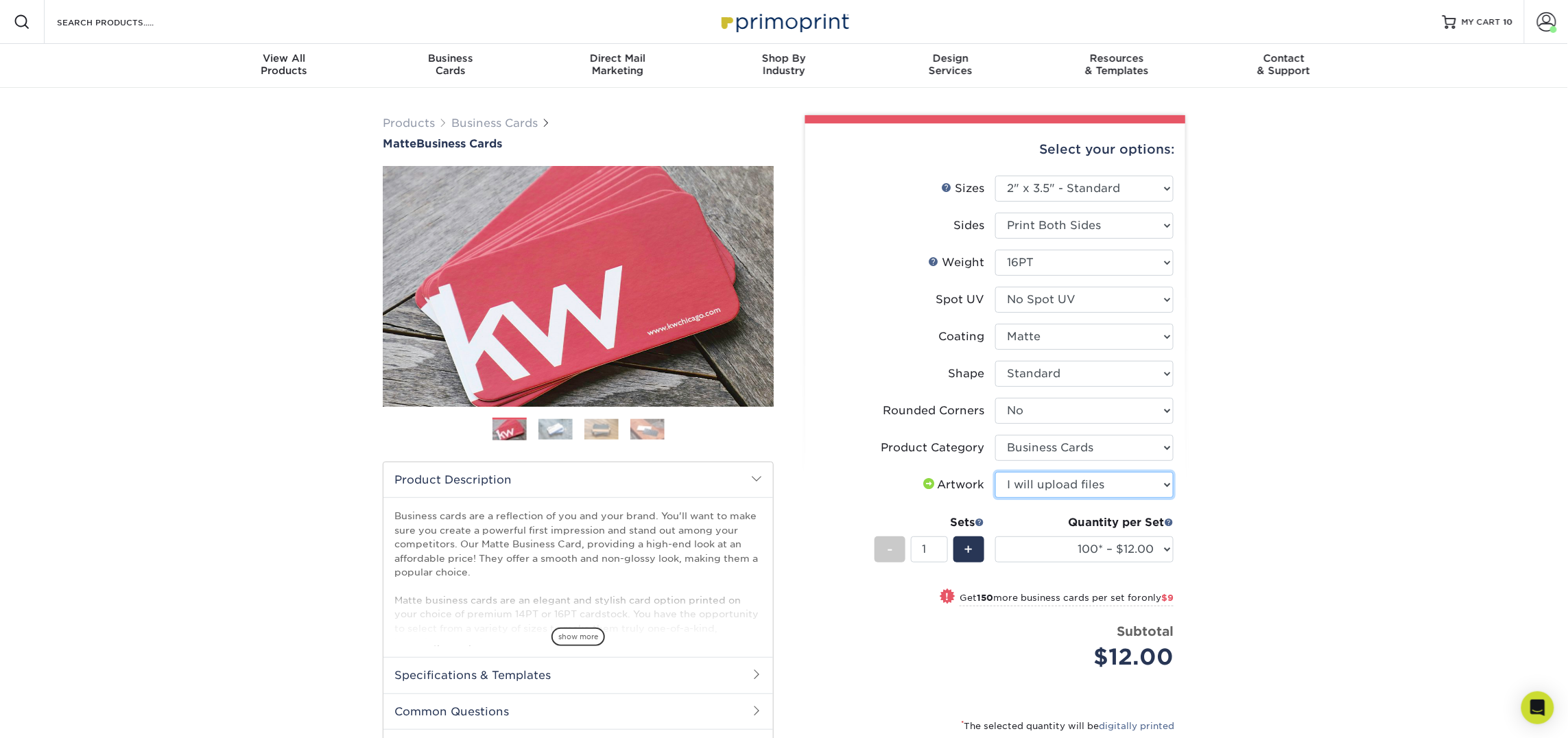
click at [995, 472] on select "Please Select I will upload files I need a design - $100" at bounding box center [1084, 485] width 178 height 26
click at [1063, 554] on select "100* – $12.00 250* – $21.00 500 – $42.00 1000 – $53.00 2500 – $95.00 5000 – $18…" at bounding box center [1084, 550] width 178 height 26
select select "250* – $21.00"
click at [995, 536] on select "100* – $12.00 250* – $21.00 500 – $42.00 1000 – $53.00 2500 – $95.00 5000 – $18…" at bounding box center [1084, 550] width 178 height 26
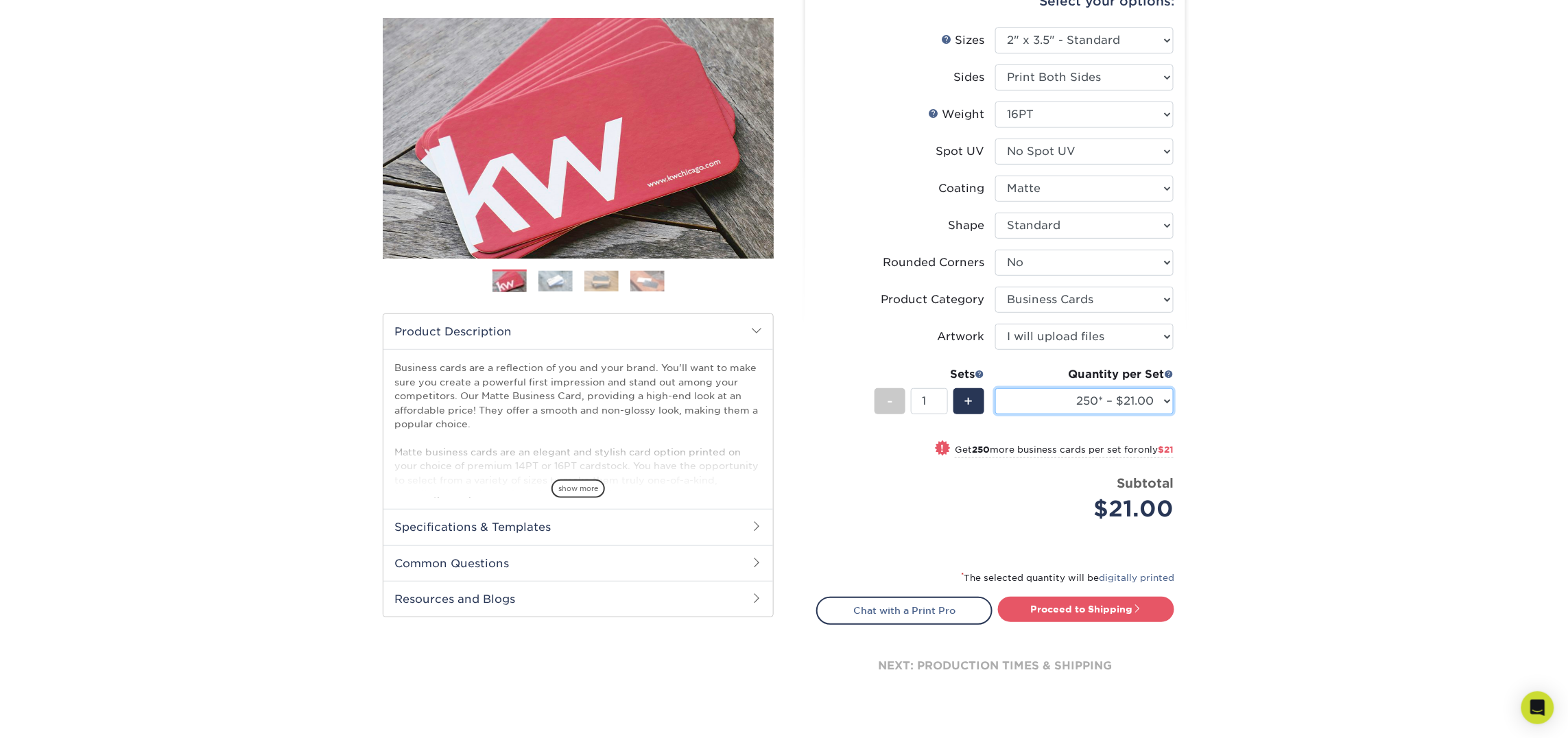
scroll to position [154, 0]
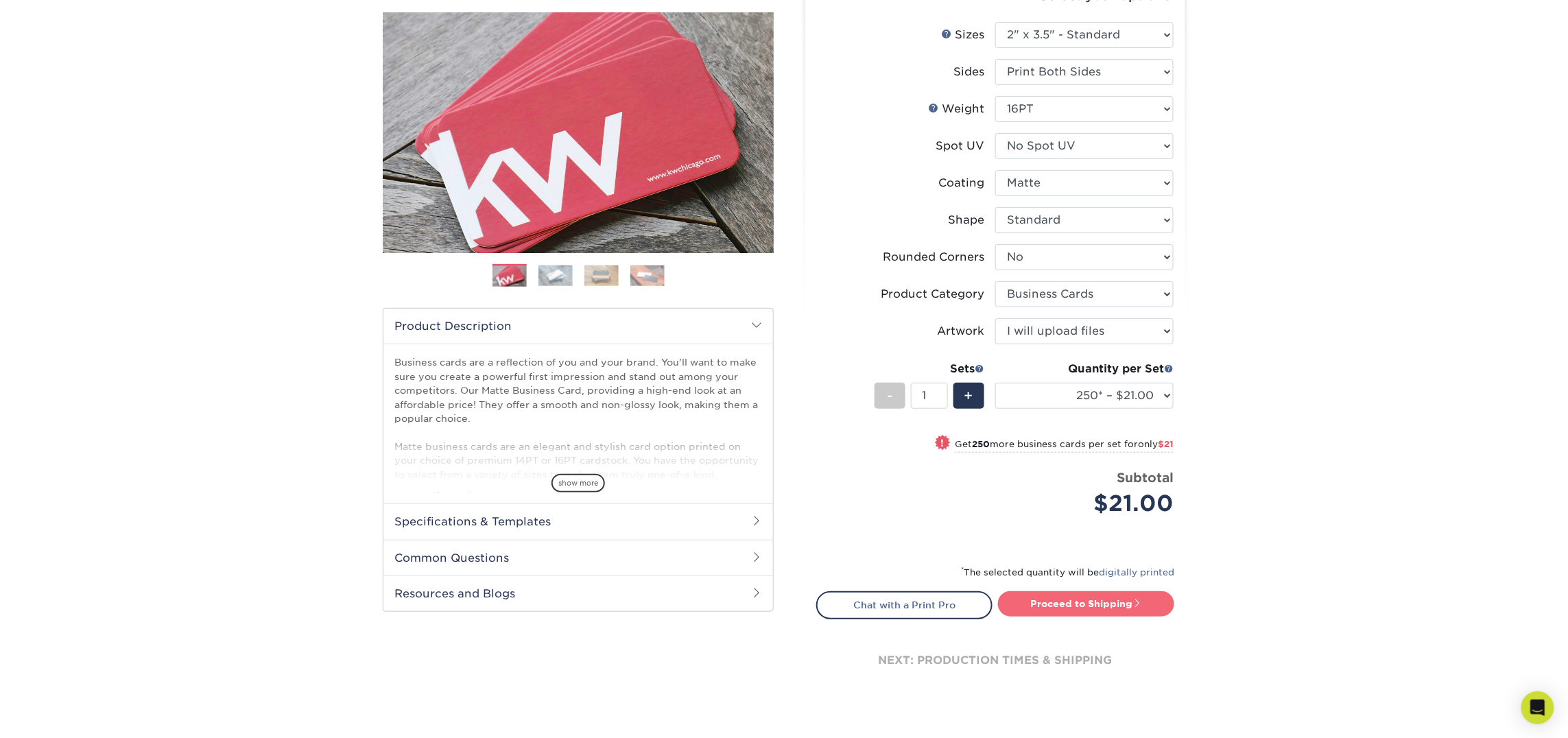
click at [1120, 603] on link "Proceed to Shipping" at bounding box center [1086, 604] width 177 height 25
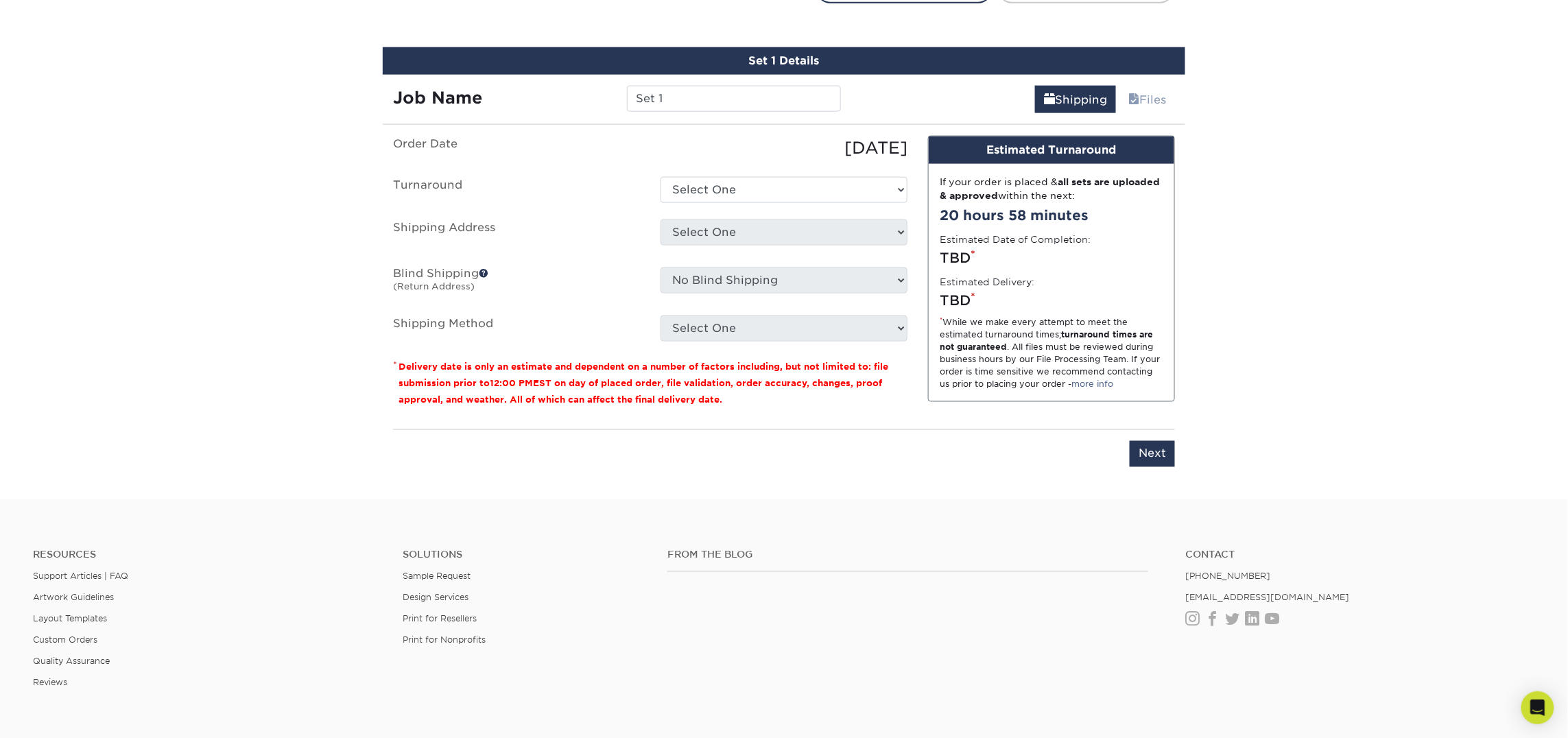
scroll to position [780, 0]
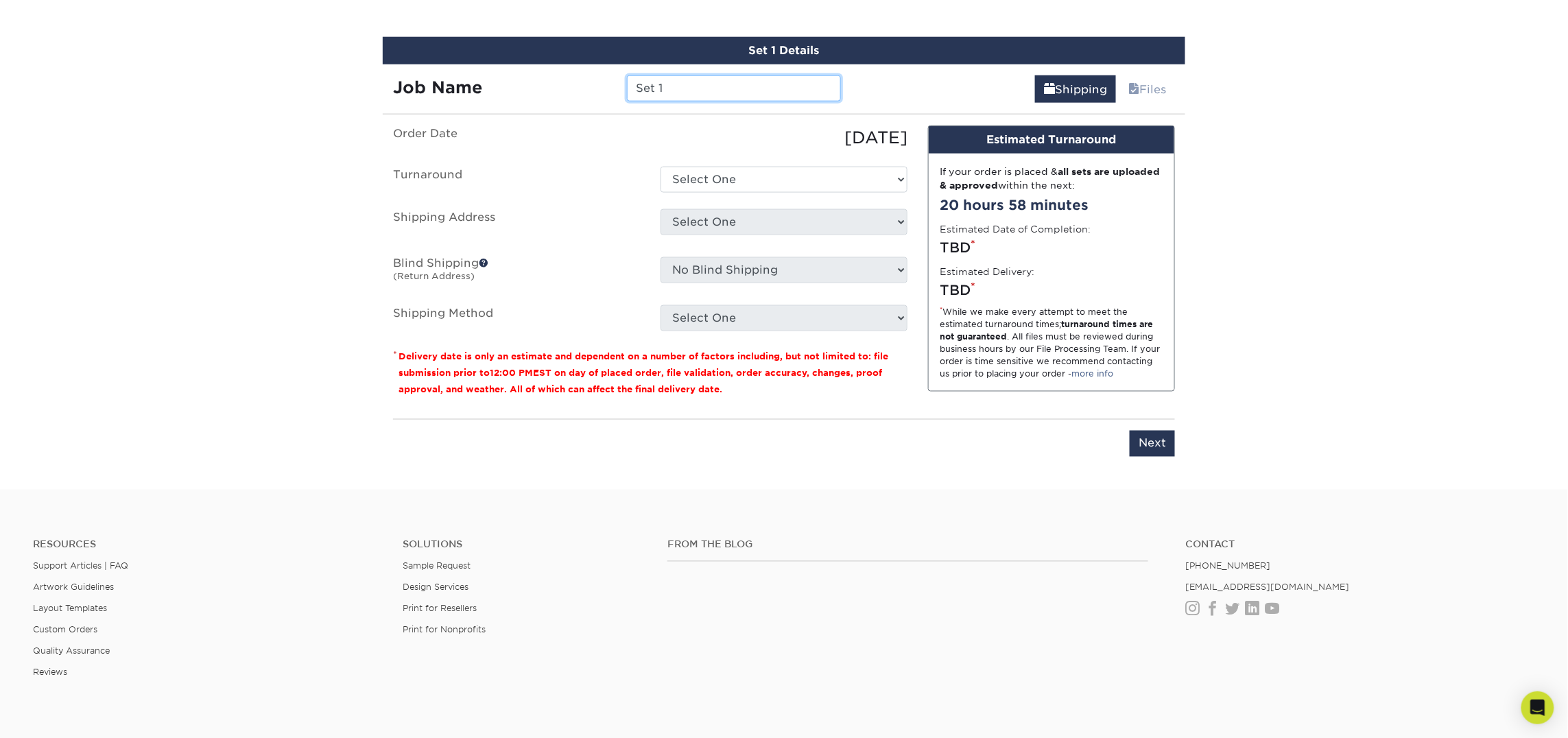
click at [658, 81] on input "Set 1" at bounding box center [733, 89] width 213 height 26
click at [658, 82] on input "Set 1" at bounding box center [733, 89] width 213 height 26
click at [663, 82] on input "Set Brady Ha1" at bounding box center [733, 89] width 213 height 26
click at [662, 82] on input "Set Brady Ha1" at bounding box center [733, 89] width 213 height 26
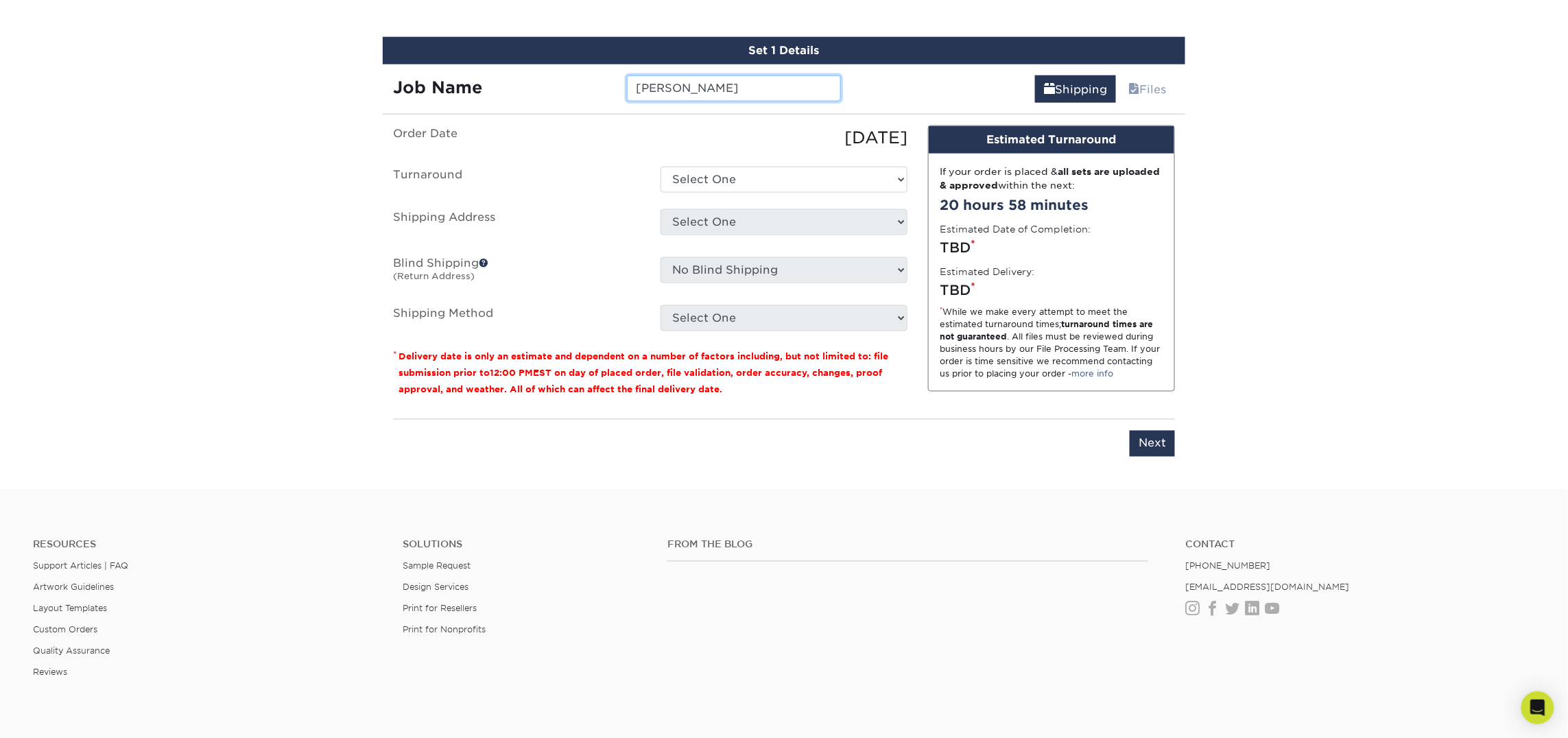
type input "[PERSON_NAME]"
click at [687, 179] on select "Select One 2-4 Business Days 2 Day Next Business Day" at bounding box center [783, 180] width 247 height 26
select select "23721297-b68b-4846-ba83-3171e6bd9d78"
click at [660, 166] on select "Select One 2-4 Business Days 2 Day Next Business Day" at bounding box center [783, 180] width 247 height 26
click at [690, 219] on select "Select One Atlanta Office Bingham Farms Byron Center Dawsonville, GA Office Dun…" at bounding box center [783, 222] width 247 height 26
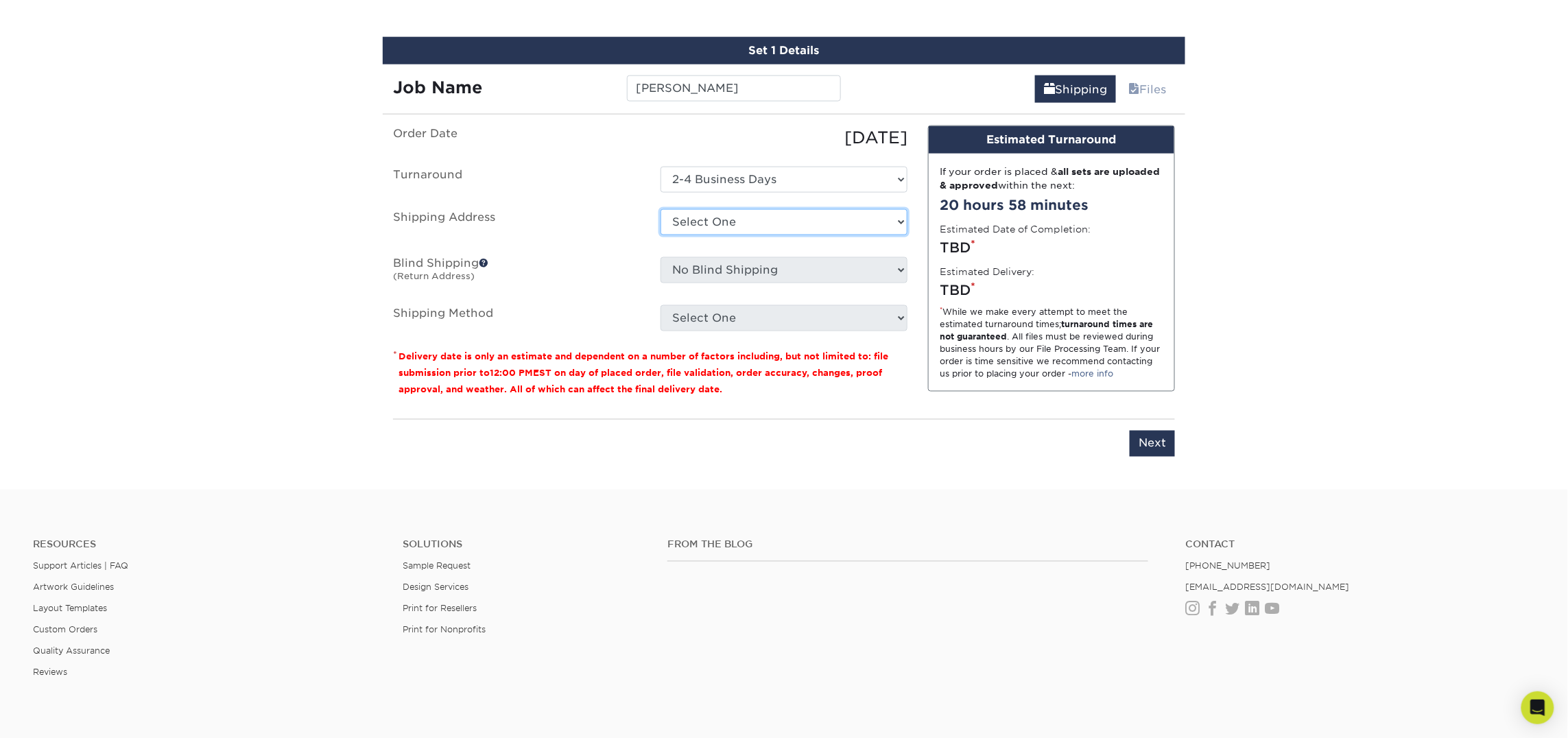
select select "283681"
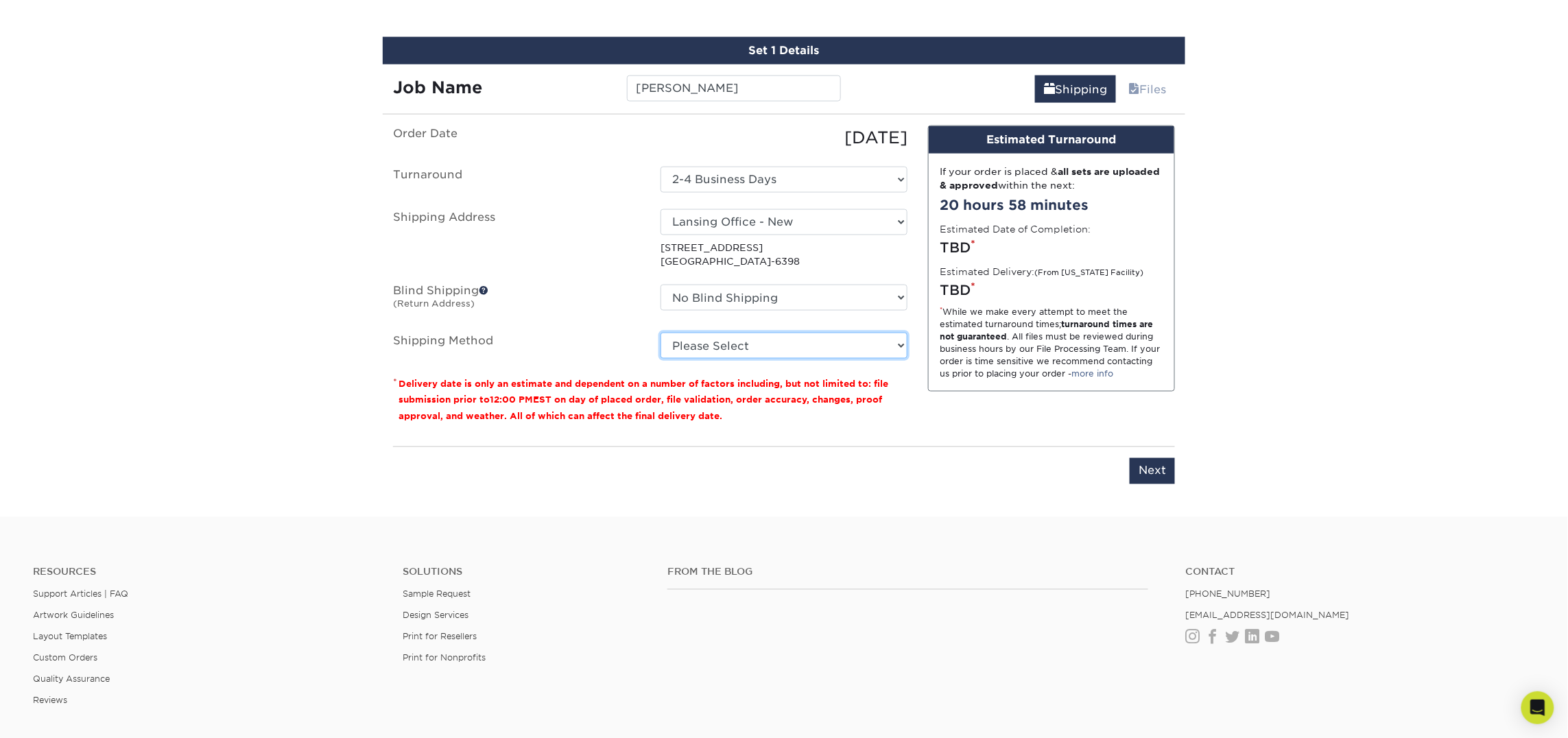
click at [743, 347] on select "Please Select Ground Shipping (+$7.84) 3 Day Shipping Service (+$20.06) 2 Day A…" at bounding box center [783, 346] width 247 height 26
click at [660, 333] on select "Please Select Ground Shipping (+$7.84) 3 Day Shipping Service (+$20.06) 2 Day A…" at bounding box center [783, 346] width 247 height 26
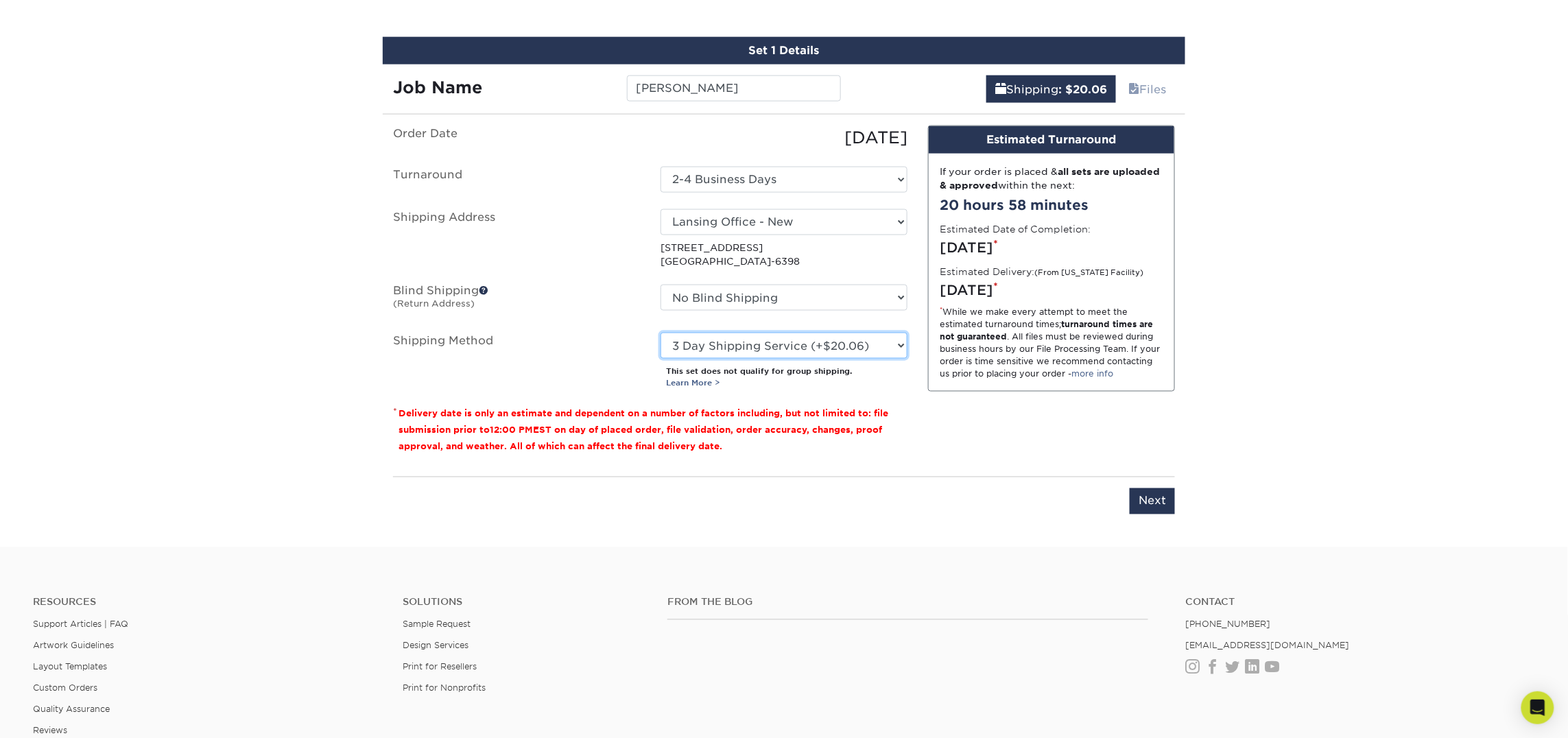
click at [757, 353] on select "Please Select Ground Shipping (+$7.84) 3 Day Shipping Service (+$20.06) 2 Day A…" at bounding box center [783, 346] width 247 height 26
select select "03"
click at [660, 333] on select "Please Select Ground Shipping (+$7.84) 3 Day Shipping Service (+$20.06) 2 Day A…" at bounding box center [783, 346] width 247 height 26
click at [977, 451] on div "Design Estimated Turnaround If your order is placed & all sets are uploaded & a…" at bounding box center [1051, 295] width 267 height 340
click at [1150, 504] on input "Next" at bounding box center [1152, 501] width 45 height 26
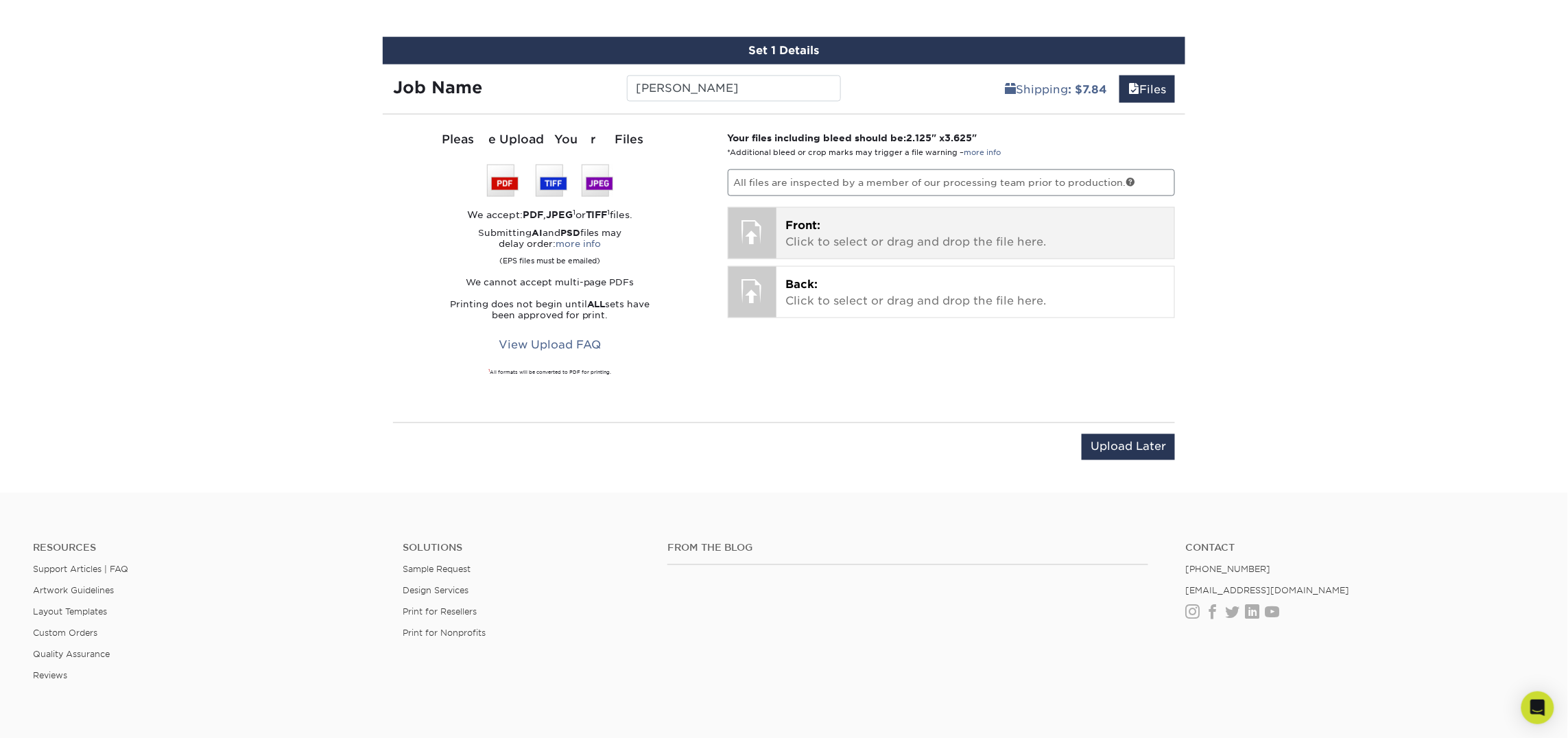
click at [880, 233] on p "Front: Click to select or drag and drop the file here." at bounding box center [976, 234] width 380 height 33
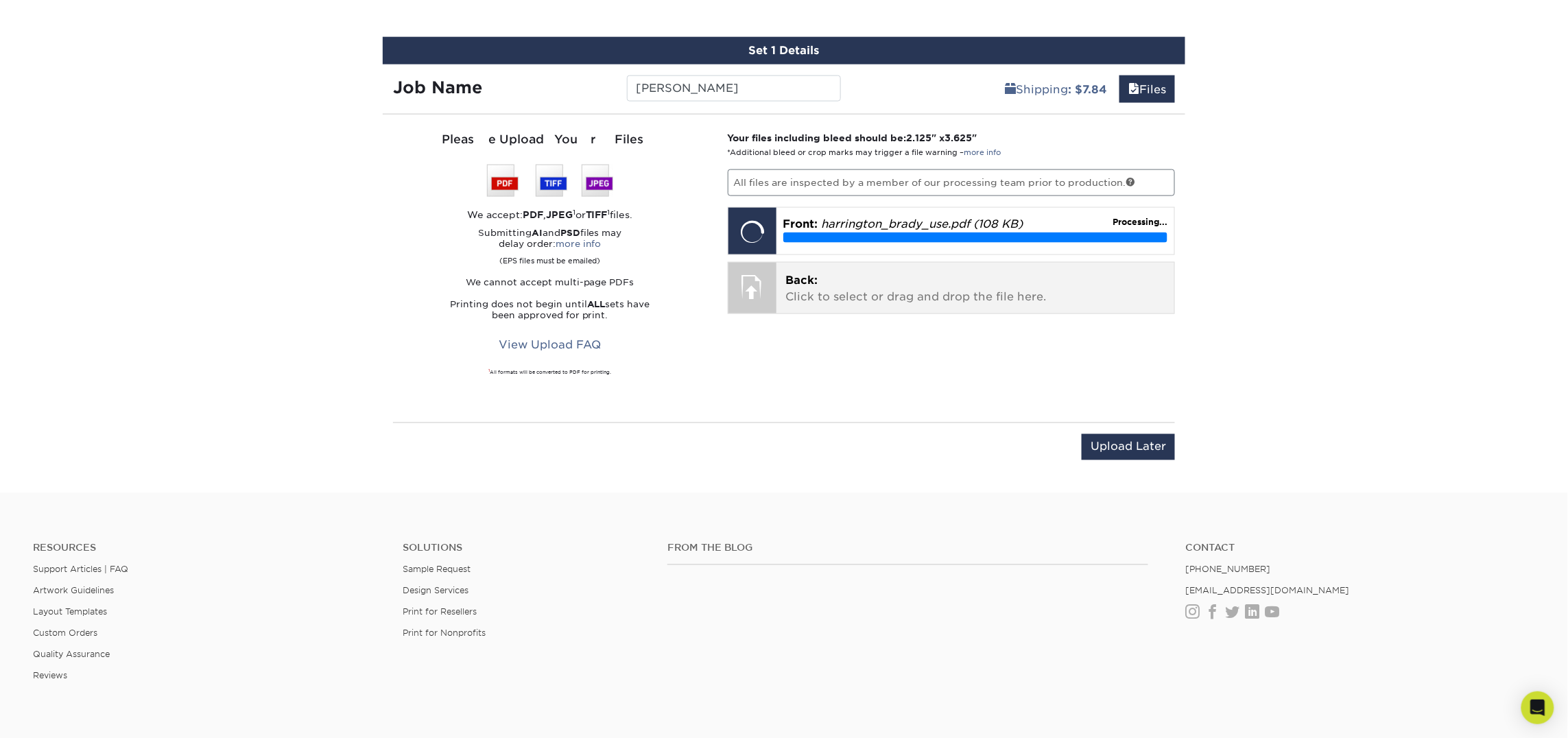
click at [801, 291] on p "Back: Click to select or drag and drop the file here." at bounding box center [976, 289] width 380 height 33
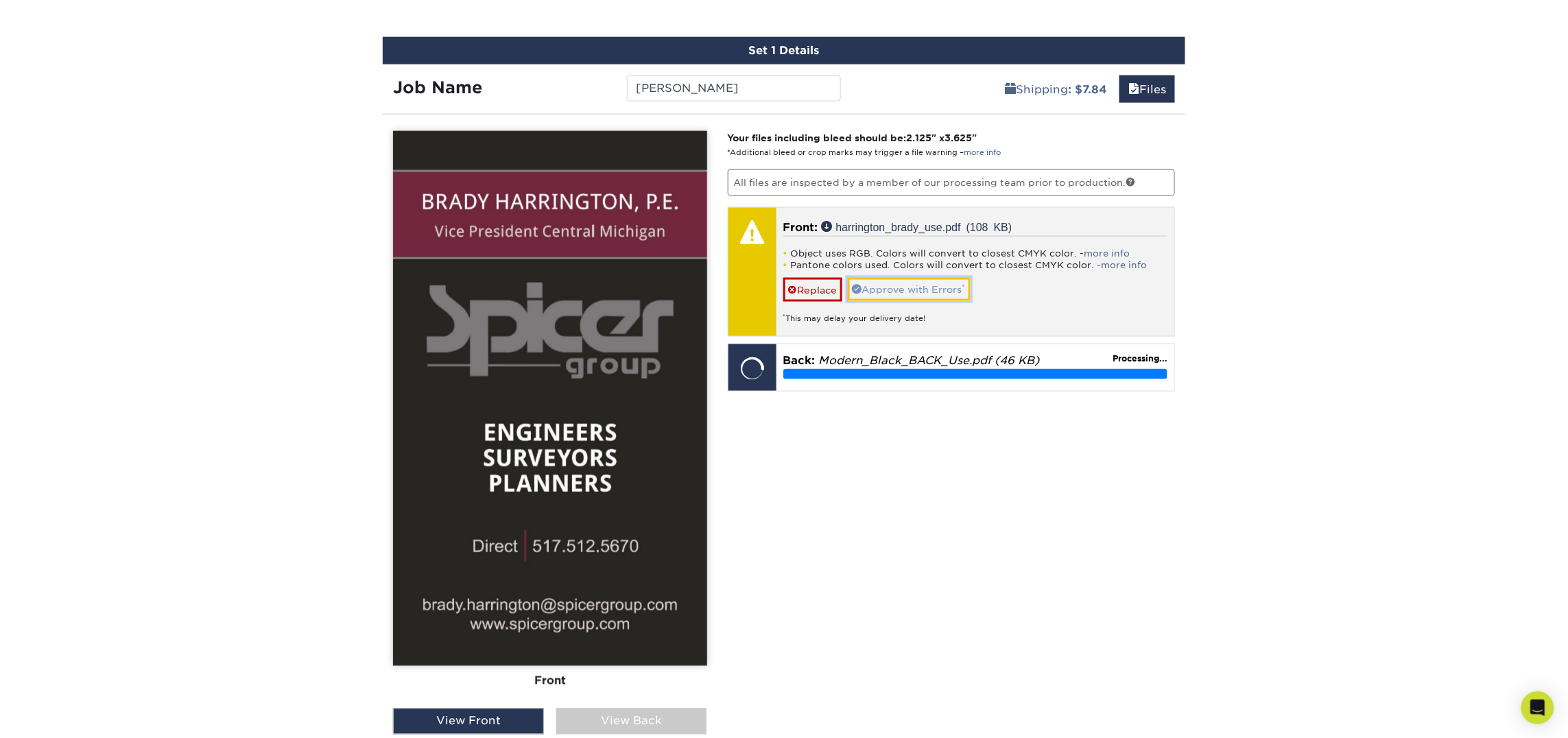
click at [901, 295] on link "Approve with Errors *" at bounding box center [909, 289] width 123 height 23
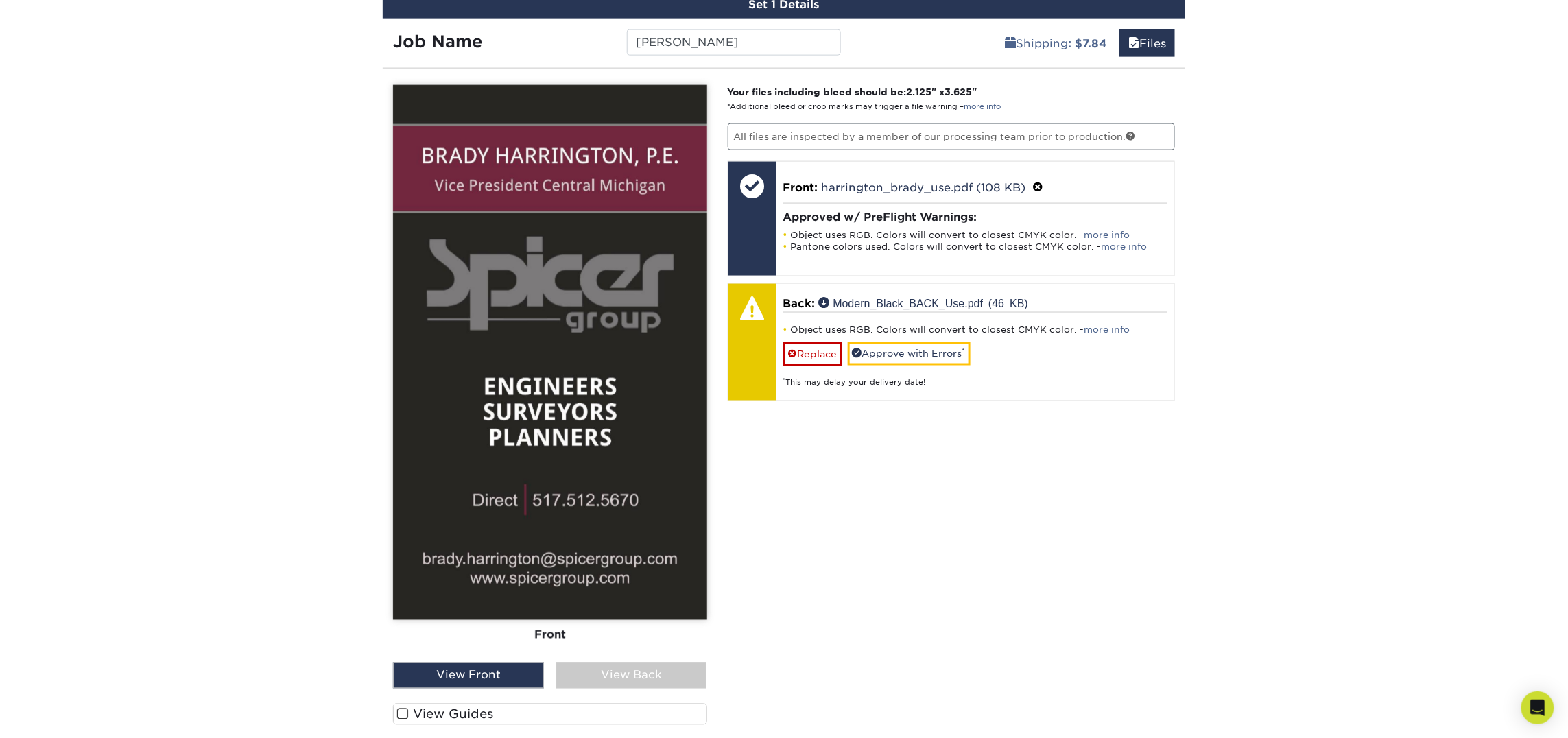
scroll to position [841, 0]
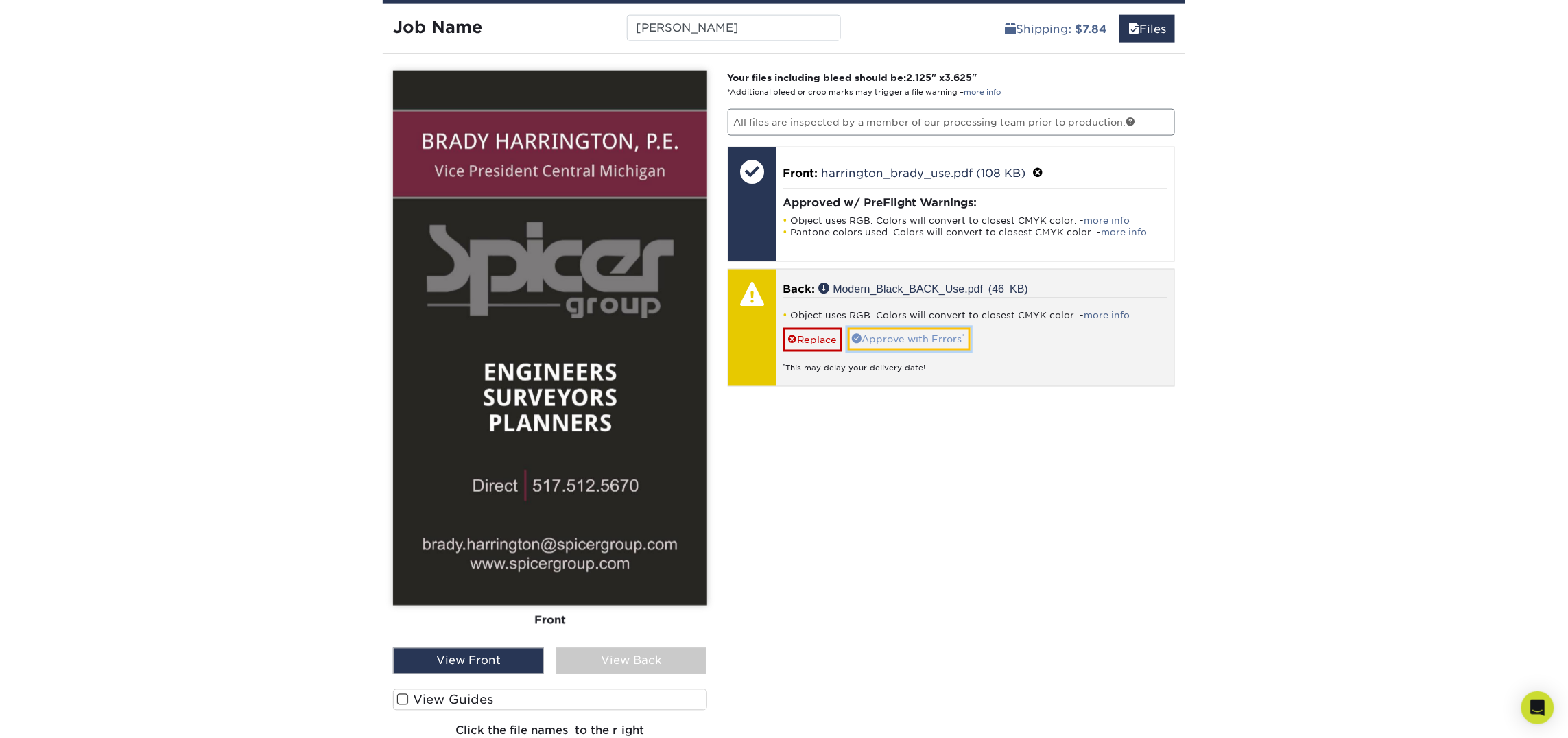
click at [894, 336] on link "Approve with Errors *" at bounding box center [909, 339] width 123 height 23
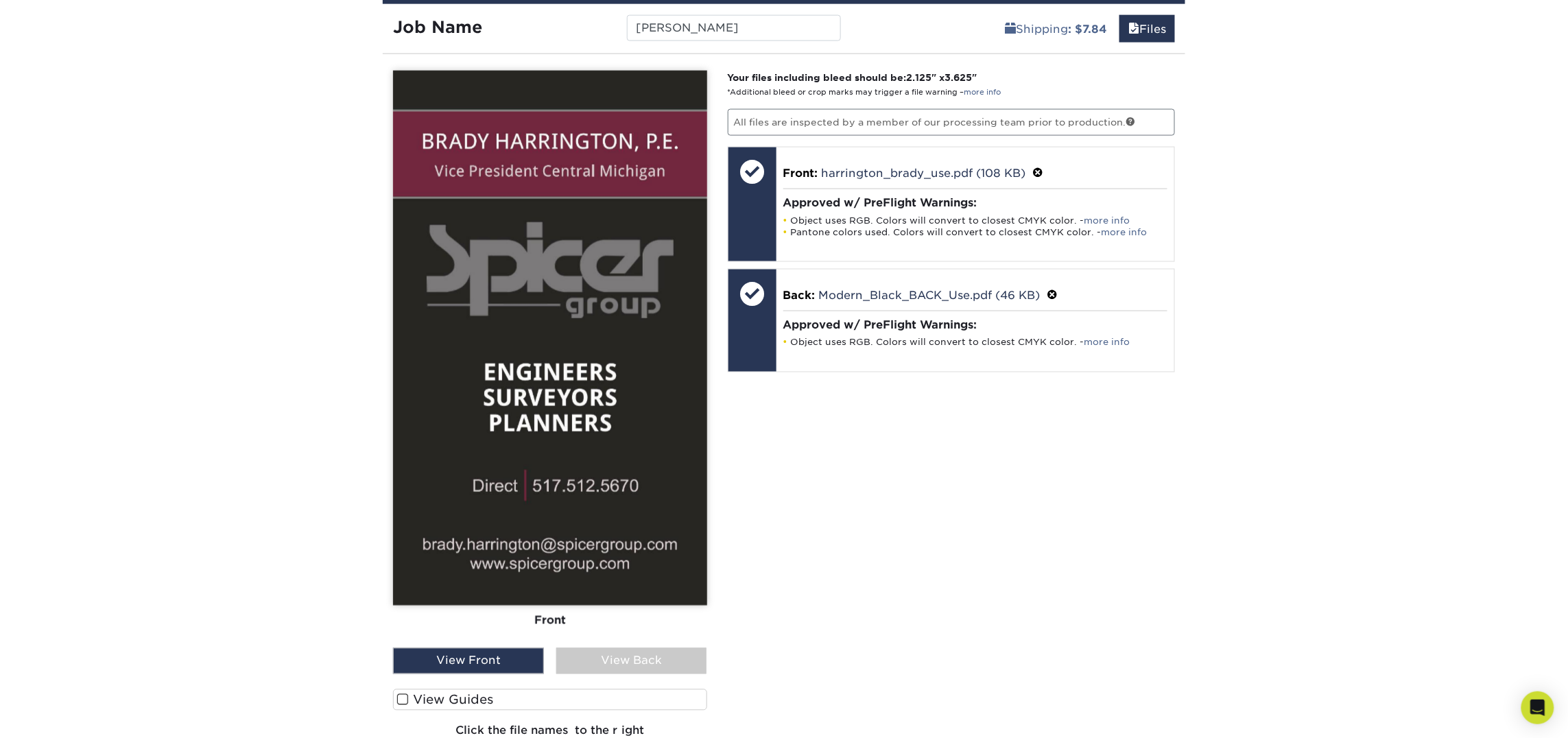
click at [613, 657] on div "View Back" at bounding box center [632, 661] width 151 height 26
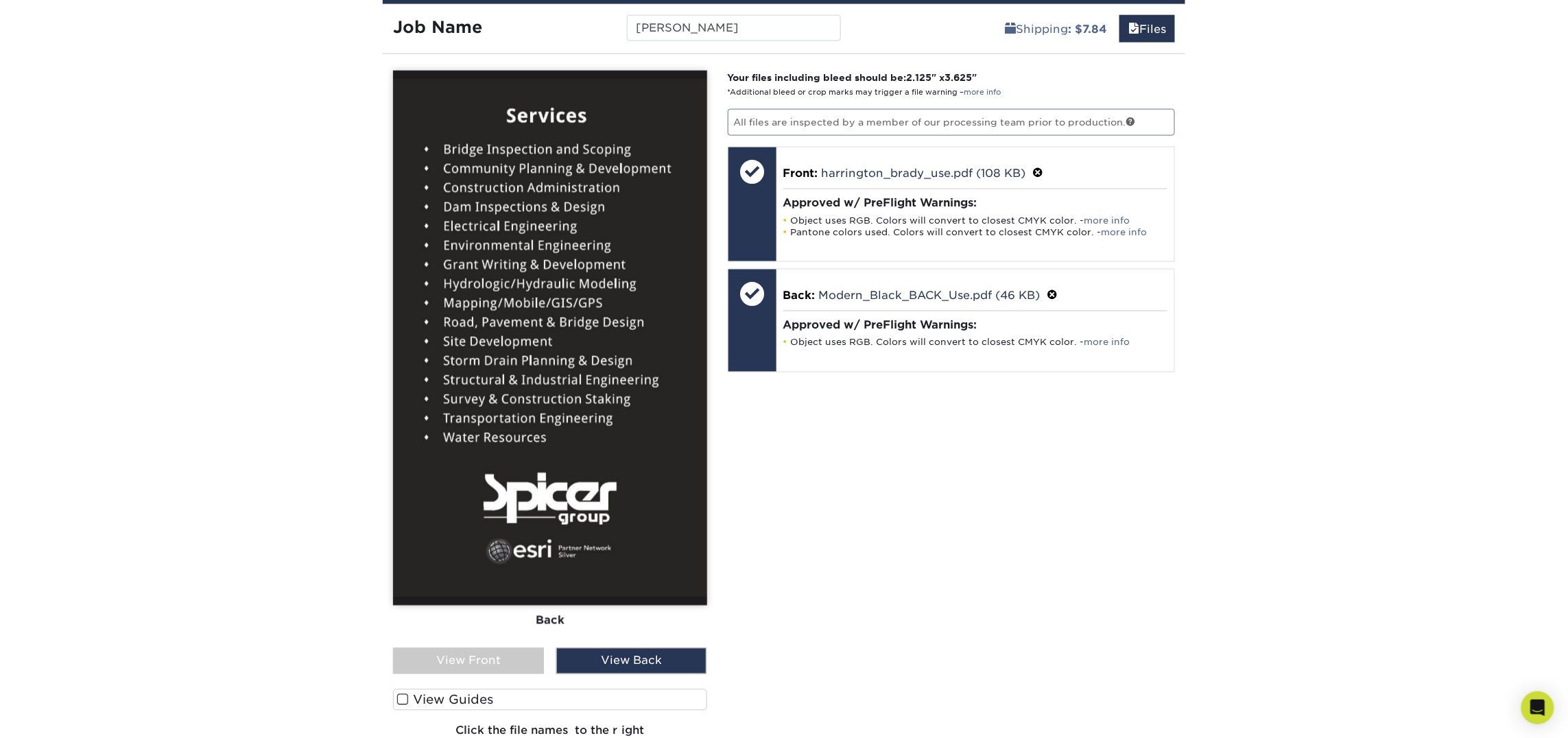
click at [476, 661] on div "View Front" at bounding box center [468, 661] width 151 height 26
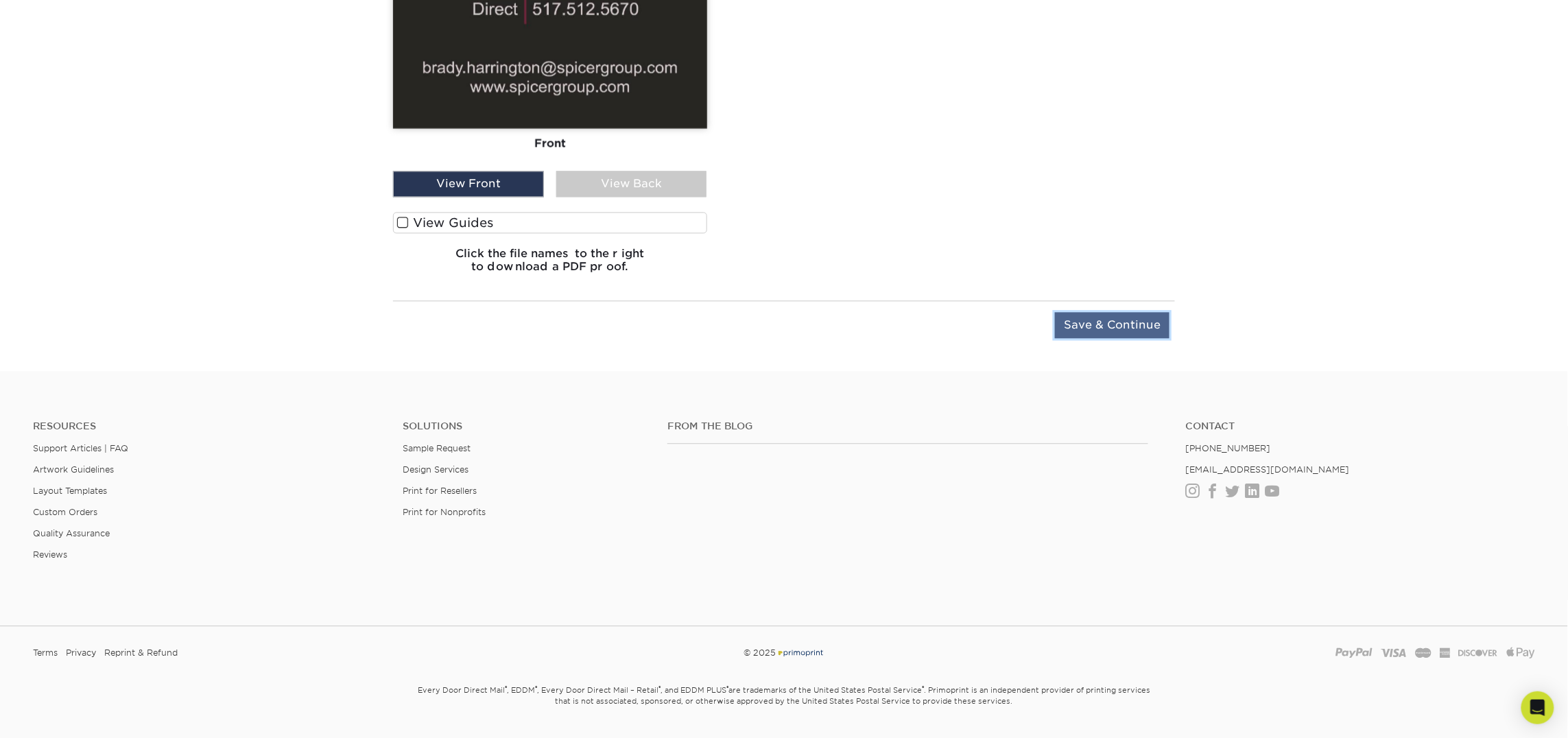
click at [1090, 334] on input "Save & Continue" at bounding box center [1112, 325] width 114 height 26
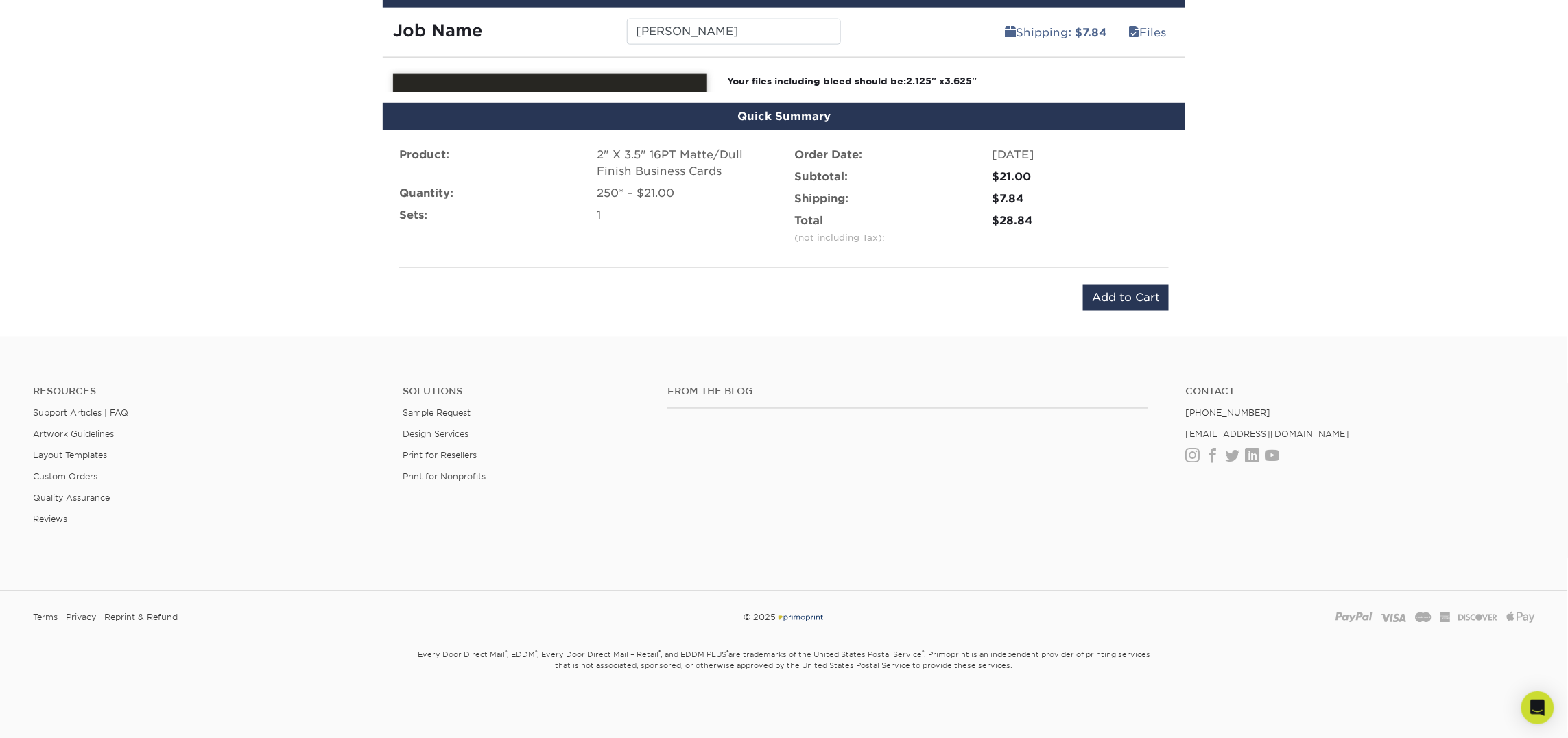
scroll to position [809, 0]
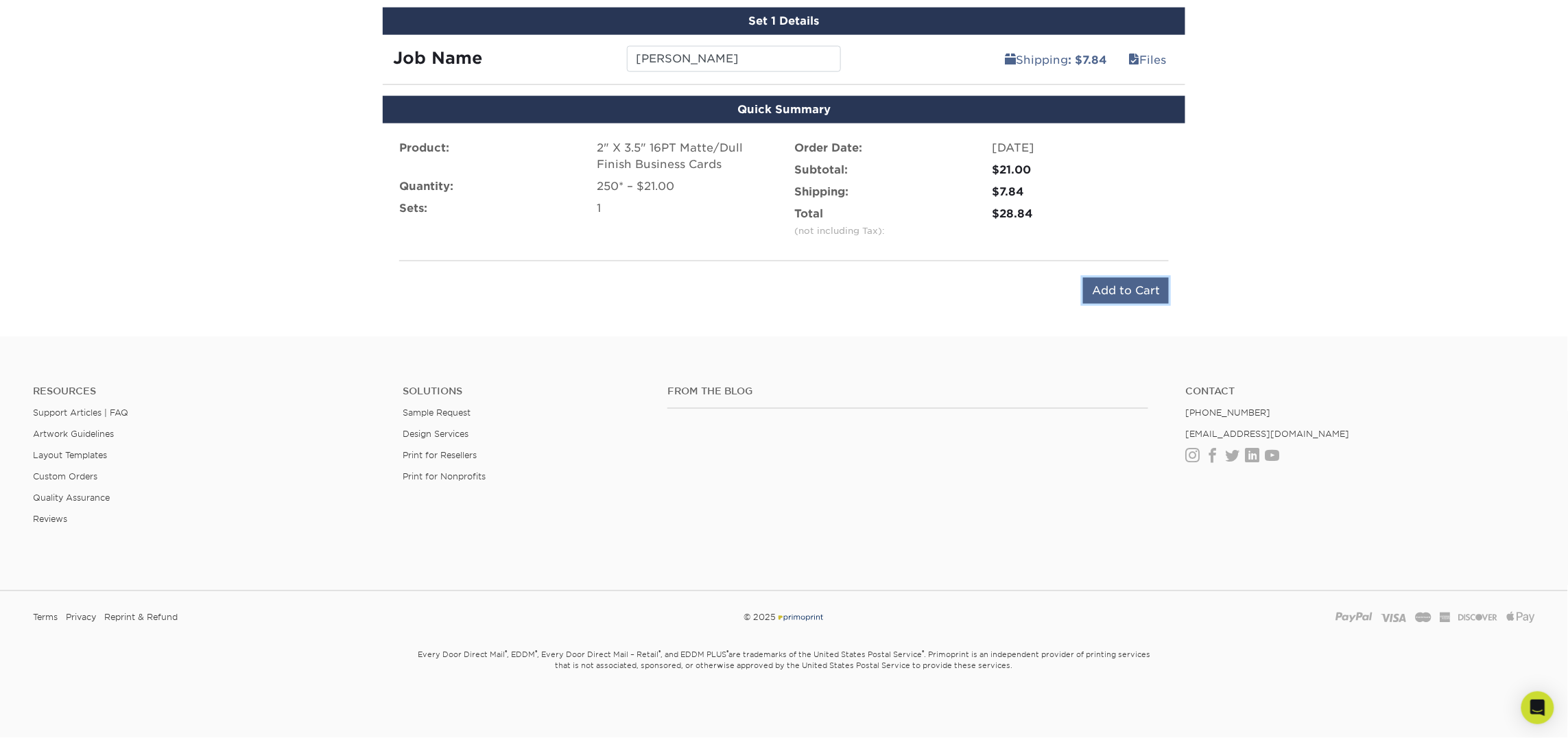
click at [1118, 282] on input "Add to Cart" at bounding box center [1125, 291] width 86 height 26
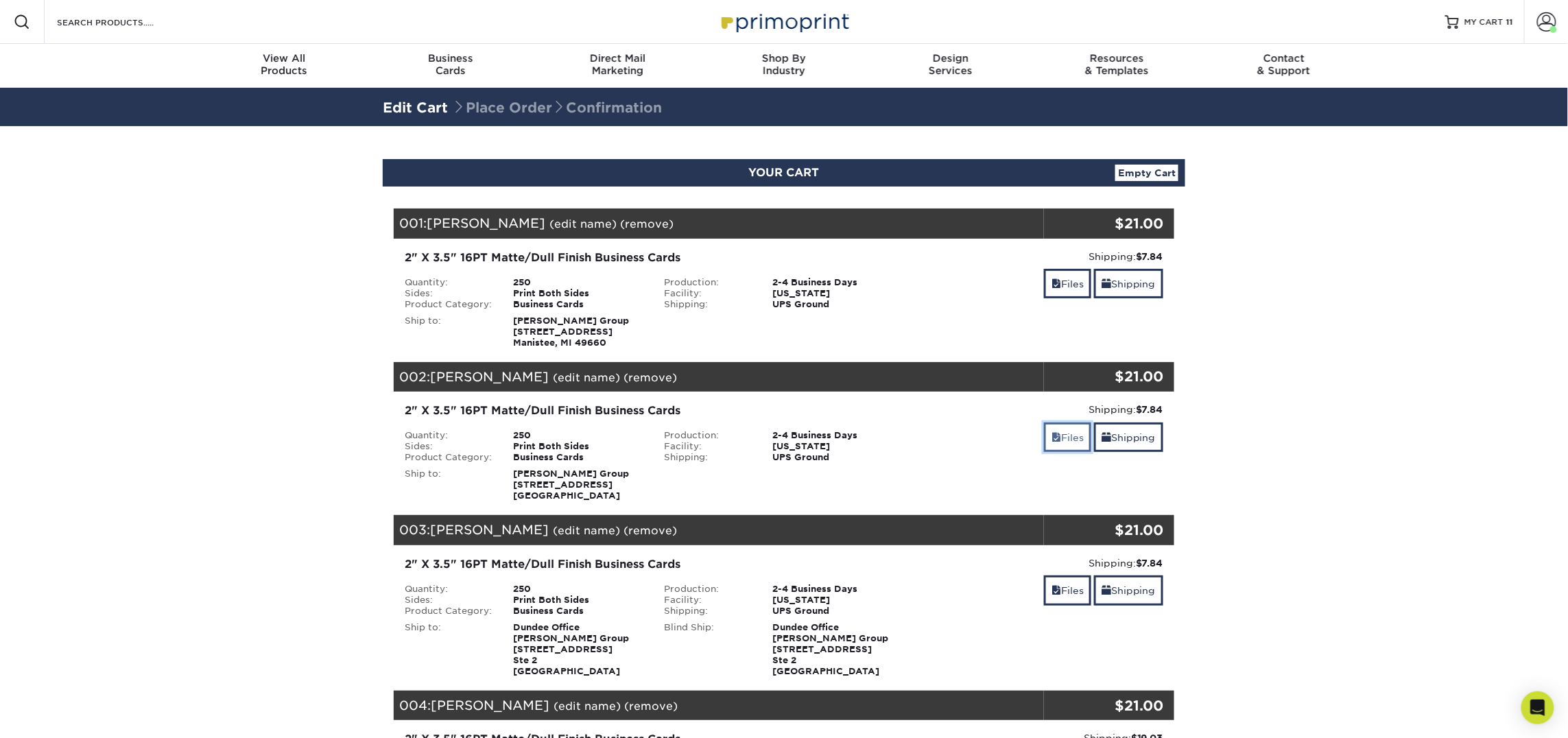
click at [1057, 434] on link "Files" at bounding box center [1067, 438] width 48 height 29
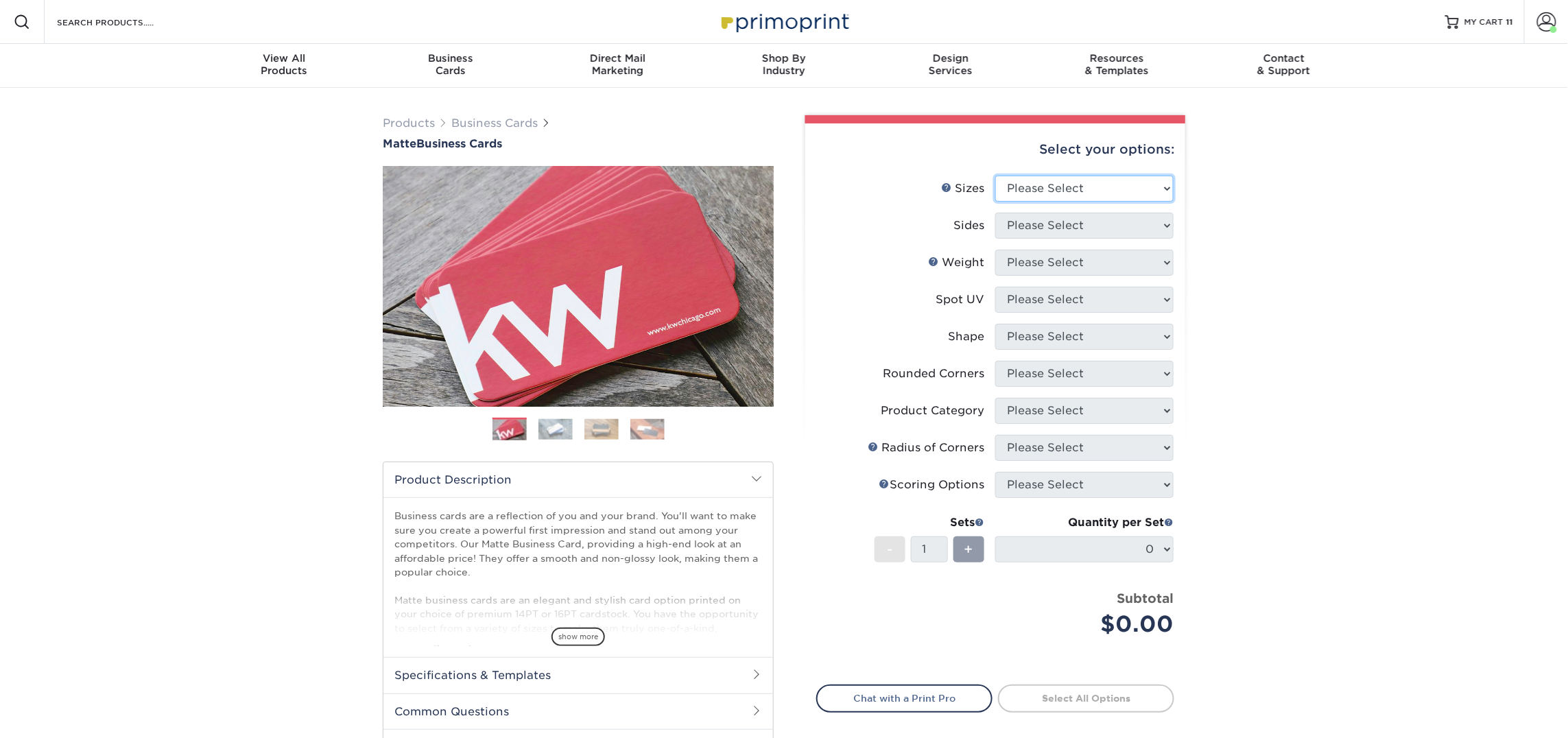
click at [1055, 188] on select "Please Select 1.5" x 3.5" - Mini 1.75" x 3.5" - Mini 2" x 2" - Square 2" x 3" -…" at bounding box center [1084, 189] width 178 height 26
select select "2.00x3.50"
click at [995, 176] on select "Please Select 1.5" x 3.5" - Mini 1.75" x 3.5" - Mini 2" x 2" - Square 2" x 3" -…" at bounding box center [1084, 189] width 178 height 26
click at [1011, 227] on select "Please Select Print Both Sides Print Front Only" at bounding box center [1084, 226] width 178 height 26
select select "13abbda7-1d64-4f25-8bb2-c179b224825d"
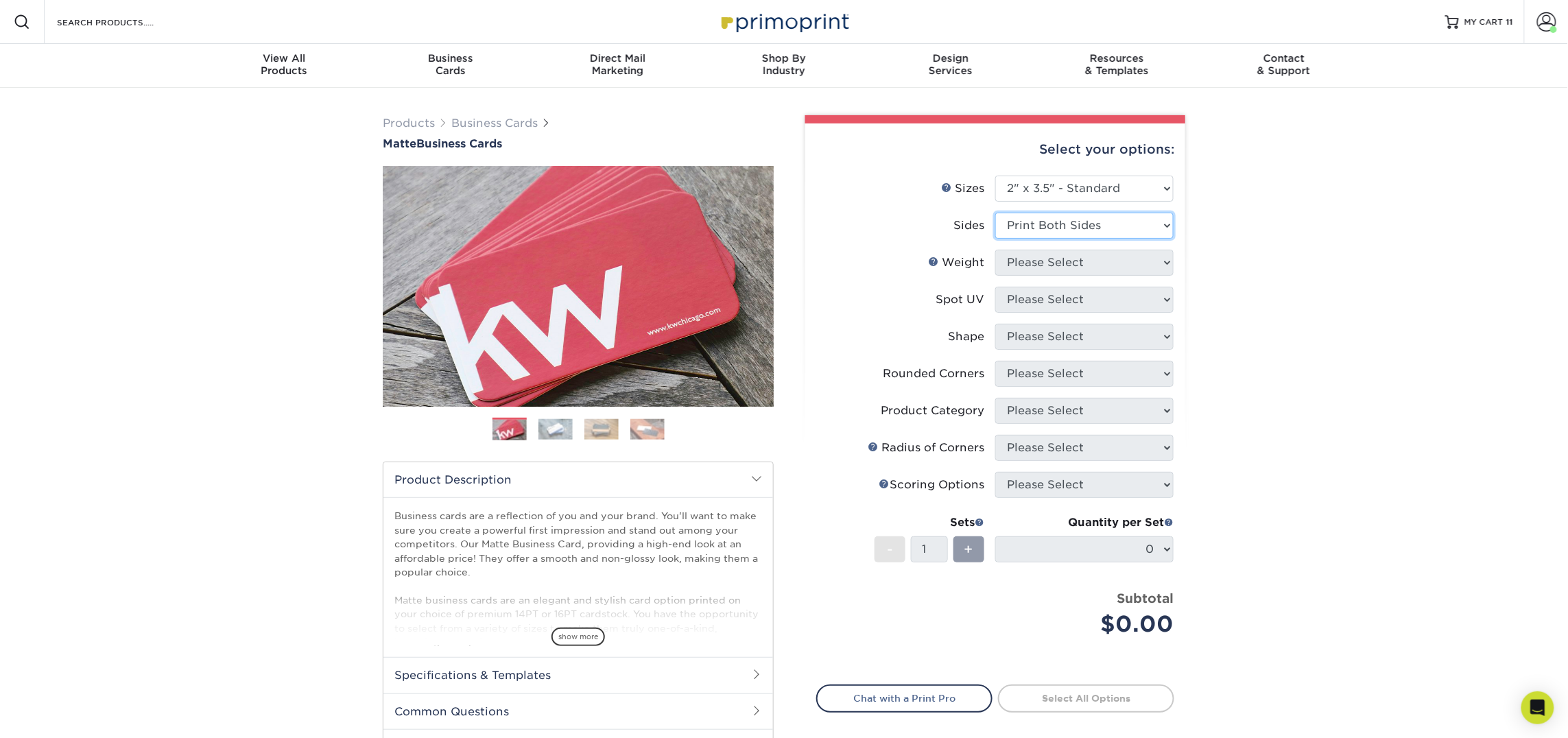
click at [995, 213] on select "Please Select Print Both Sides Print Front Only" at bounding box center [1084, 226] width 178 height 26
click at [1018, 270] on select "Please Select 16PT 14PT" at bounding box center [1084, 263] width 178 height 26
select select "16PT"
click at [995, 250] on select "Please Select 16PT 14PT" at bounding box center [1084, 263] width 178 height 26
click at [1022, 295] on select "Please Select No Spot UV Front and Back (Both Sides) Front Only Back Only" at bounding box center [1084, 300] width 178 height 26
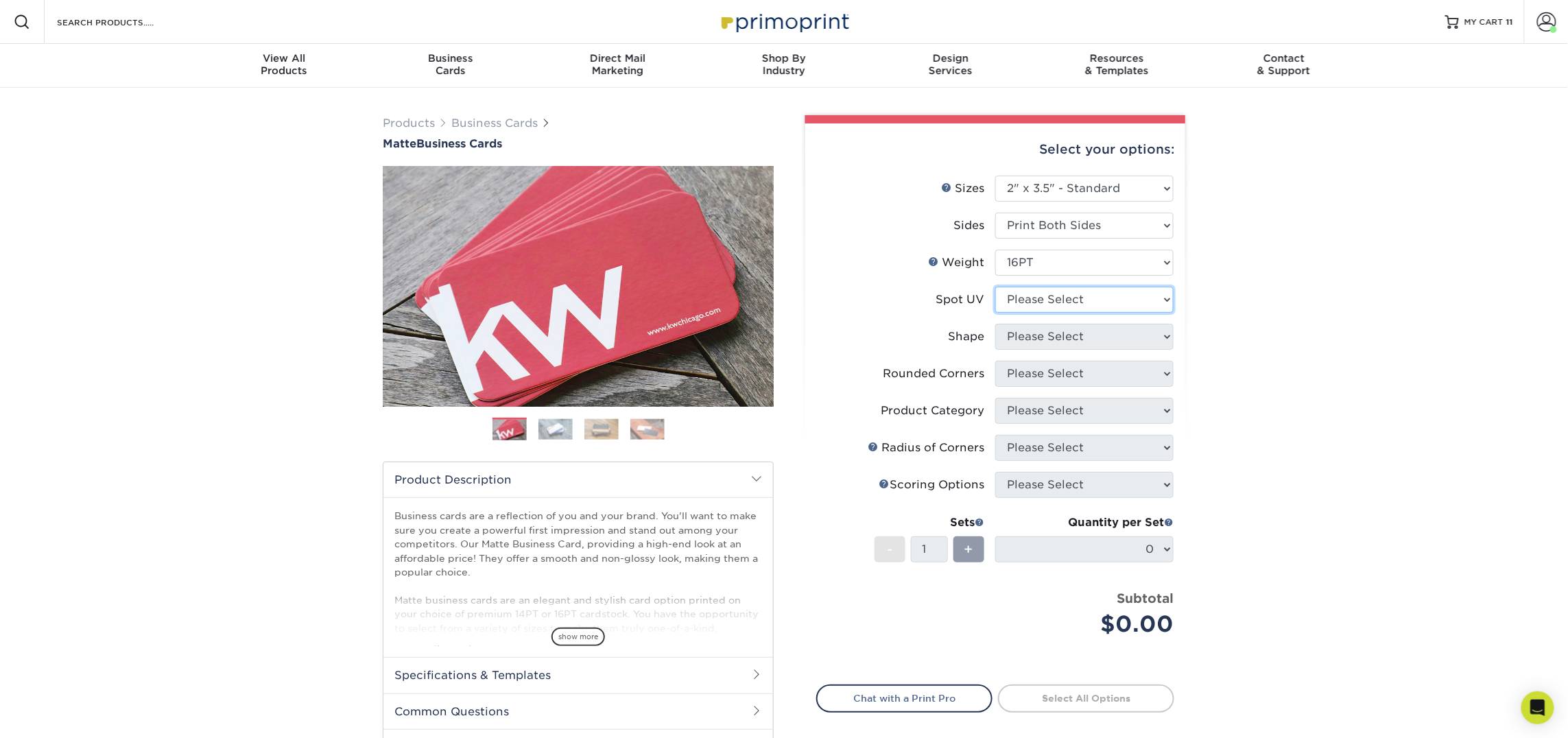
select select "3"
click at [995, 287] on select "Please Select No Spot UV Front and Back (Both Sides) Front Only Back Only" at bounding box center [1084, 300] width 178 height 26
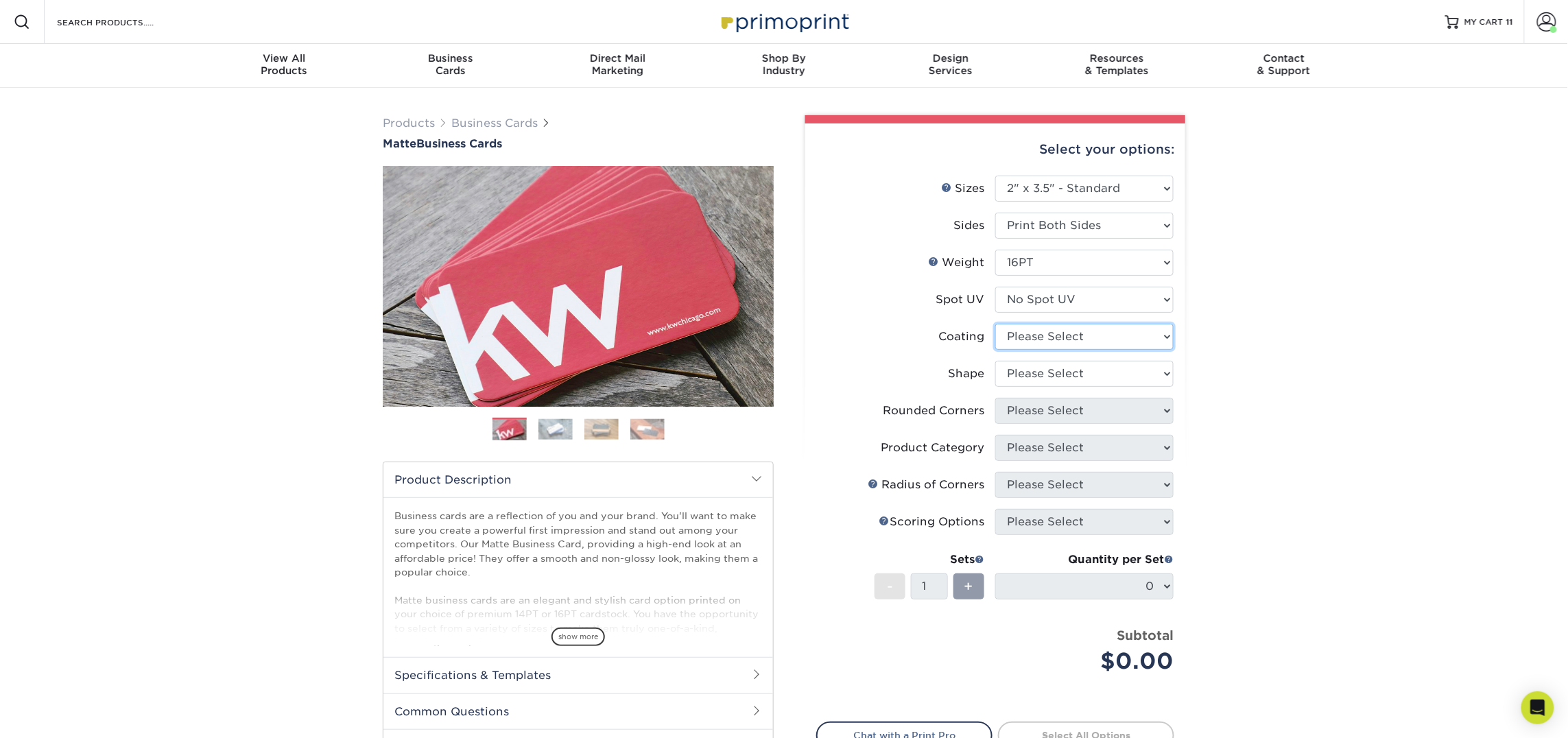
click at [1037, 332] on select at bounding box center [1084, 337] width 178 height 26
select select "121bb7b5-3b4d-429f-bd8d-bbf80e953313"
click at [995, 324] on select at bounding box center [1084, 337] width 178 height 26
click at [0, 0] on div at bounding box center [0, 0] width 0 height 0
click at [1035, 370] on select "Please Select Standard Oval" at bounding box center [1084, 374] width 178 height 26
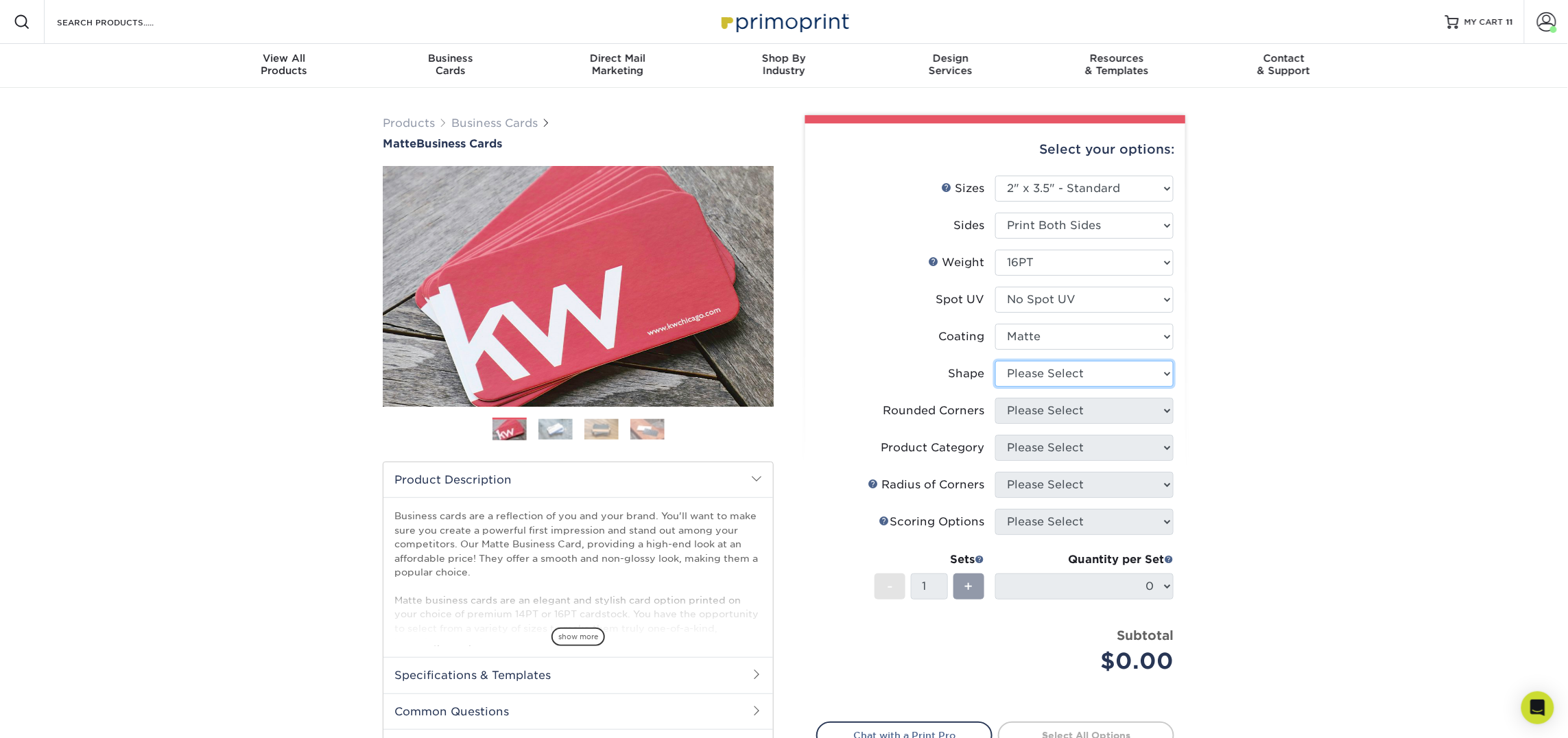
select select "standard"
click at [995, 361] on select "Please Select Standard Oval" at bounding box center [1084, 374] width 178 height 26
click at [1038, 415] on select "Please Select Yes - Round 2 Corners Yes - Round 4 Corners No" at bounding box center [1084, 411] width 178 height 26
select select "0"
click at [995, 398] on select "Please Select Yes - Round 2 Corners Yes - Round 4 Corners No" at bounding box center [1084, 411] width 178 height 26
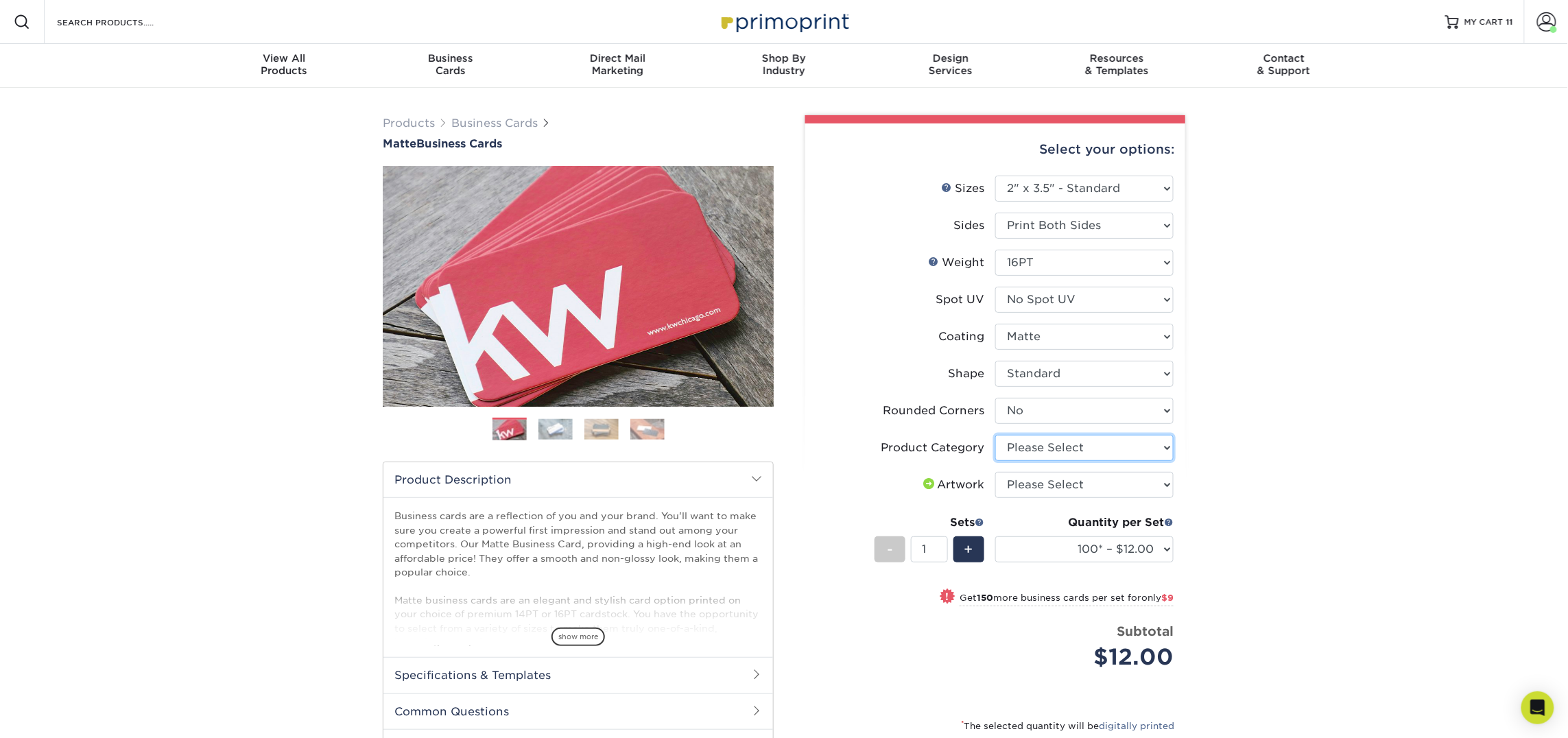
click at [1051, 455] on select "Please Select Business Cards" at bounding box center [1084, 448] width 178 height 26
select select "3b5148f1-0588-4f88-a218-97bcfdce65c1"
click at [995, 435] on select "Please Select Business Cards" at bounding box center [1084, 448] width 178 height 26
click at [1057, 484] on select "Please Select I will upload files I need a design - $100" at bounding box center [1084, 485] width 178 height 26
select select "upload"
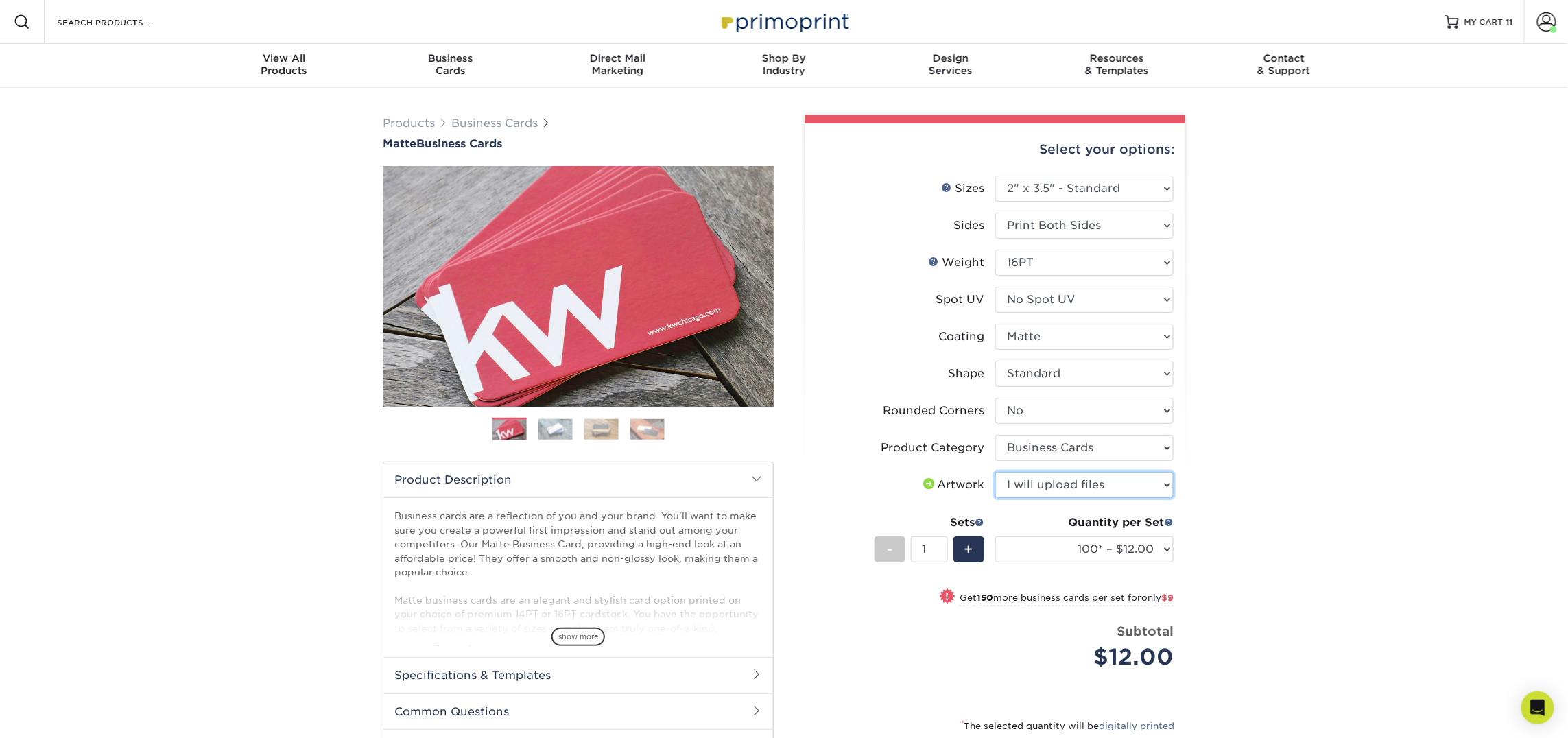
click at [995, 472] on select "Please Select I will upload files I need a design - $100" at bounding box center [1084, 485] width 178 height 26
click at [1076, 552] on select "100* – $12.00 250* – $21.00 500 – $42.00 1000 – $53.00 2500 – $95.00 5000 – $18…" at bounding box center [1084, 550] width 178 height 26
select select "250* – $21.00"
click at [995, 536] on select "100* – $12.00 250* – $21.00 500 – $42.00 1000 – $53.00 2500 – $95.00 5000 – $18…" at bounding box center [1084, 550] width 178 height 26
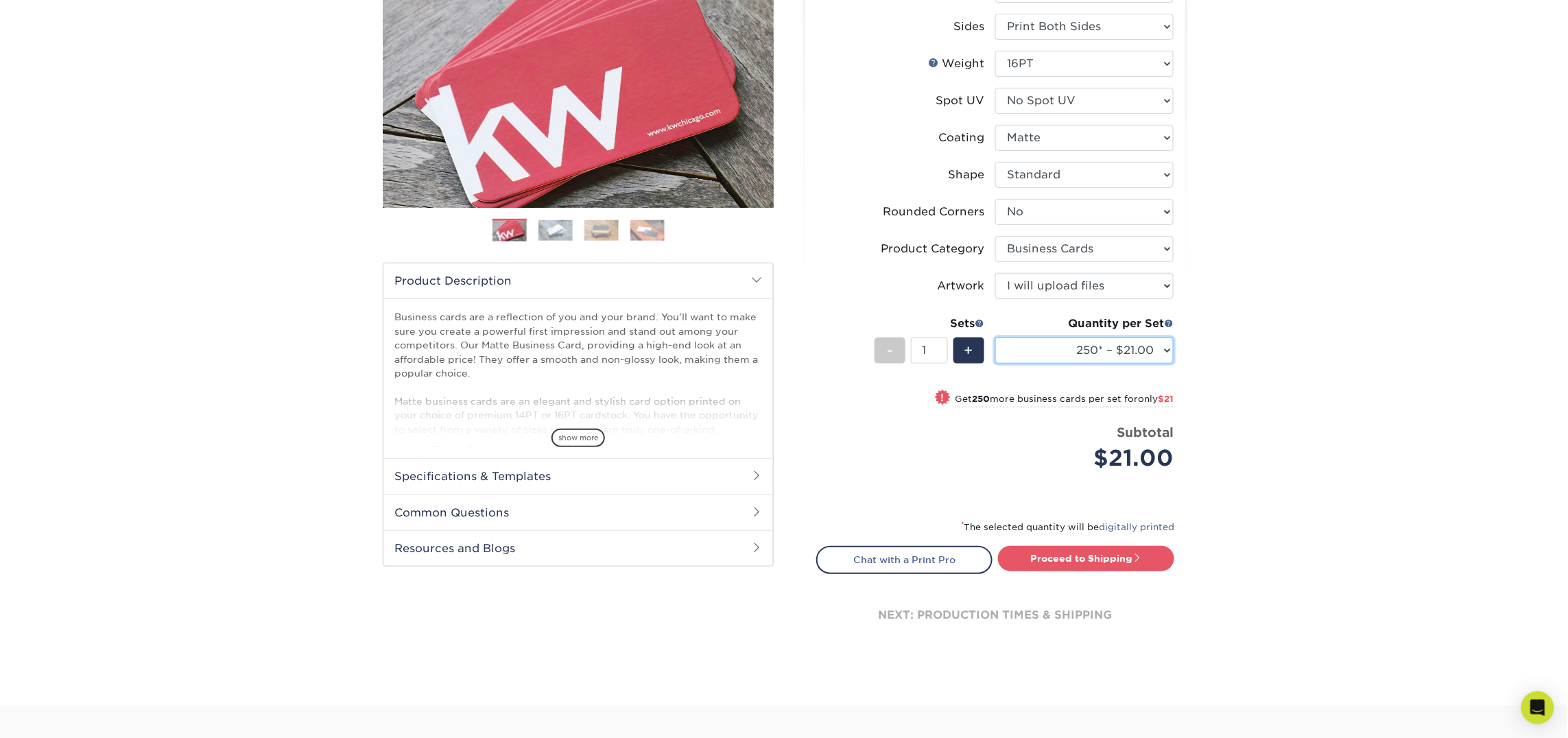
scroll to position [211, 0]
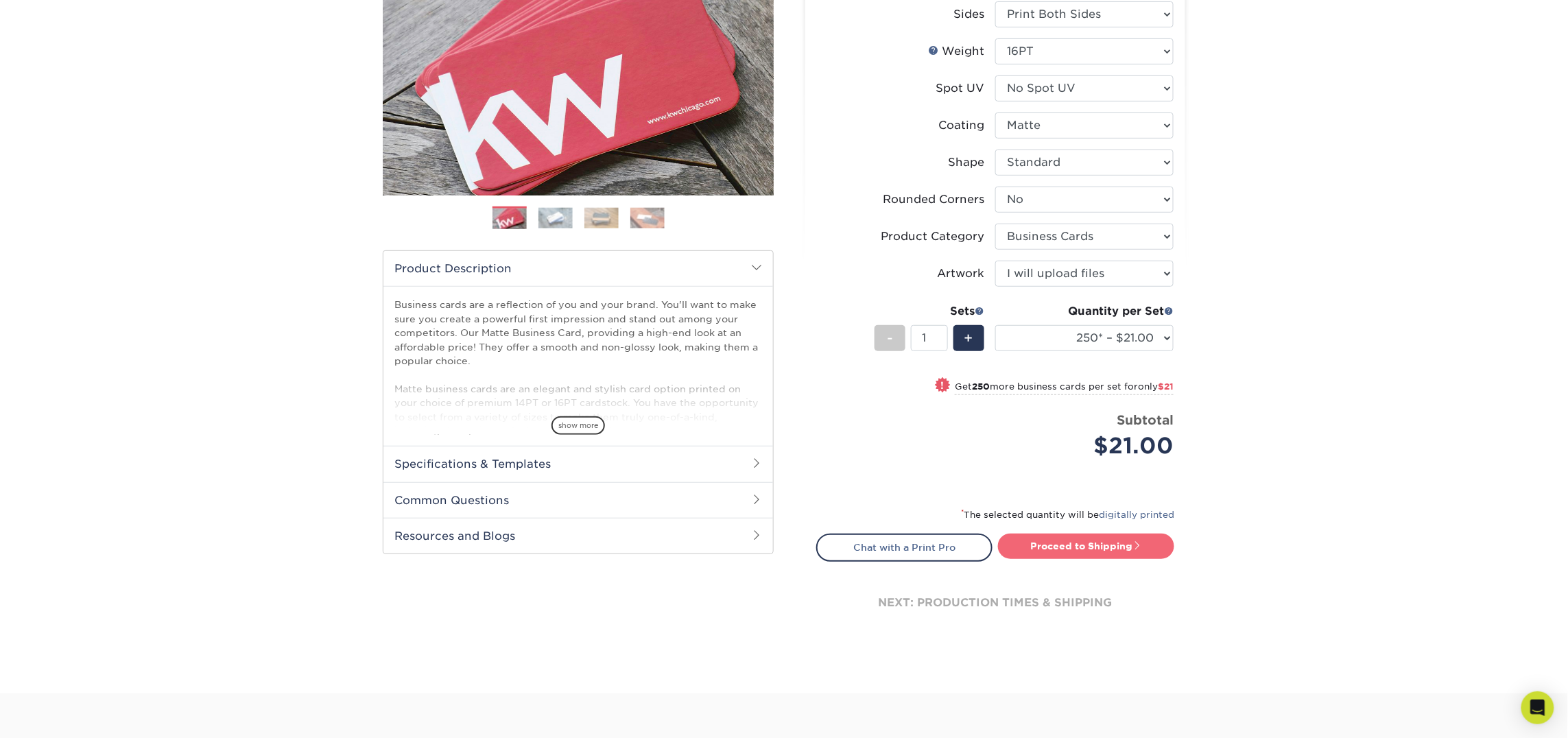
click at [1058, 549] on link "Proceed to Shipping" at bounding box center [1086, 546] width 177 height 25
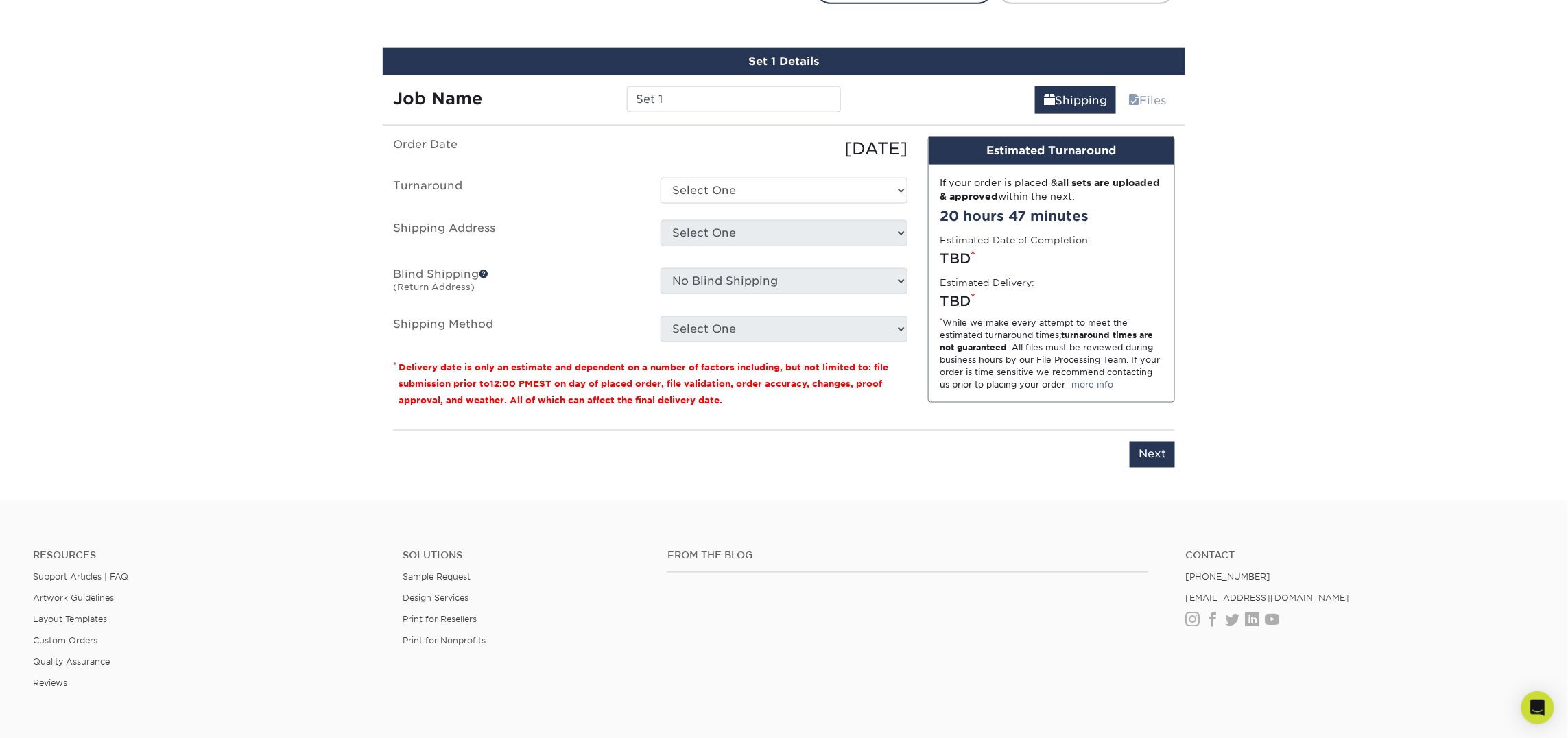
scroll to position [780, 0]
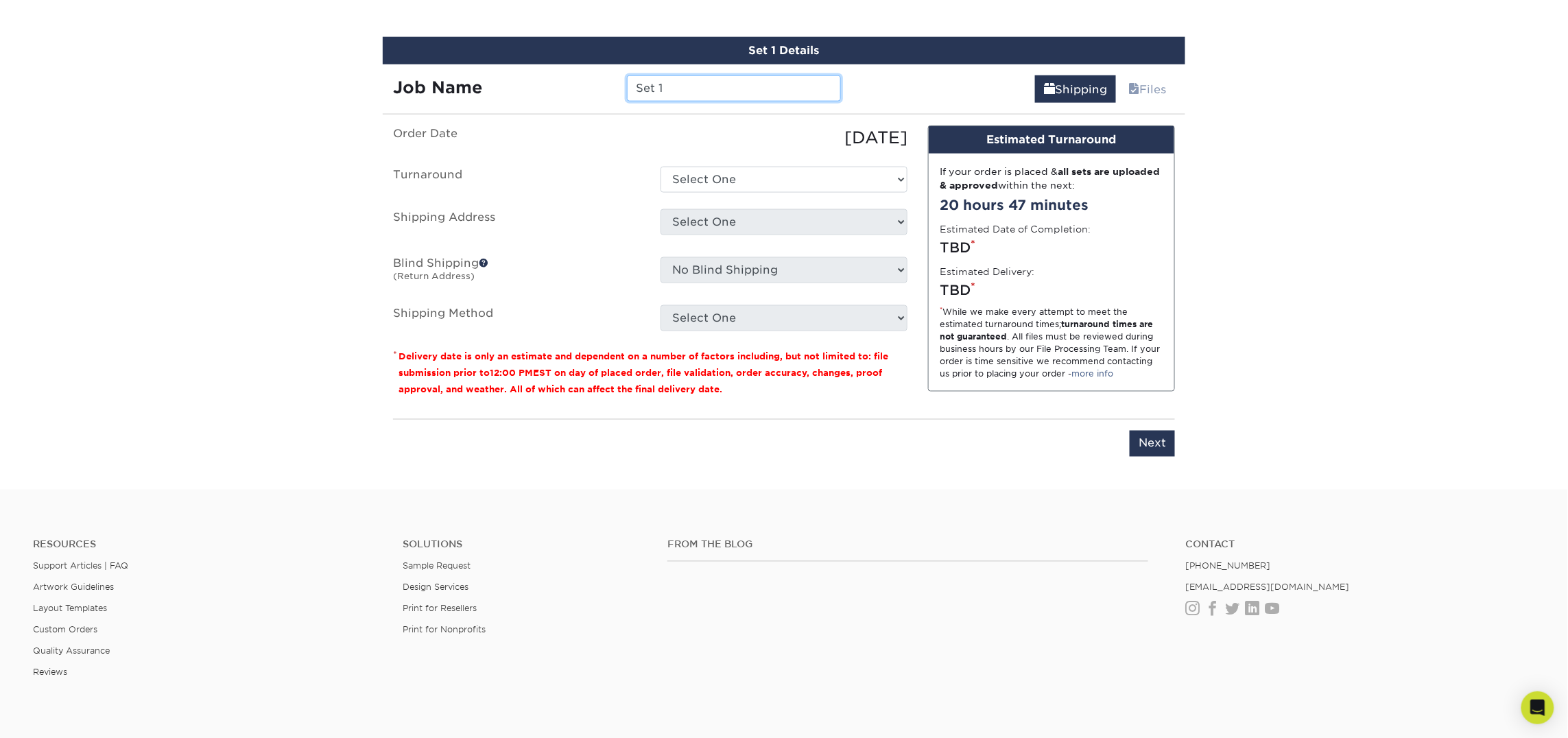
click at [678, 96] on input "Set 1" at bounding box center [733, 89] width 213 height 26
click at [678, 95] on input "Set 1" at bounding box center [733, 89] width 213 height 26
click at [678, 96] on input "Set 1" at bounding box center [733, 89] width 213 height 26
type input "[PERSON_NAME]"
click at [722, 179] on select "Select One 2-4 Business Days 2 Day Next Business Day" at bounding box center [783, 180] width 247 height 26
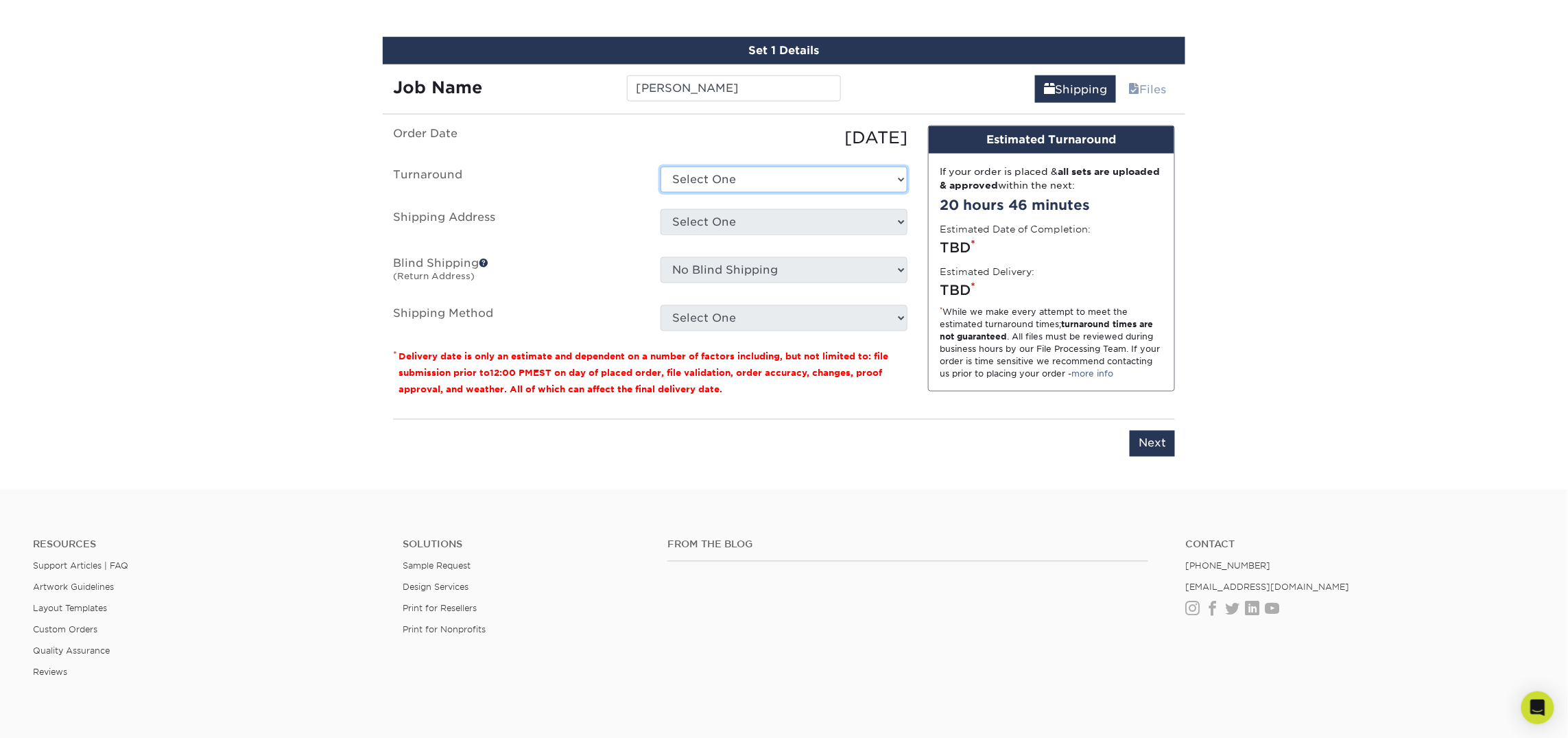
select select "23721297-b68b-4846-ba83-3171e6bd9d78"
click at [660, 166] on select "Select One 2-4 Business Days 2 Day Next Business Day" at bounding box center [783, 180] width 247 height 26
click at [719, 206] on ul "Order Date 09/23/2025 Turnaround Select One 2-4 Business Days 2 Day Next Busine…" at bounding box center [650, 228] width 514 height 206
click at [717, 218] on select "Select One Atlanta Office Bingham Farms Byron Center Dawsonville, GA Office Dun…" at bounding box center [783, 222] width 247 height 26
select select "256853"
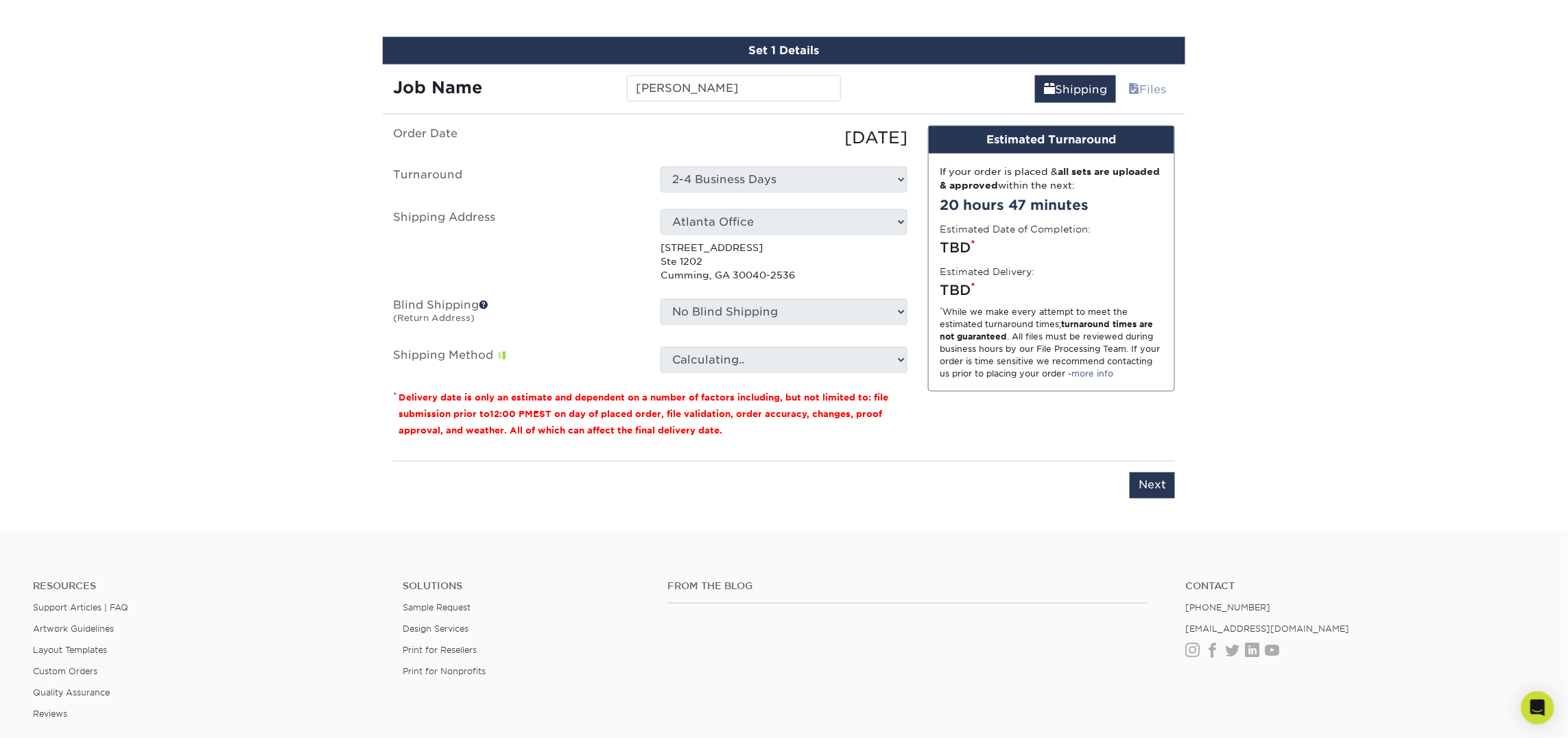
click at [706, 342] on ul "Order Date 09/23/2025 Turnaround Select One 2-4 Business Days 2 Day Next Busine…" at bounding box center [650, 249] width 514 height 248
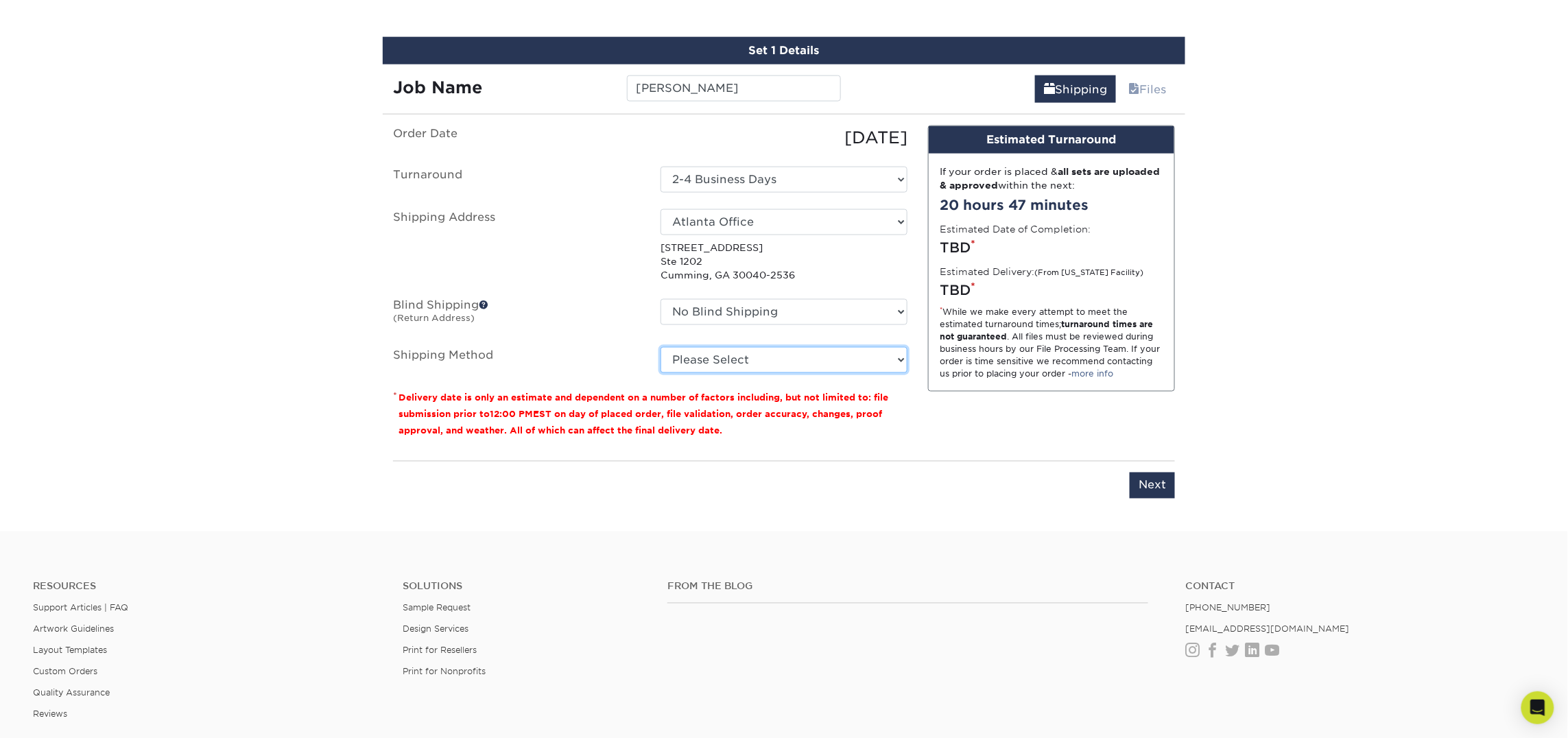
click at [703, 361] on select "Please Select Ground Shipping (+$7.84) 3 Day Shipping Service (+$15.34) 2 Day A…" at bounding box center [783, 361] width 247 height 26
select select "03"
click at [660, 347] on select "Please Select Ground Shipping (+$7.84) 3 Day Shipping Service (+$15.34) 2 Day A…" at bounding box center [783, 361] width 247 height 26
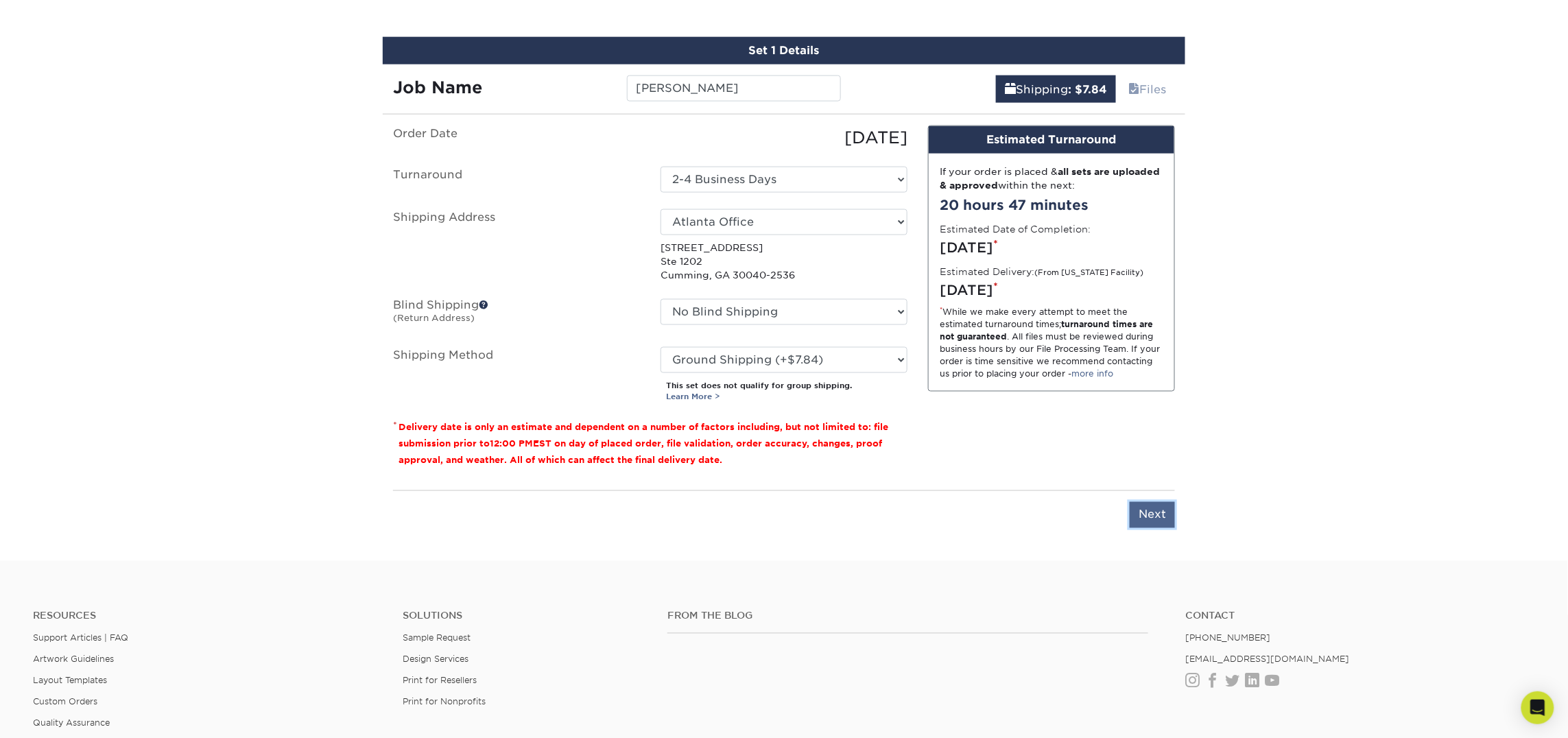
click at [1161, 511] on input "Next" at bounding box center [1152, 515] width 45 height 26
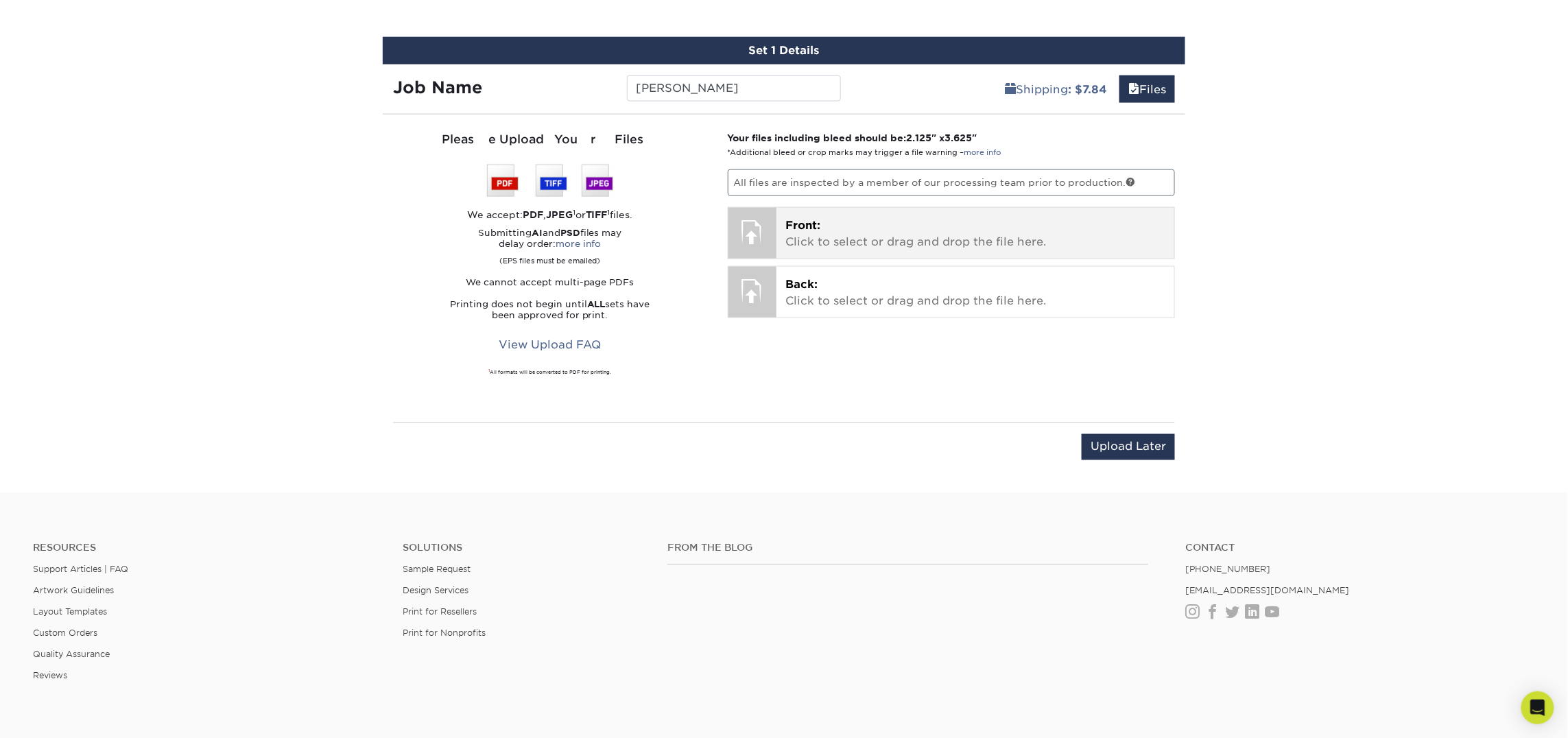
click at [798, 232] on p "Front: Click to select or drag and drop the file here." at bounding box center [976, 234] width 380 height 33
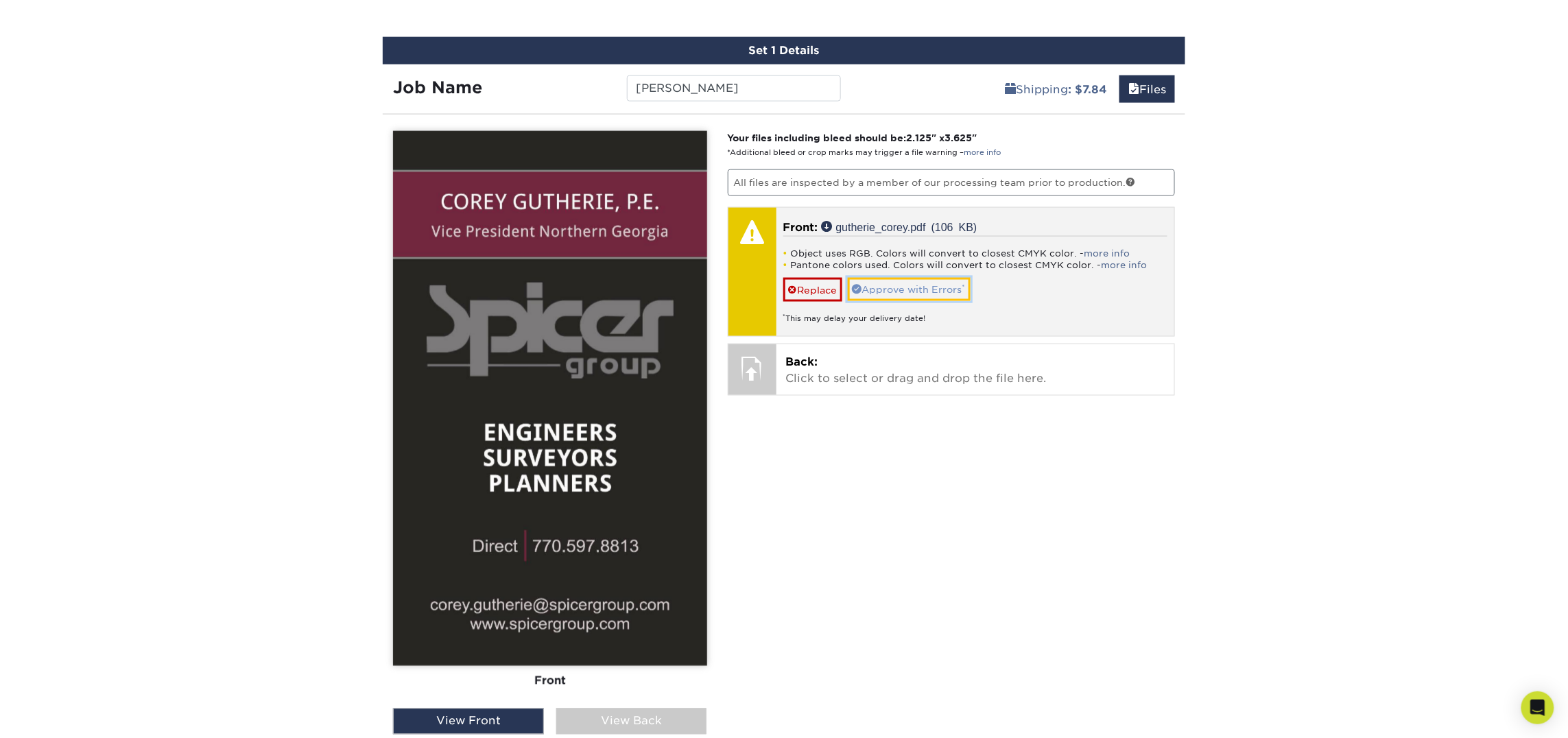
click at [922, 287] on link "Approve with Errors *" at bounding box center [909, 289] width 123 height 23
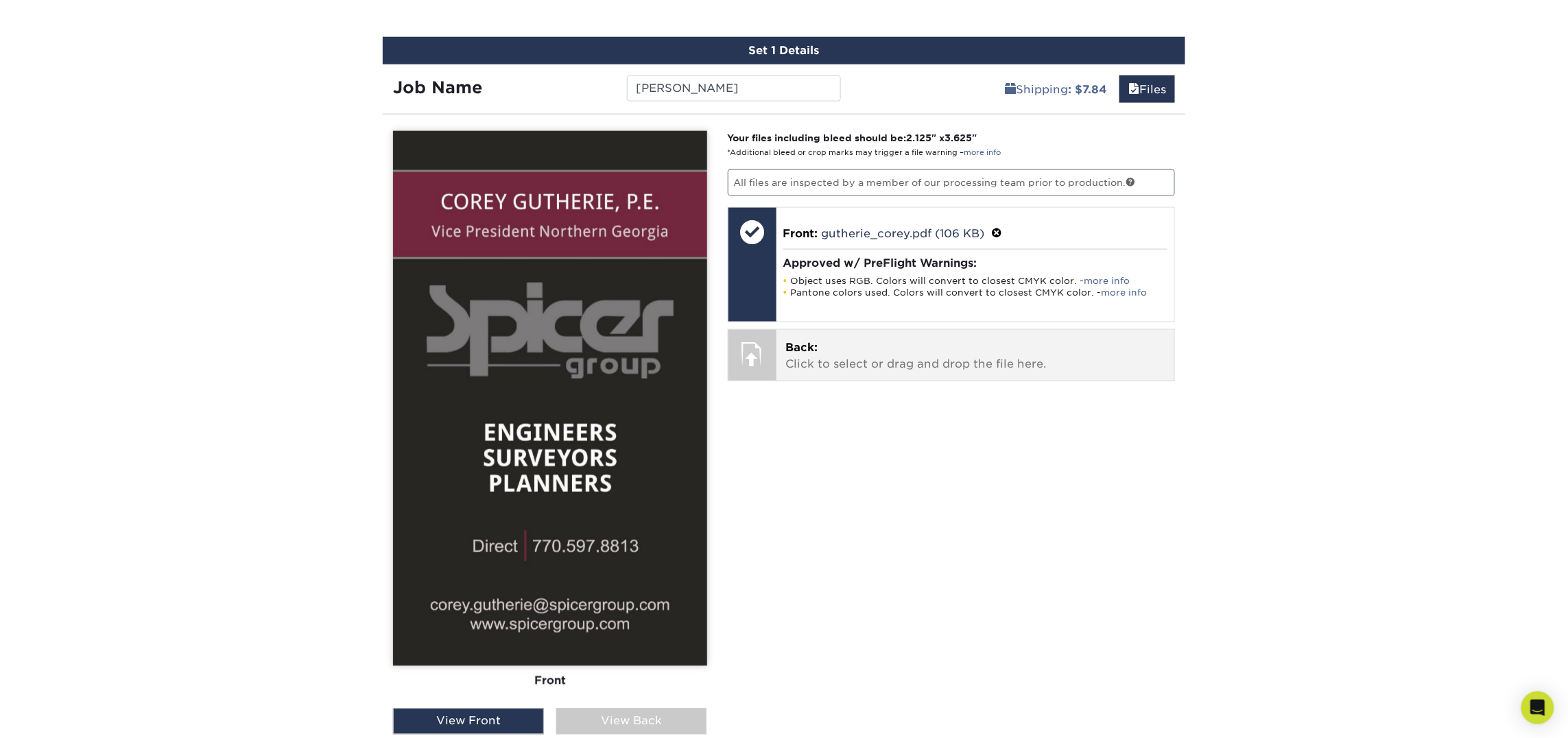
click at [924, 348] on p "Back: Click to select or drag and drop the file here." at bounding box center [976, 355] width 380 height 33
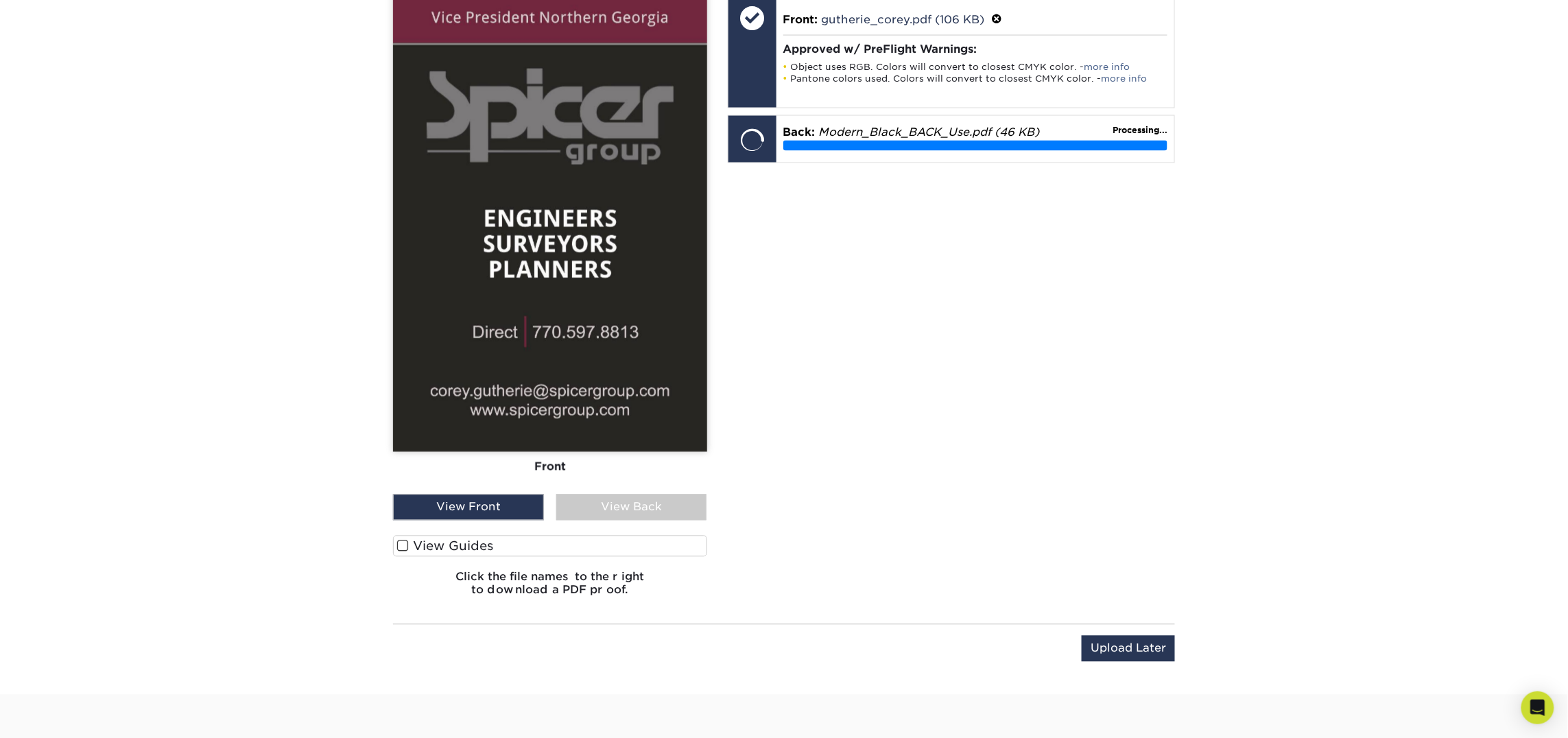
scroll to position [995, 0]
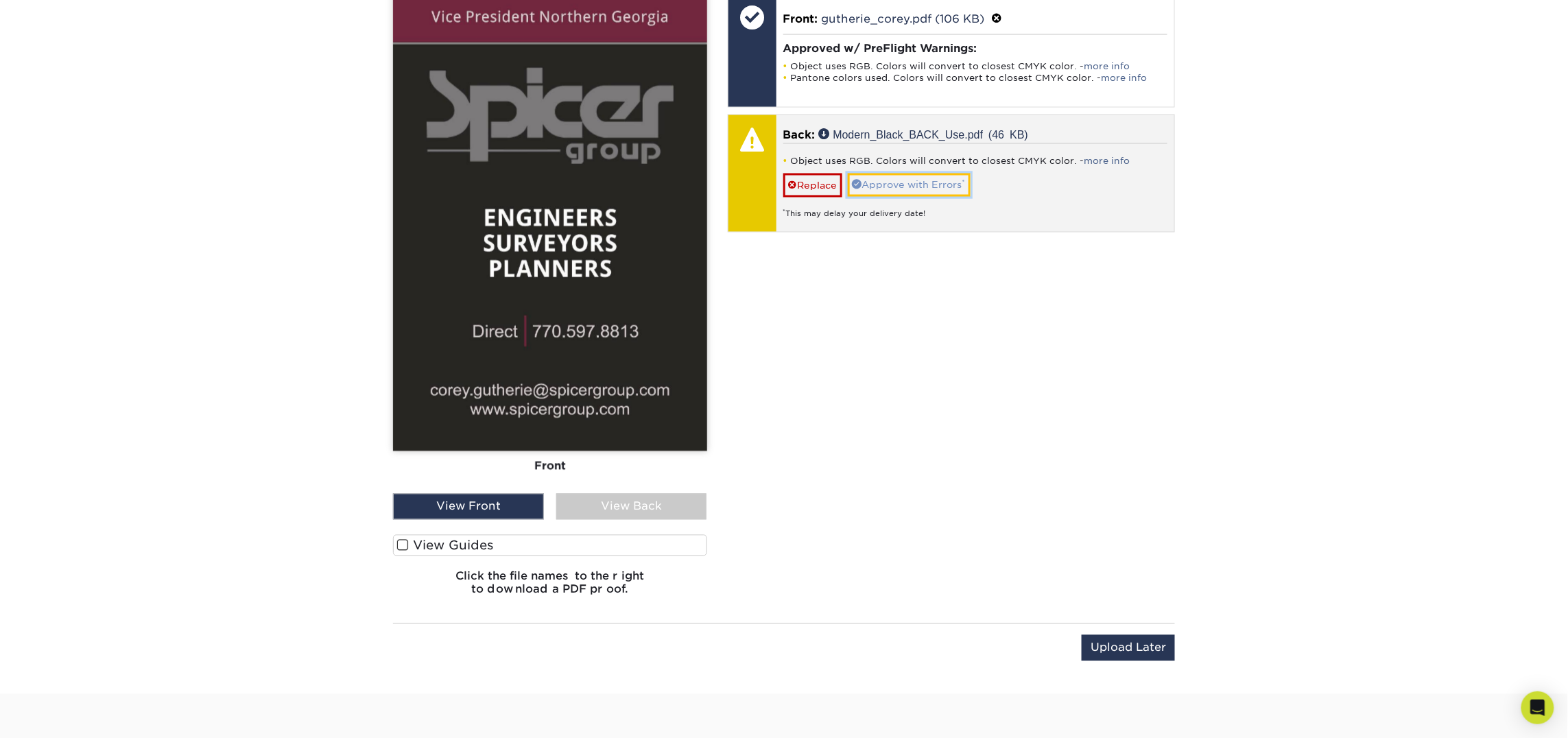
click at [884, 194] on link "Approve with Errors *" at bounding box center [909, 185] width 123 height 23
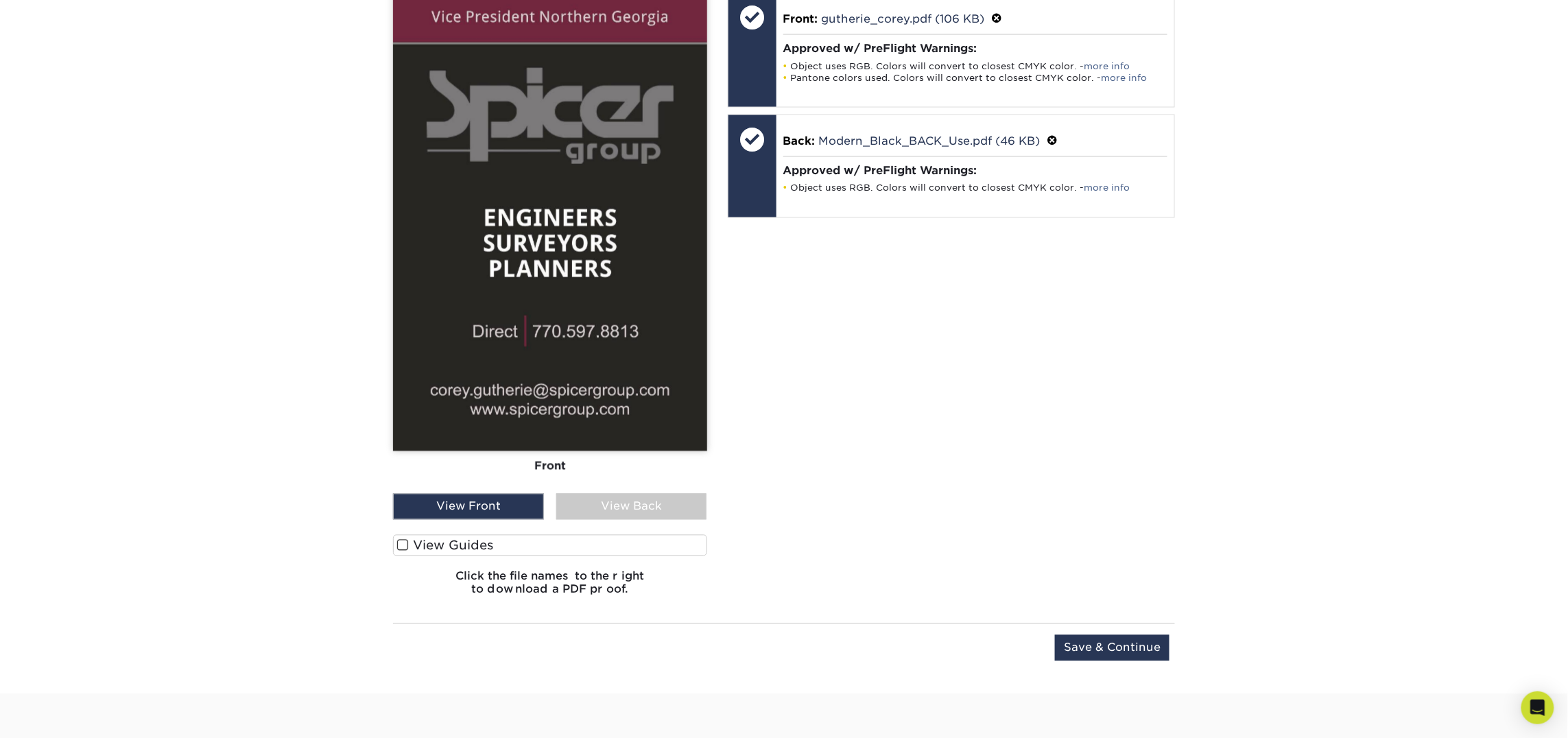
click at [622, 495] on div "View Back" at bounding box center [632, 507] width 151 height 26
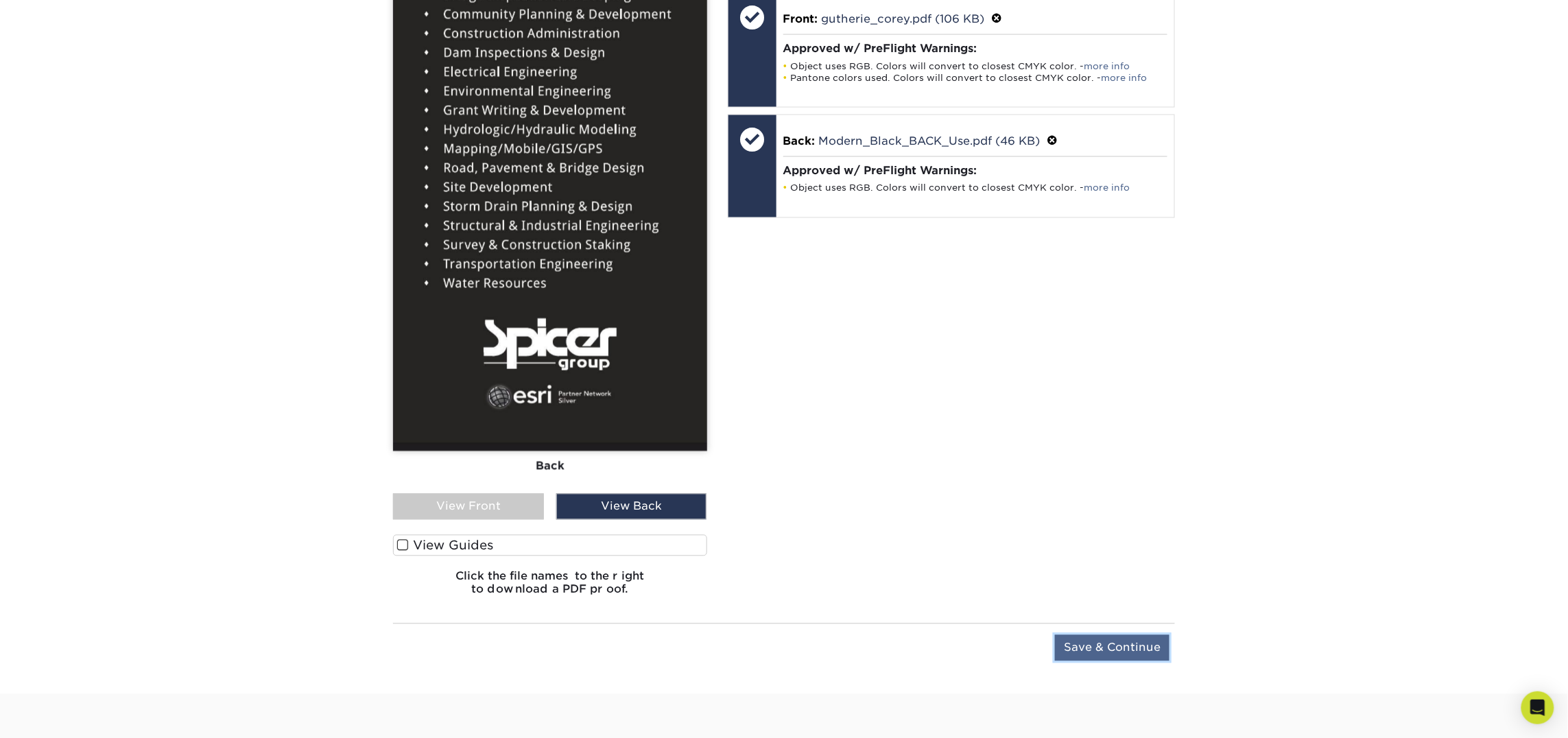
click at [1096, 652] on input "Save & Continue" at bounding box center [1112, 649] width 114 height 26
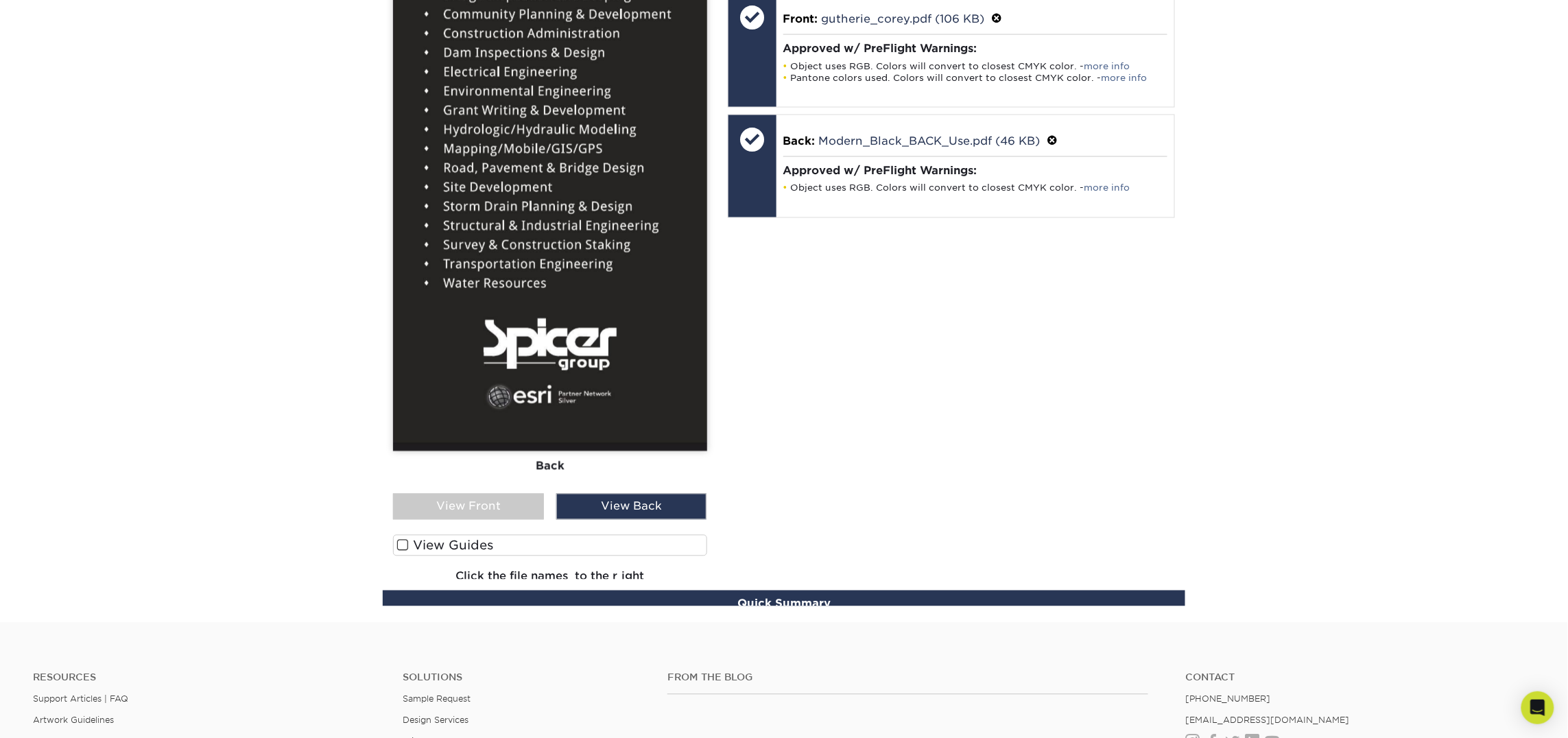
scroll to position [809, 0]
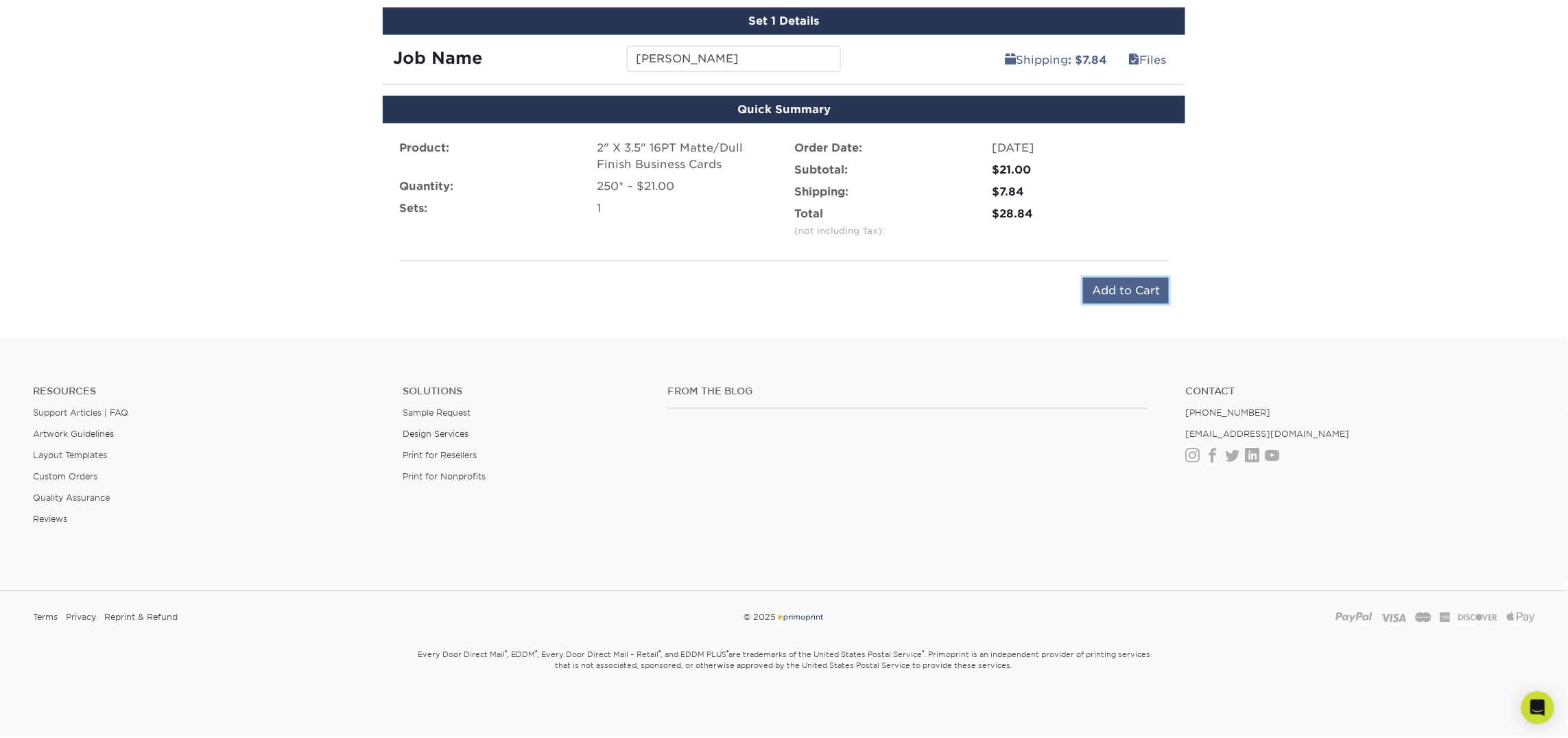
click at [1128, 302] on input "Add to Cart" at bounding box center [1125, 291] width 86 height 26
